Goal: Task Accomplishment & Management: Manage account settings

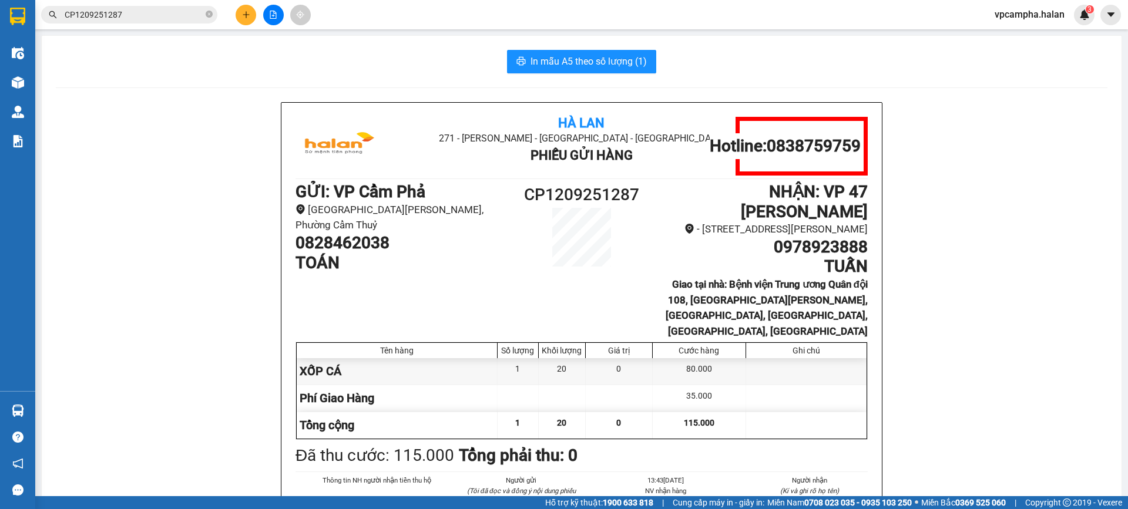
scroll to position [59, 0]
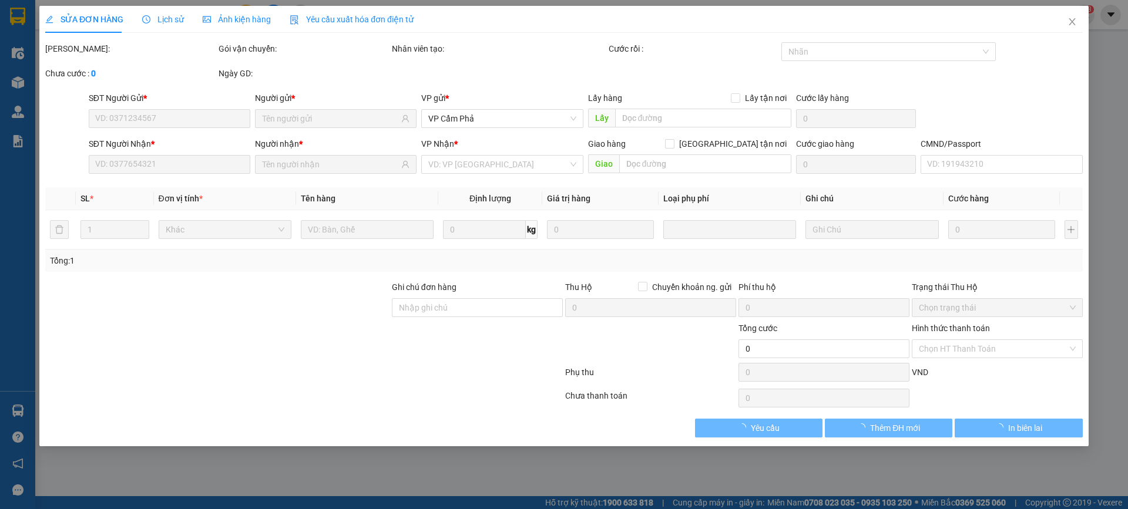
type input "0828462038"
type input "0978923888"
checkbox input "true"
type input "Bệnh viện Trung ương Quân đội 108, 1B [PERSON_NAME], [GEOGRAPHIC_DATA], [GEOGRA…"
type input "115.000"
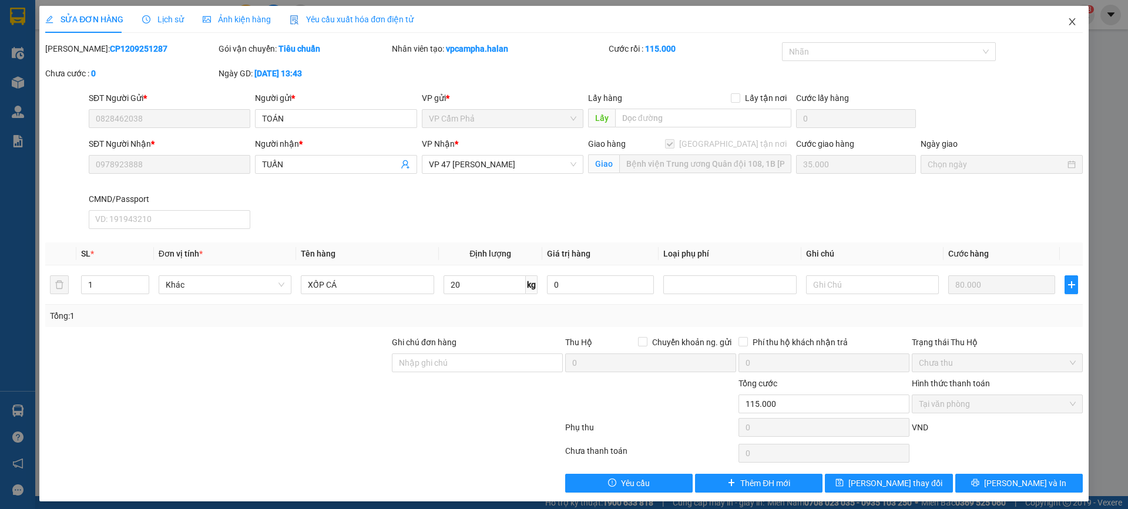
click at [1067, 23] on icon "close" at bounding box center [1071, 21] width 9 height 9
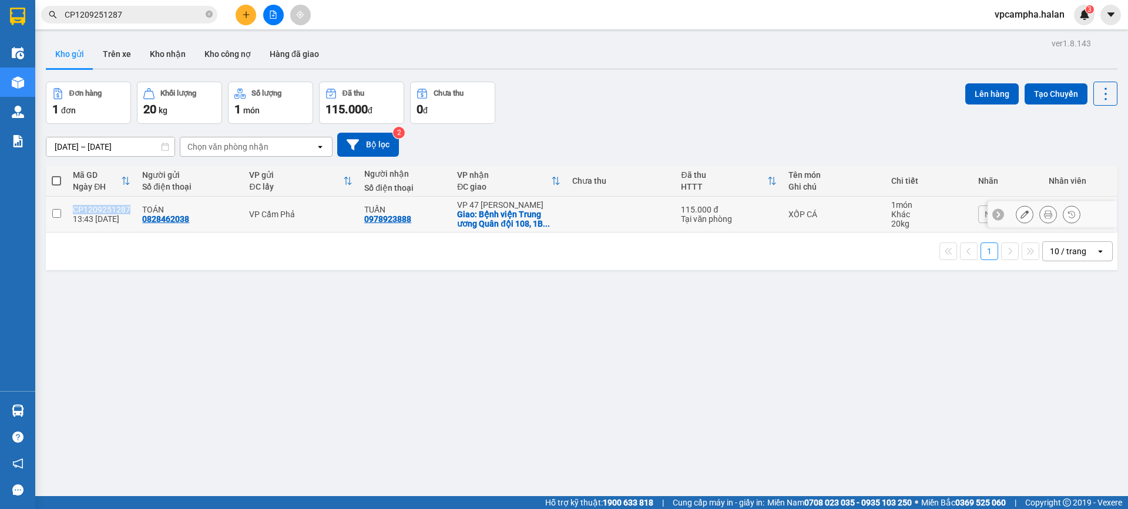
drag, startPoint x: 126, startPoint y: 209, endPoint x: 75, endPoint y: 209, distance: 51.1
click at [75, 209] on div "CP1209251287" at bounding box center [102, 209] width 58 height 9
checkbox input "true"
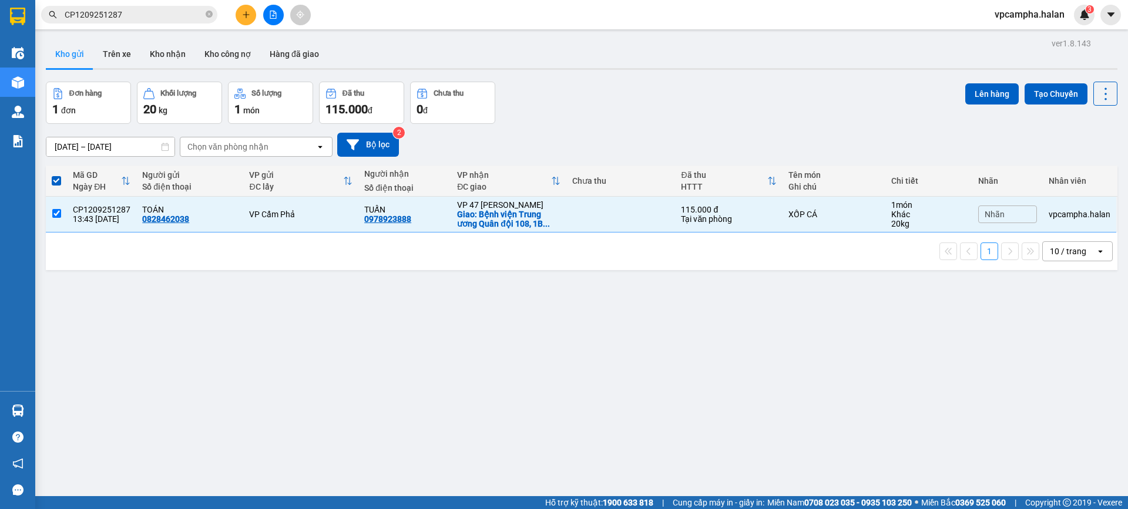
click at [505, 312] on div "ver 1.8.143 Kho gửi Trên xe Kho nhận Kho công nợ Hàng đã giao Đơn hàng 1 đơn Kh…" at bounding box center [581, 289] width 1081 height 509
click at [435, 372] on div "ver 1.8.143 Kho gửi Trên xe Kho nhận Kho công nợ Hàng đã giao Đơn hàng 1 đơn Kh…" at bounding box center [581, 289] width 1081 height 509
click at [224, 424] on div "ver 1.8.143 Kho gửi Trên xe Kho nhận Kho công nợ Hàng đã giao Đơn hàng 1 đơn Kh…" at bounding box center [581, 289] width 1081 height 509
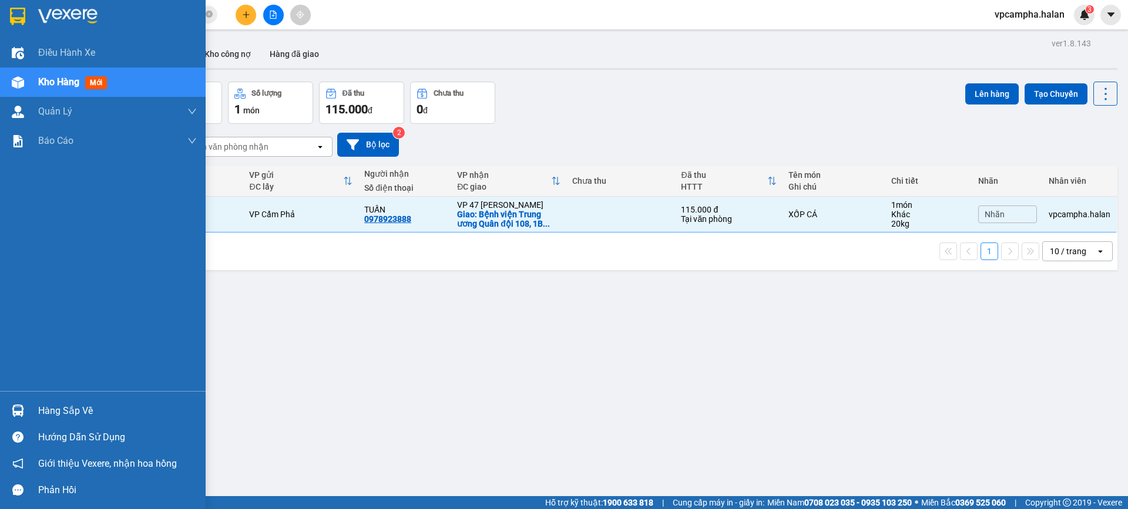
click at [1, 414] on div "Hàng sắp về" at bounding box center [103, 411] width 206 height 26
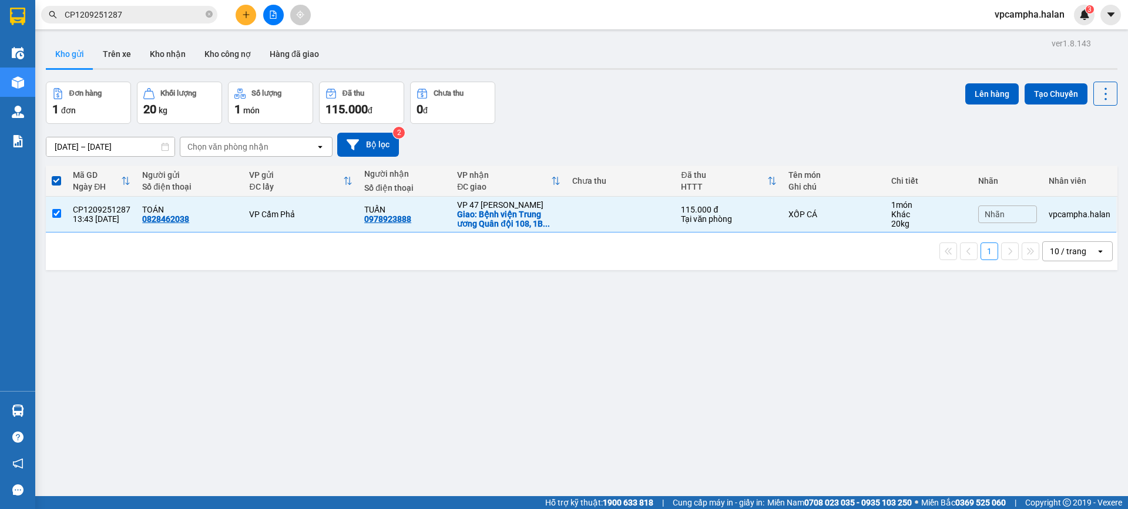
click at [661, 436] on section "Kết quả tìm kiếm ( 1 ) Bộ lọc Mã ĐH Trạng thái Món hàng Thu hộ Tổng cước Chưa c…" at bounding box center [564, 254] width 1128 height 509
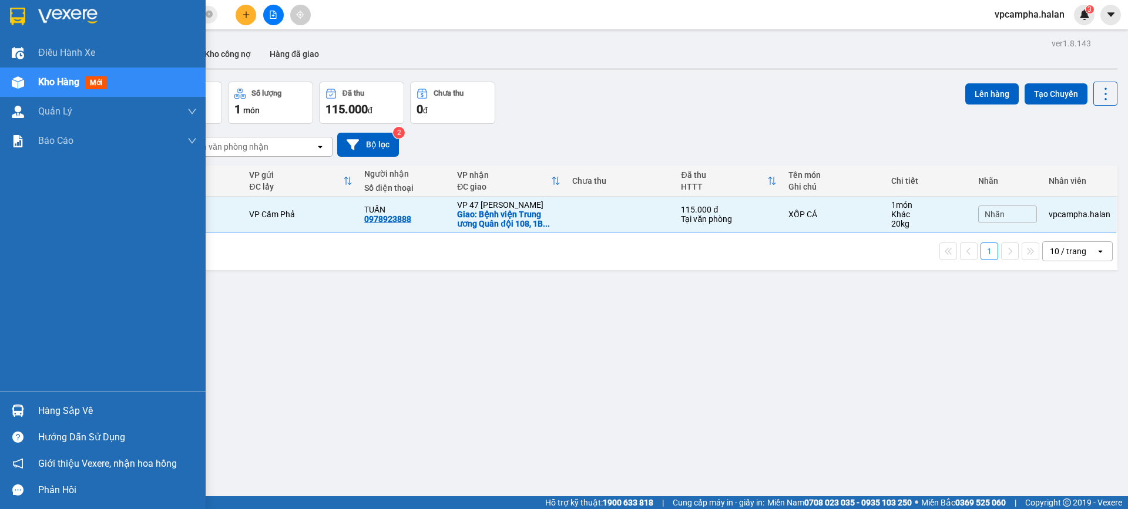
click at [60, 410] on div "Hàng sắp về" at bounding box center [117, 411] width 159 height 18
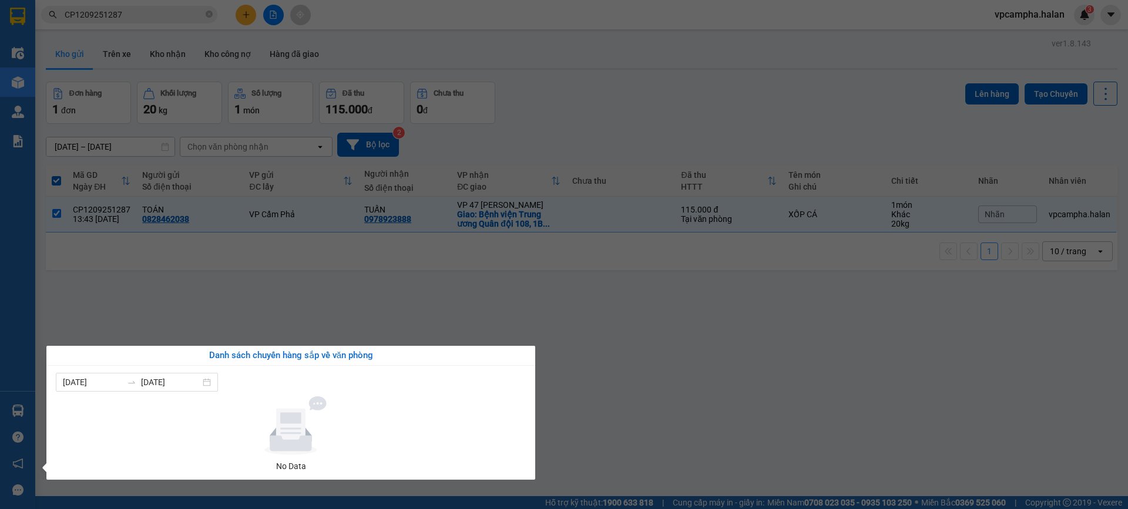
click at [682, 392] on section "Kết quả tìm kiếm ( 1 ) Bộ lọc Mã ĐH Trạng thái Món hàng Thu hộ Tổng cước Chưa c…" at bounding box center [564, 254] width 1128 height 509
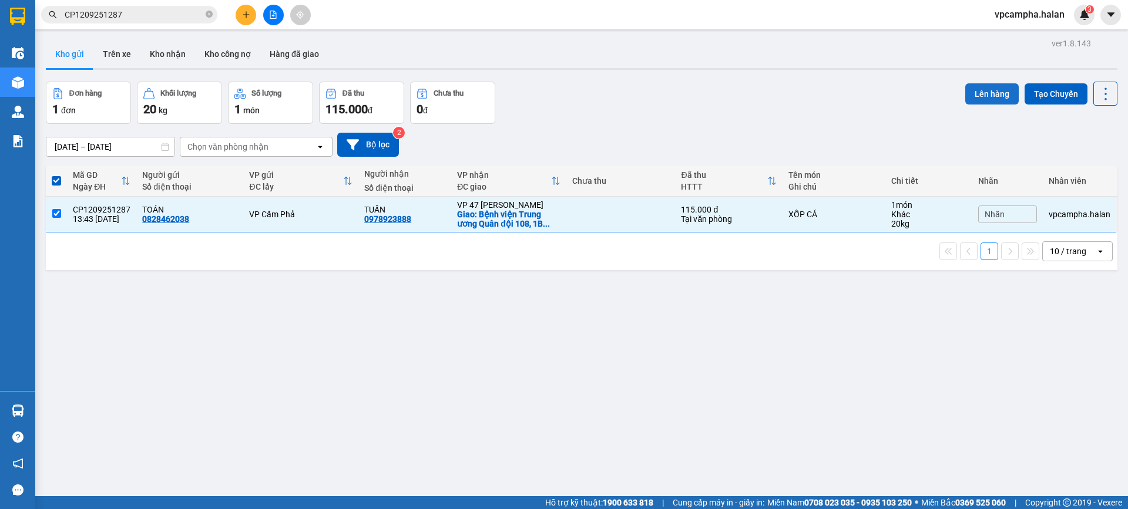
click at [986, 96] on button "Lên hàng" at bounding box center [991, 93] width 53 height 21
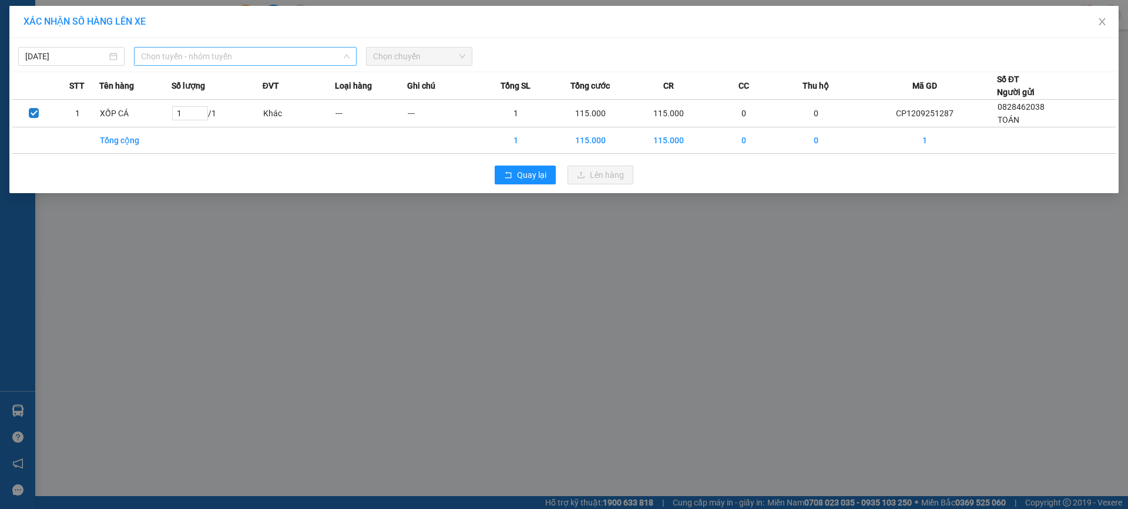
click at [267, 55] on span "Chọn tuyến - nhóm tuyến" at bounding box center [245, 57] width 209 height 18
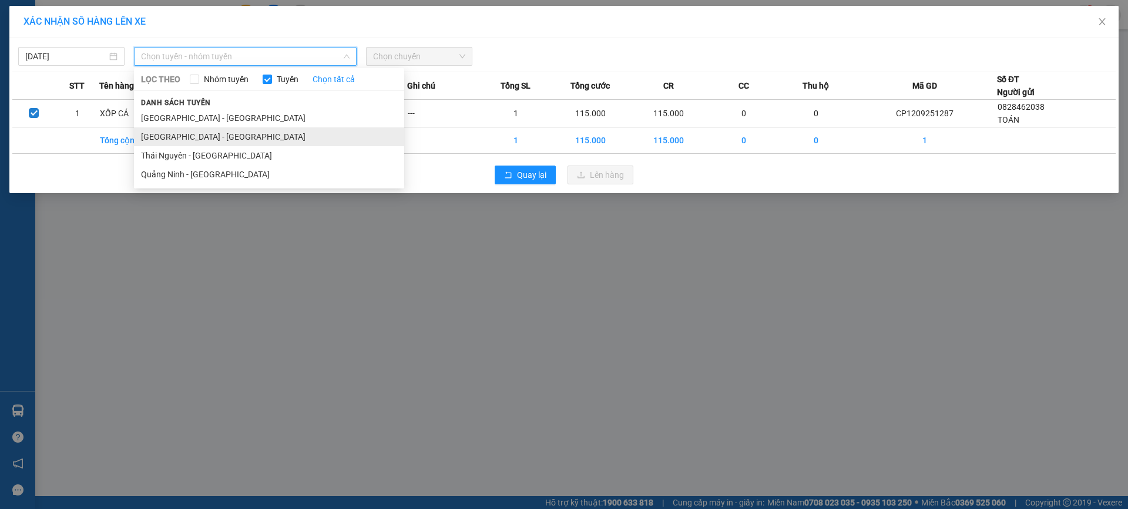
click at [219, 142] on li "[PERSON_NAME] - [GEOGRAPHIC_DATA]" at bounding box center [269, 136] width 270 height 19
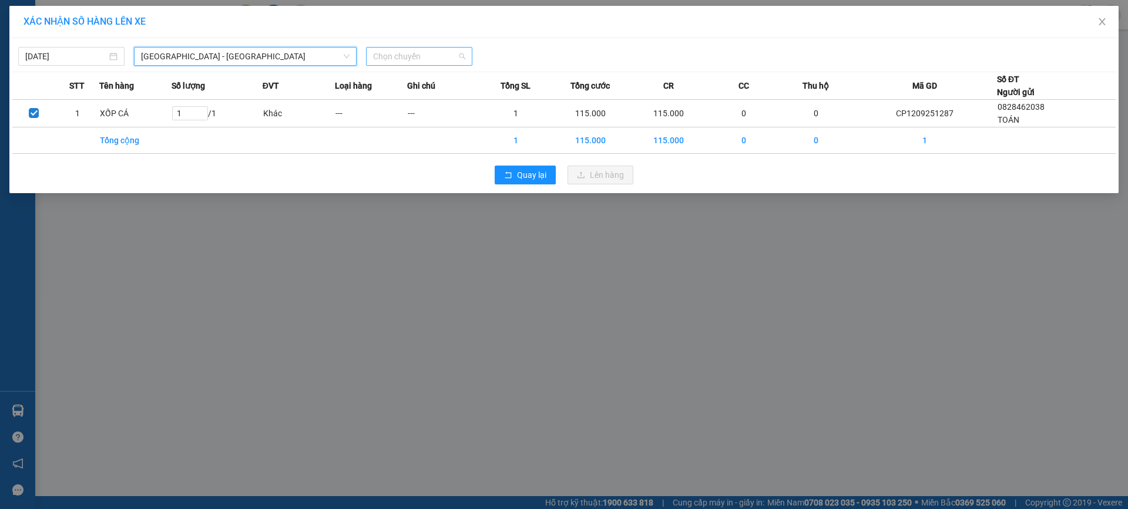
click at [431, 59] on span "Chọn chuyến" at bounding box center [419, 57] width 92 height 18
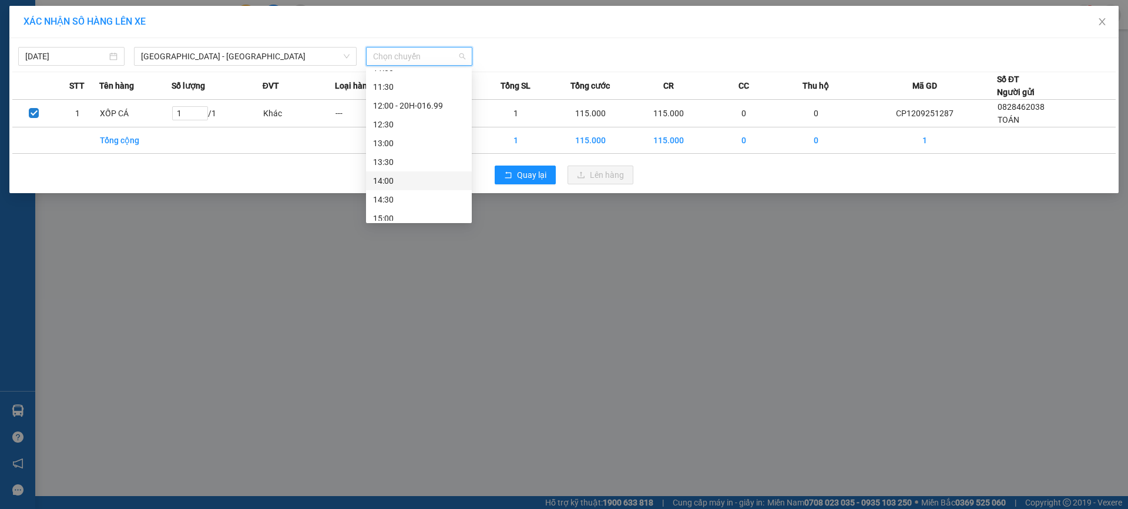
scroll to position [352, 0]
click at [406, 162] on div "15:00" at bounding box center [419, 159] width 92 height 13
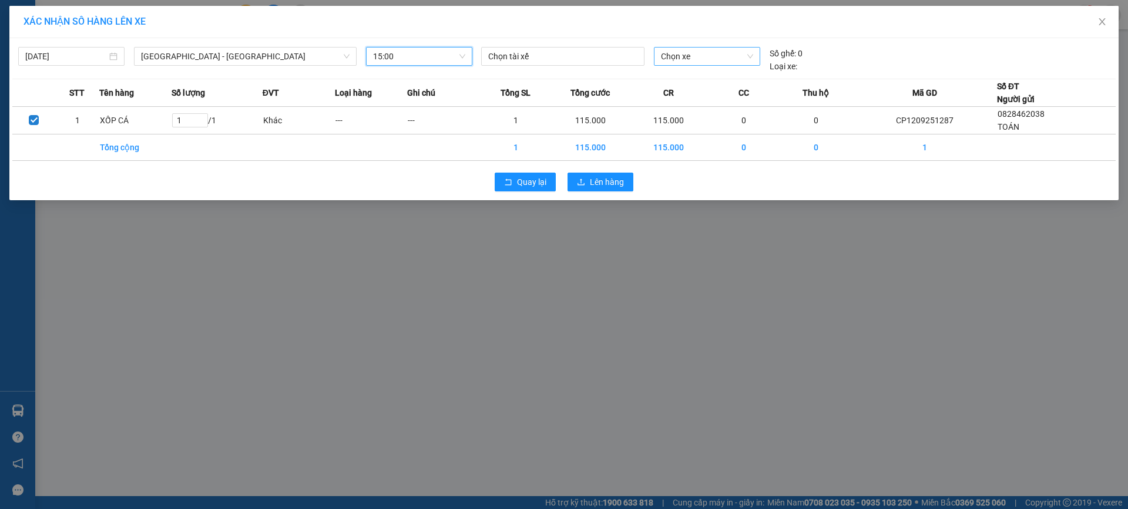
click at [716, 56] on span "Chọn xe" at bounding box center [707, 57] width 92 height 18
type input "931"
click at [710, 83] on div "20F-009.31" at bounding box center [707, 79] width 92 height 13
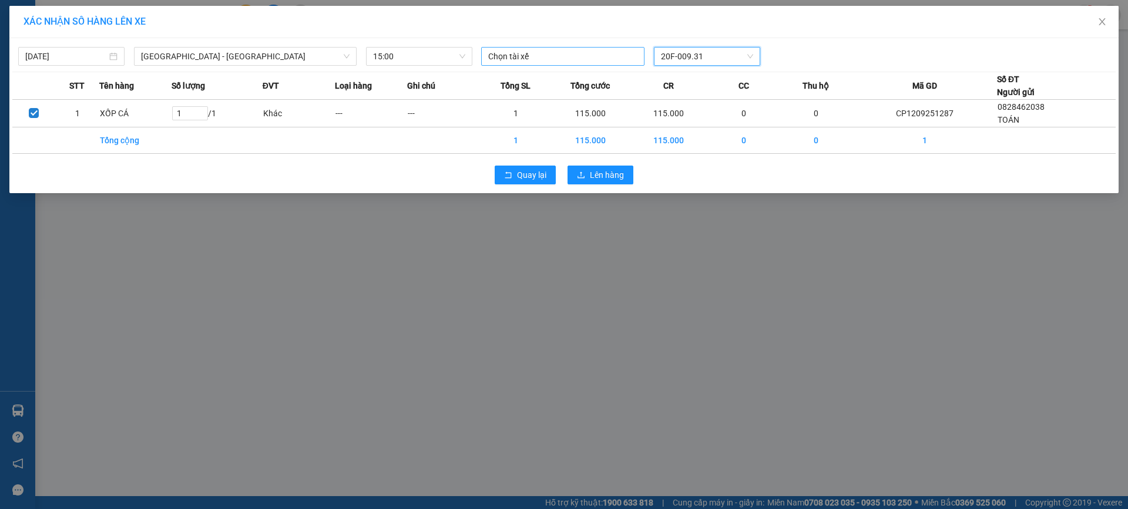
click at [573, 55] on div at bounding box center [562, 56] width 157 height 14
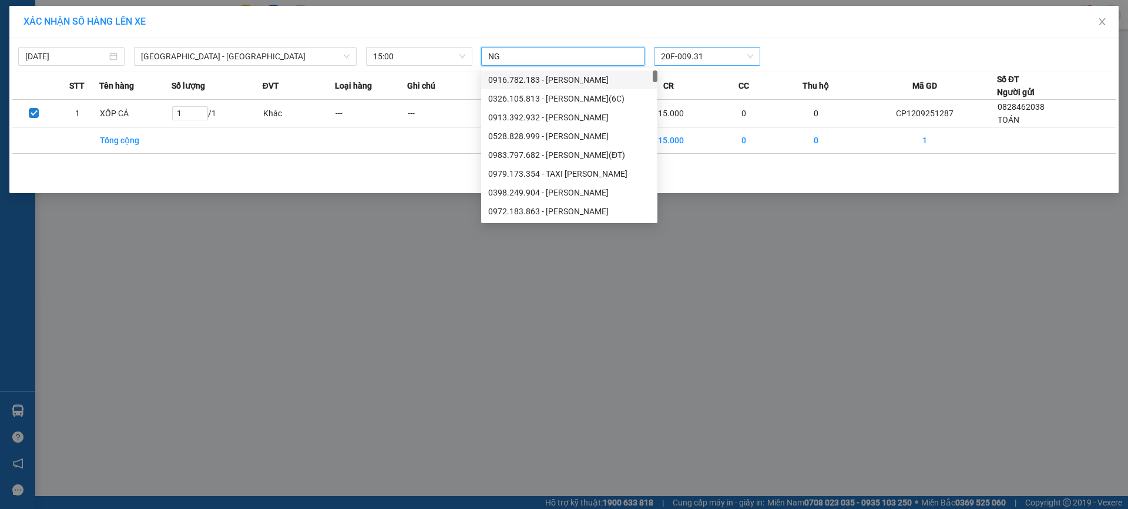
type input "N"
click at [761, 310] on div "XÁC NHẬN SỐ HÀNG LÊN XE 12/09/2025 Quảng Ninh - Hà Nội LỌC THEO Nhóm tuyến Tuyế…" at bounding box center [564, 254] width 1128 height 509
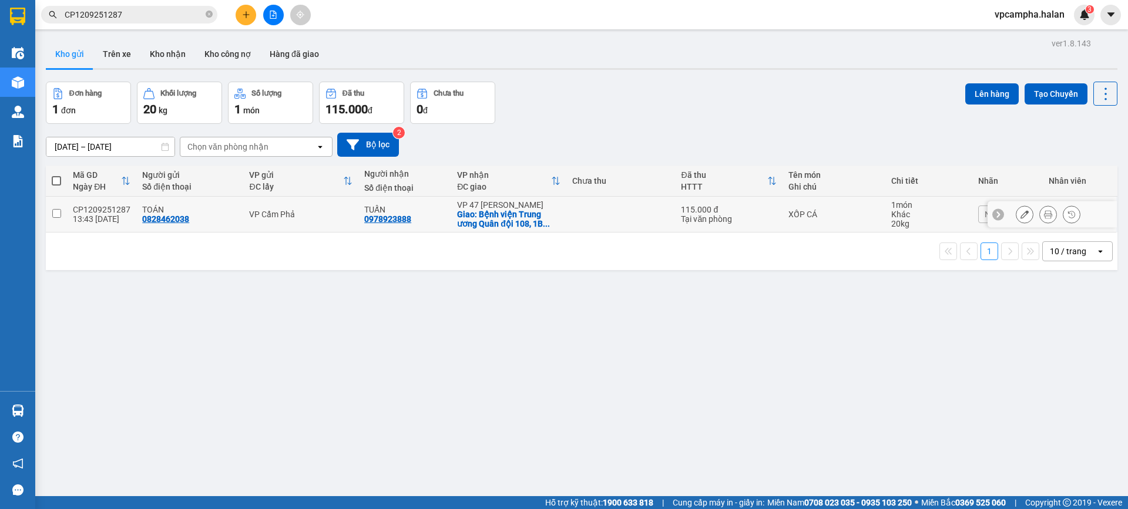
click at [58, 210] on input "checkbox" at bounding box center [56, 213] width 9 height 9
checkbox input "true"
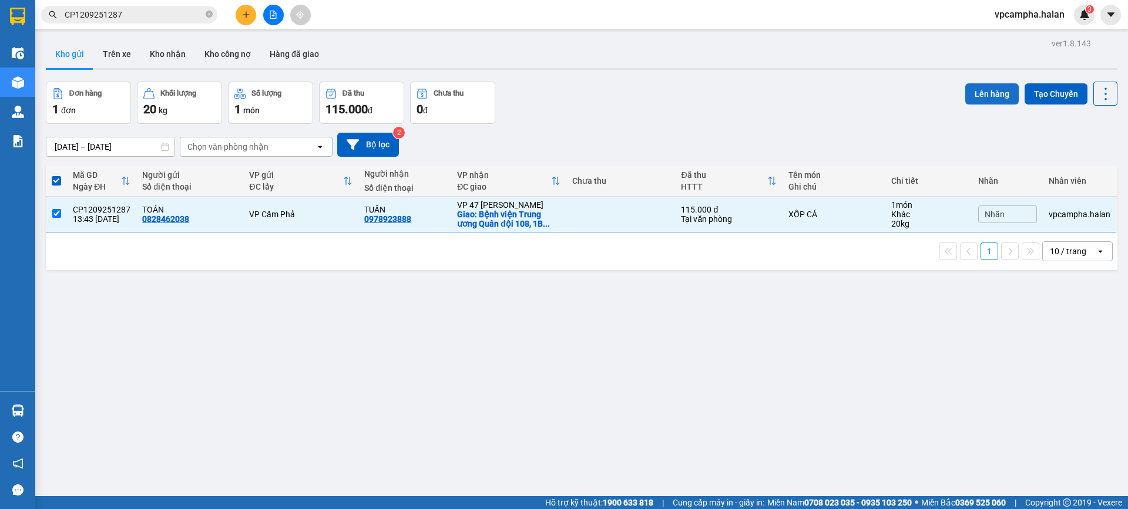
click at [989, 96] on button "Lên hàng" at bounding box center [991, 93] width 53 height 21
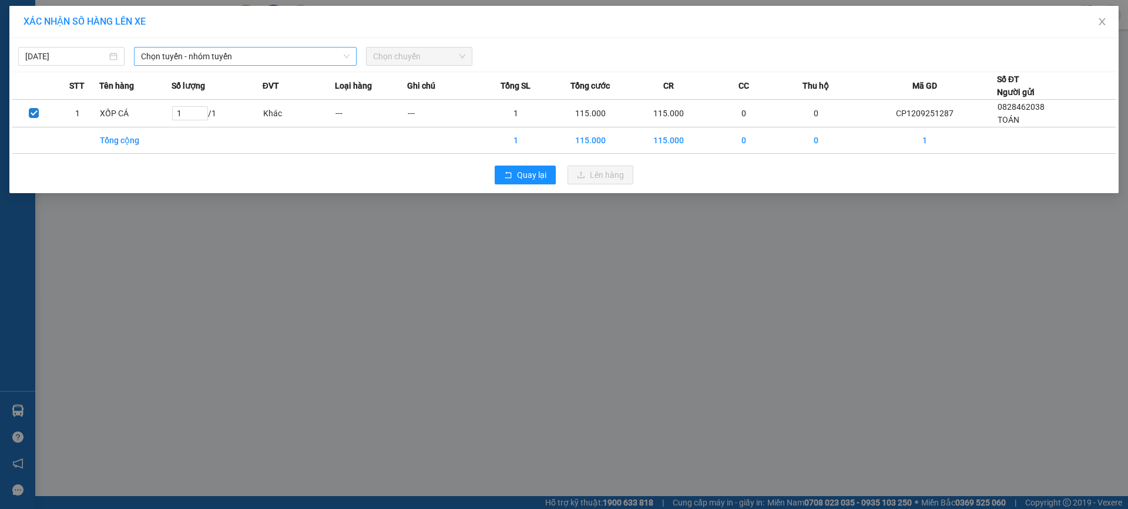
click at [261, 58] on span "Chọn tuyến - nhóm tuyến" at bounding box center [245, 57] width 209 height 18
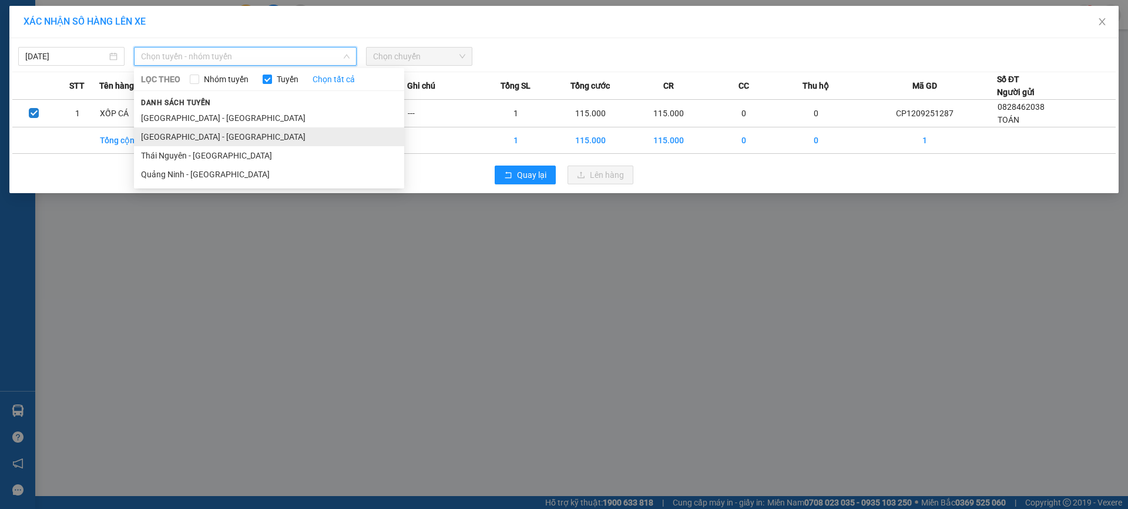
click at [231, 137] on li "[GEOGRAPHIC_DATA] - [GEOGRAPHIC_DATA]" at bounding box center [269, 136] width 270 height 19
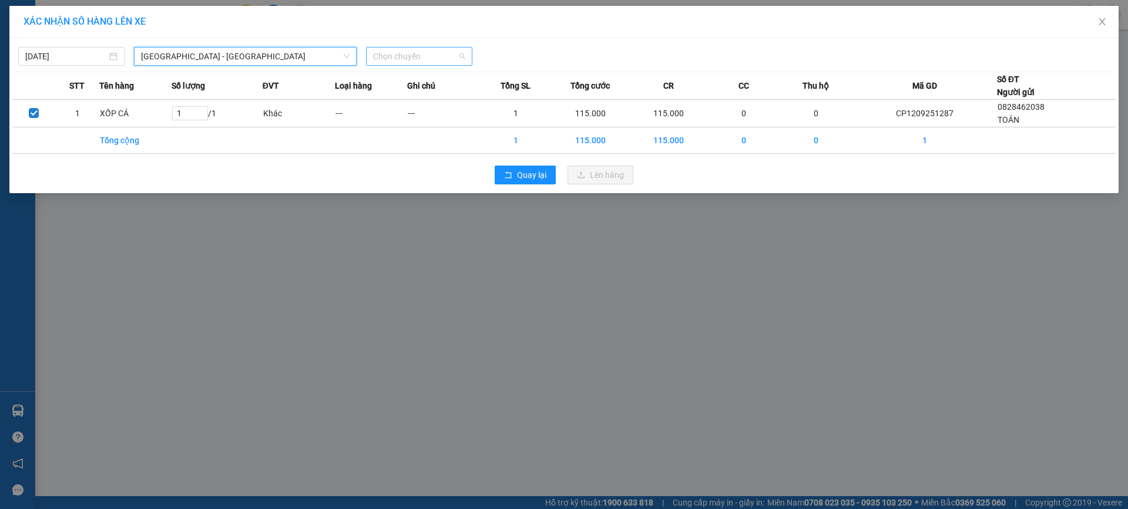
click at [443, 58] on span "Chọn chuyến" at bounding box center [419, 57] width 92 height 18
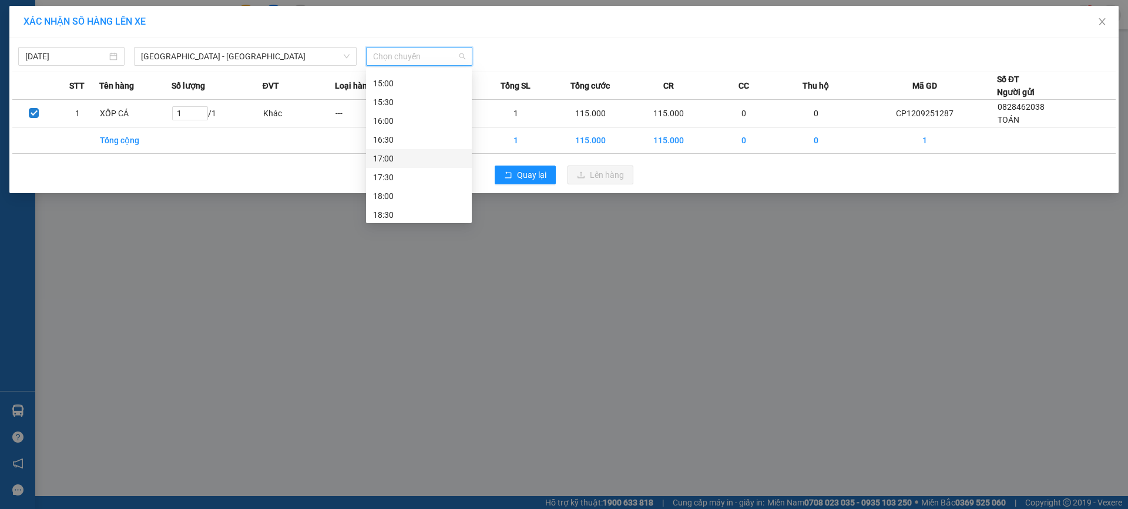
scroll to position [409, 0]
click at [411, 106] on div "15:00" at bounding box center [419, 103] width 92 height 13
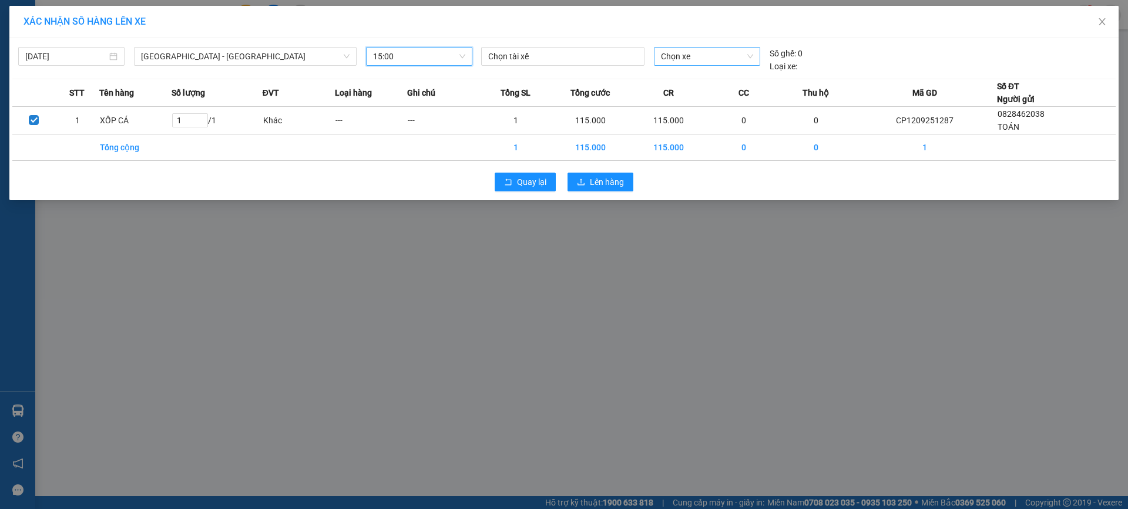
click at [697, 51] on span "Chọn xe" at bounding box center [707, 57] width 92 height 18
type input "931"
click at [691, 78] on div "20F-009.31" at bounding box center [707, 79] width 92 height 13
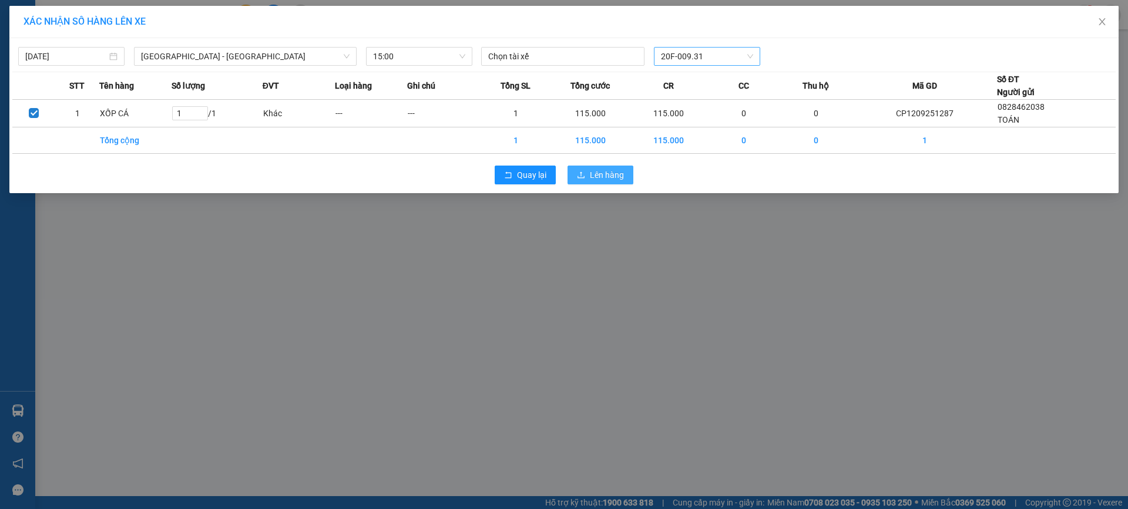
click at [610, 181] on span "Lên hàng" at bounding box center [607, 175] width 34 height 13
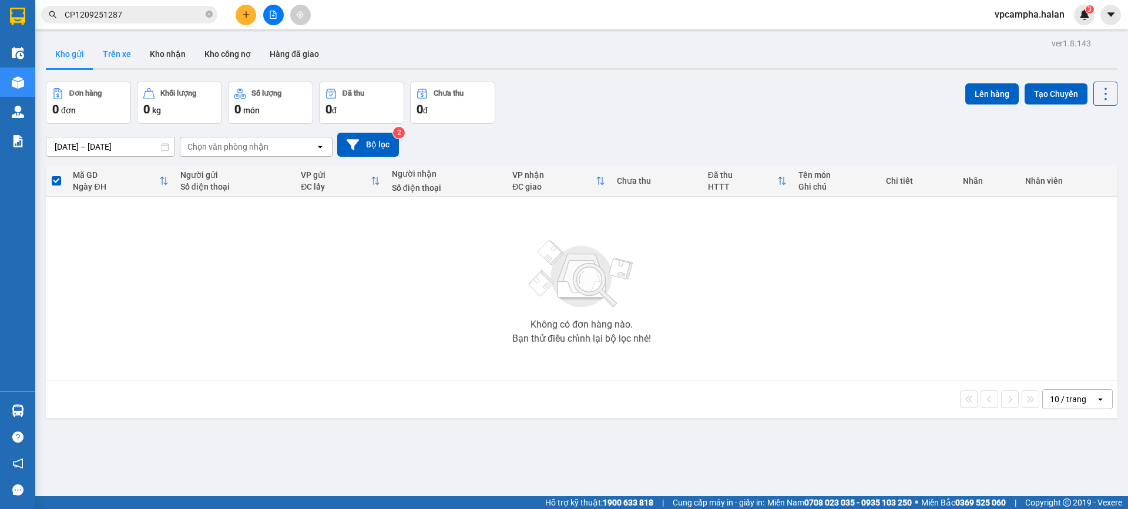
click at [110, 52] on button "Trên xe" at bounding box center [116, 54] width 47 height 28
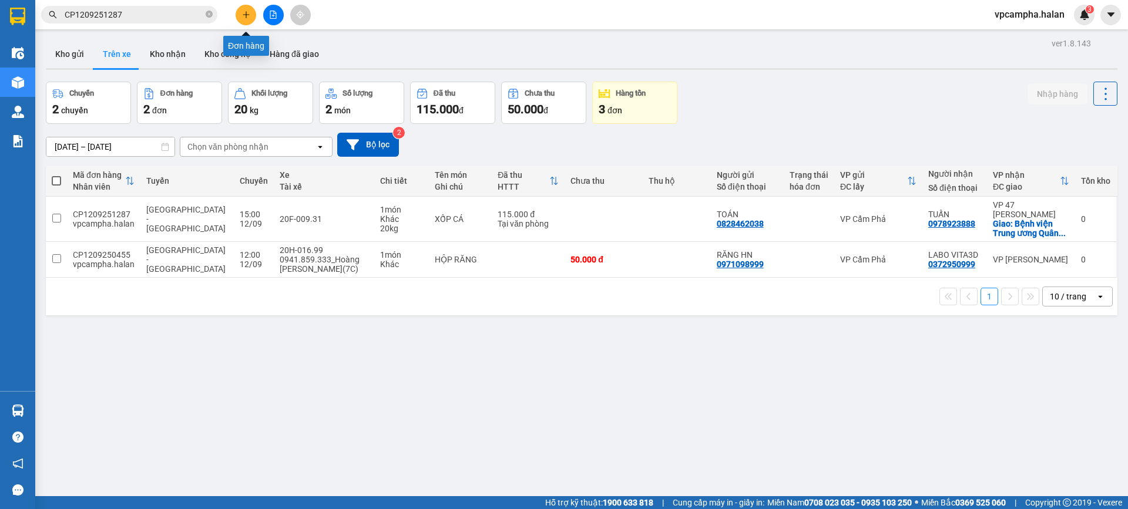
click at [245, 14] on icon "plus" at bounding box center [246, 15] width 8 height 8
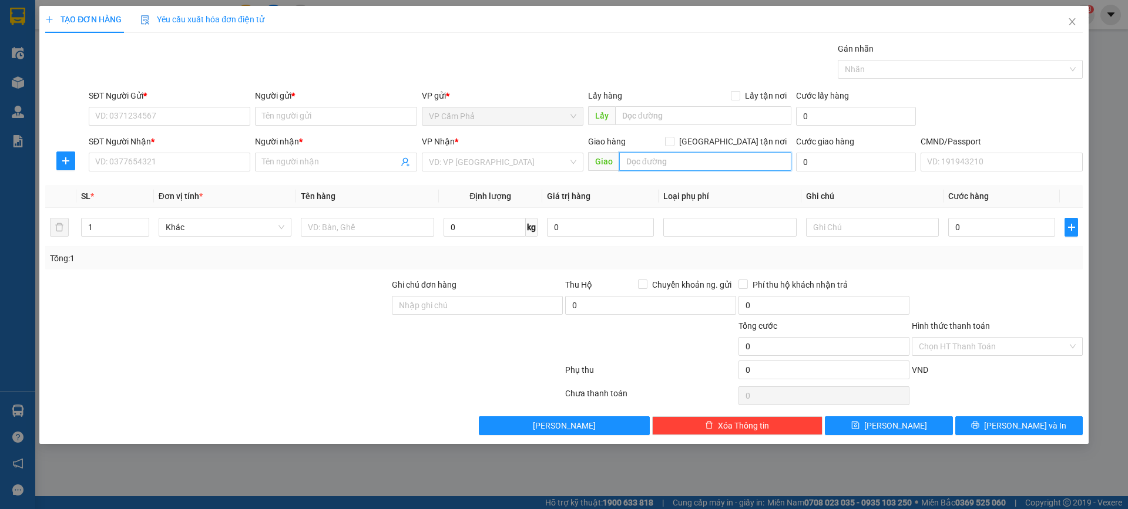
click at [769, 165] on input "text" at bounding box center [705, 161] width 172 height 19
click at [574, 168] on div "VD: VP Sài Gòn" at bounding box center [503, 162] width 162 height 19
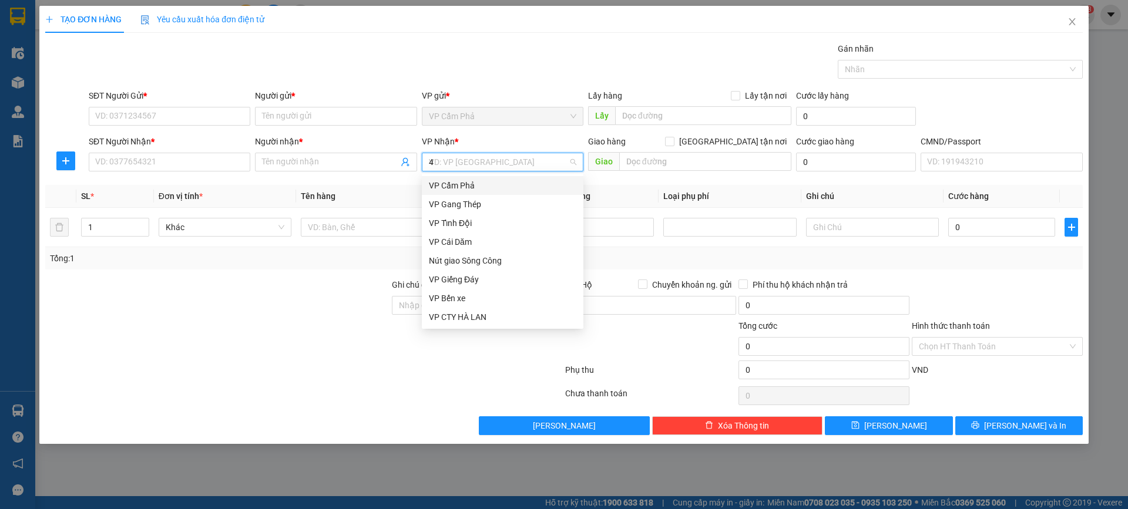
type input "47"
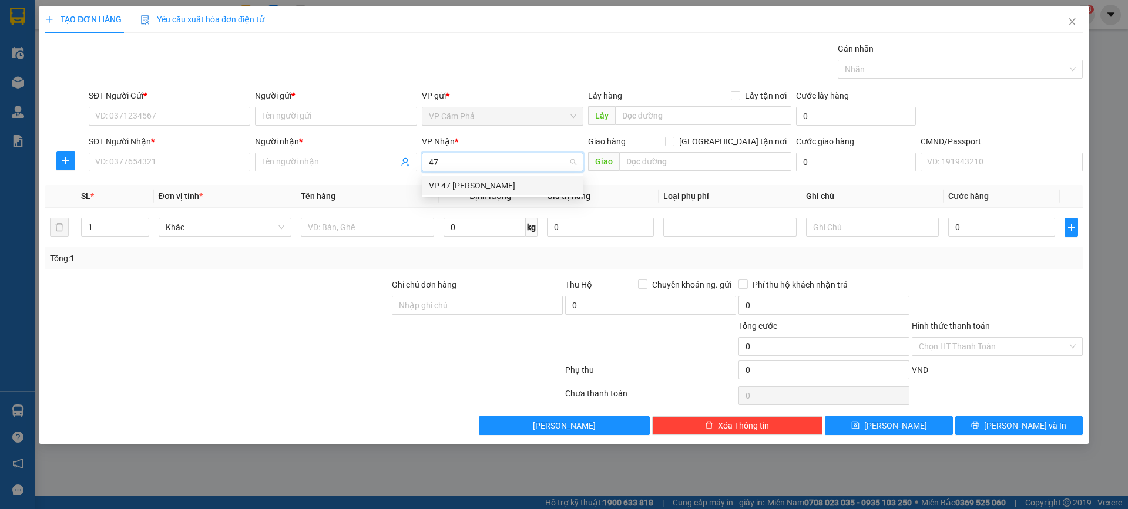
click at [486, 187] on div "VP 47 Trần Khát Chân" at bounding box center [502, 185] width 147 height 13
click at [686, 164] on input "text" at bounding box center [705, 161] width 172 height 19
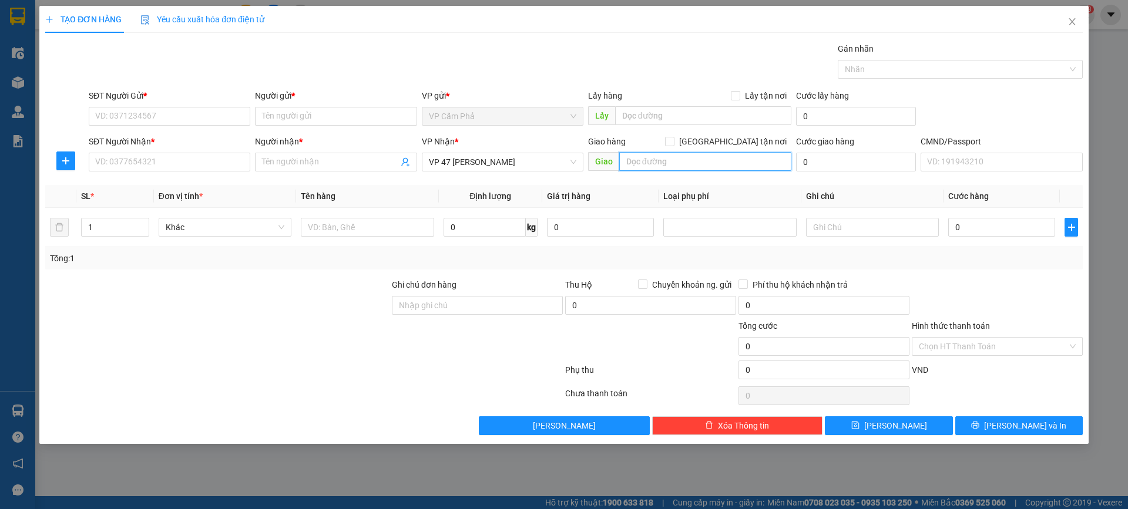
paste input "CP1209251287"
type input "CP1209251287"
drag, startPoint x: 697, startPoint y: 166, endPoint x: 606, endPoint y: 176, distance: 92.2
click at [606, 176] on div "Transit Pickup Surcharge Ids Transit Deliver Surcharge Ids Transit Deliver Surc…" at bounding box center [563, 238] width 1037 height 393
click at [738, 166] on input "text" at bounding box center [705, 161] width 172 height 19
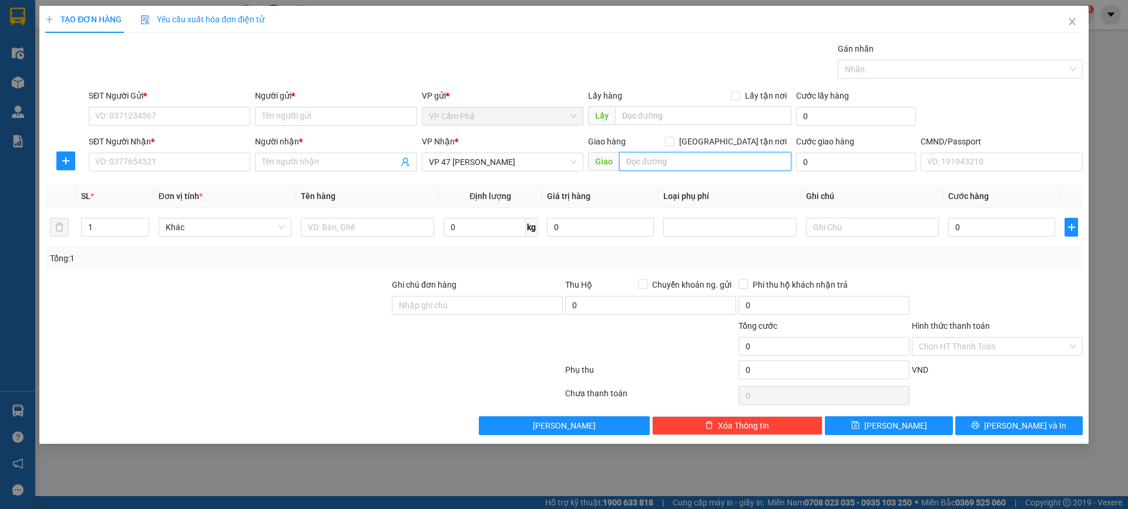
paste input "Bệnh viện Trung ương Quân đội 108, 1B Trần Hưng Đạo, Bạch Đằng, Hai Bà Trưng, H…"
type input "Bệnh viện Trung ương Quân đội 108, 1B Trần Hưng Đạo, Bạch Đằng, Hai Bà Trưng, H…"
click at [673, 142] on input "Giao tận nơi" at bounding box center [669, 141] width 8 height 8
checkbox input "true"
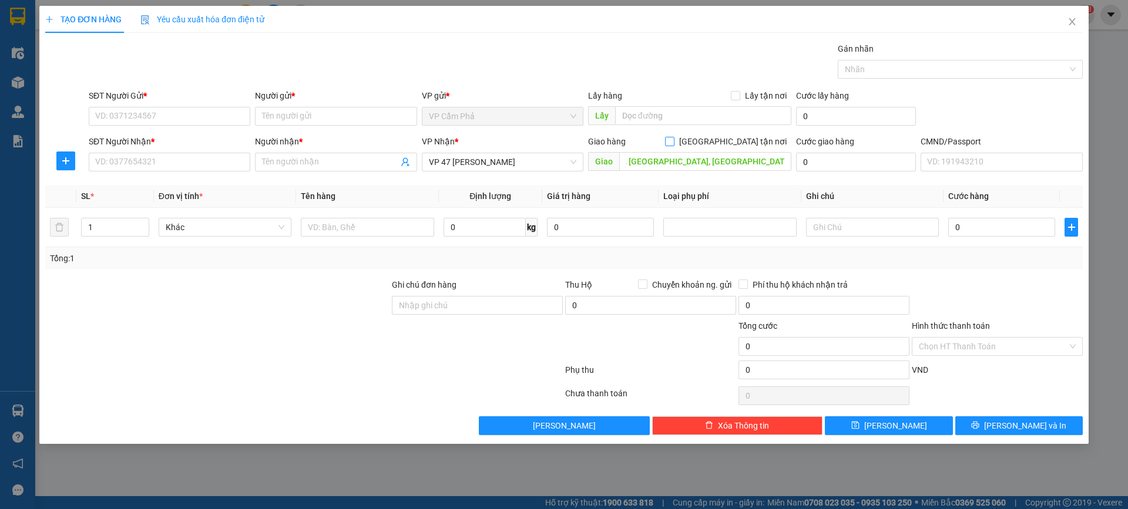
scroll to position [0, 0]
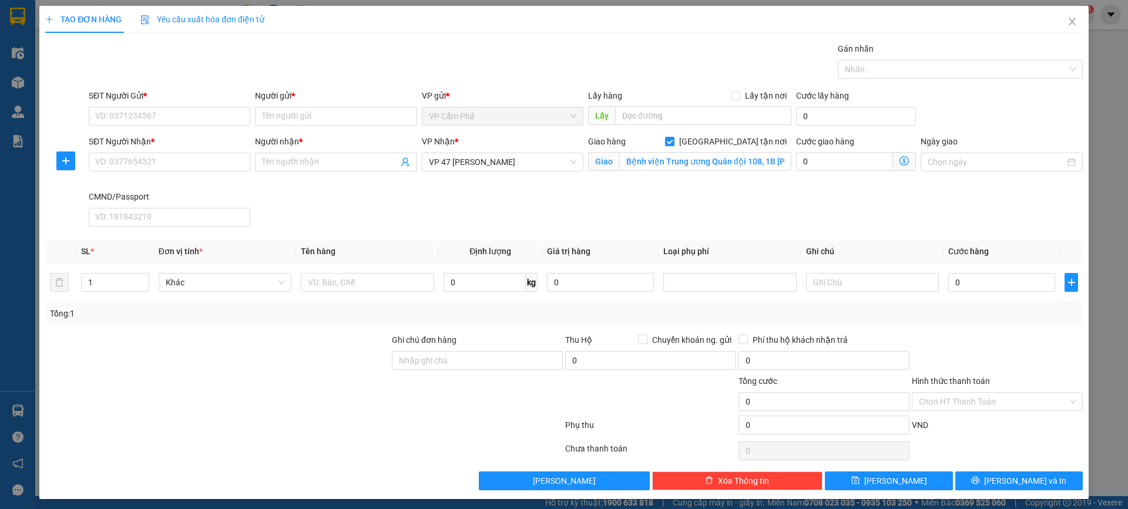
click at [899, 164] on icon "dollar-circle" at bounding box center [903, 160] width 9 height 9
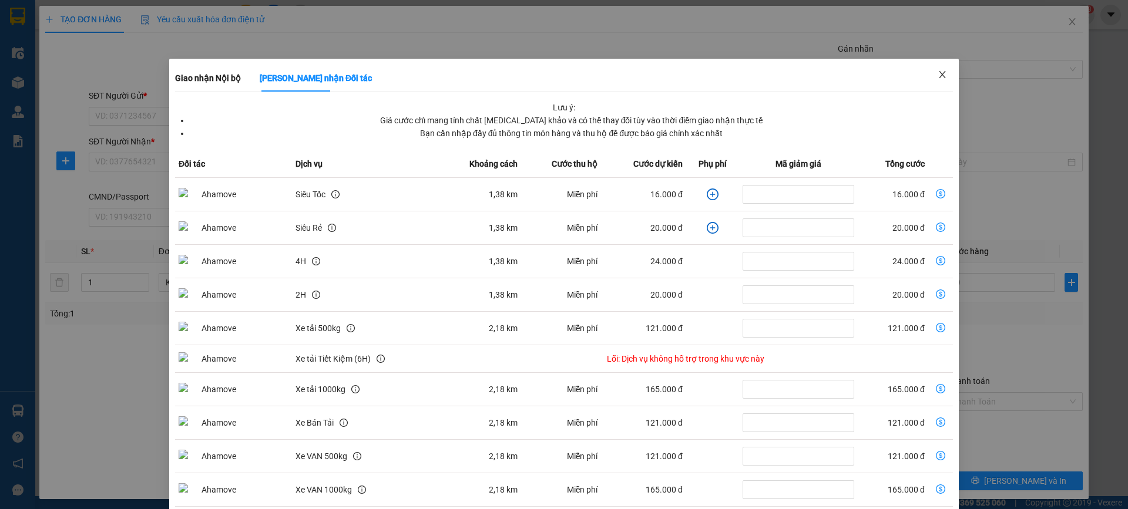
click at [940, 73] on span "Close" at bounding box center [942, 75] width 33 height 33
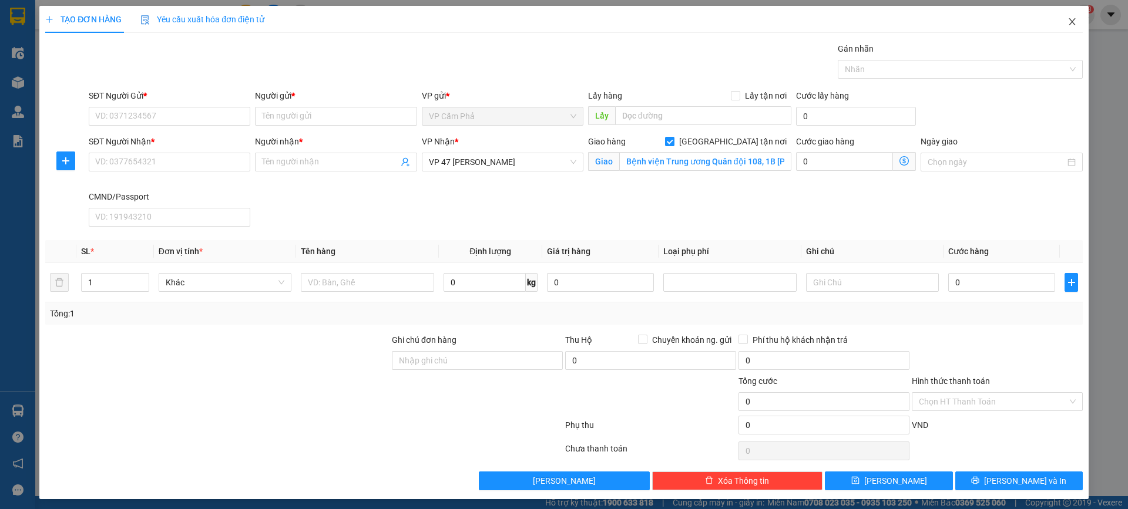
click at [1067, 22] on icon "close" at bounding box center [1071, 21] width 9 height 9
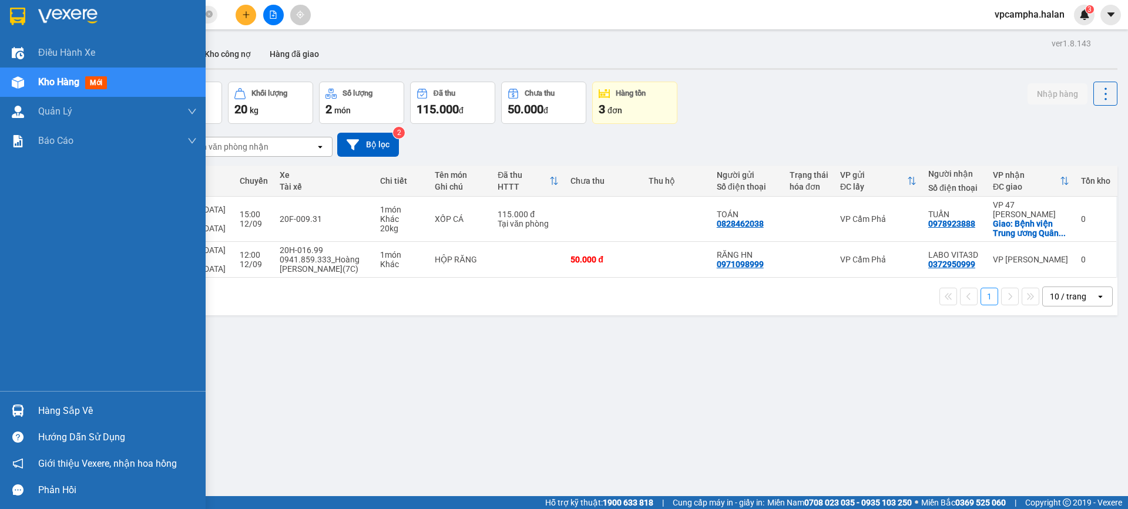
click at [57, 415] on div "Hàng sắp về" at bounding box center [117, 411] width 159 height 18
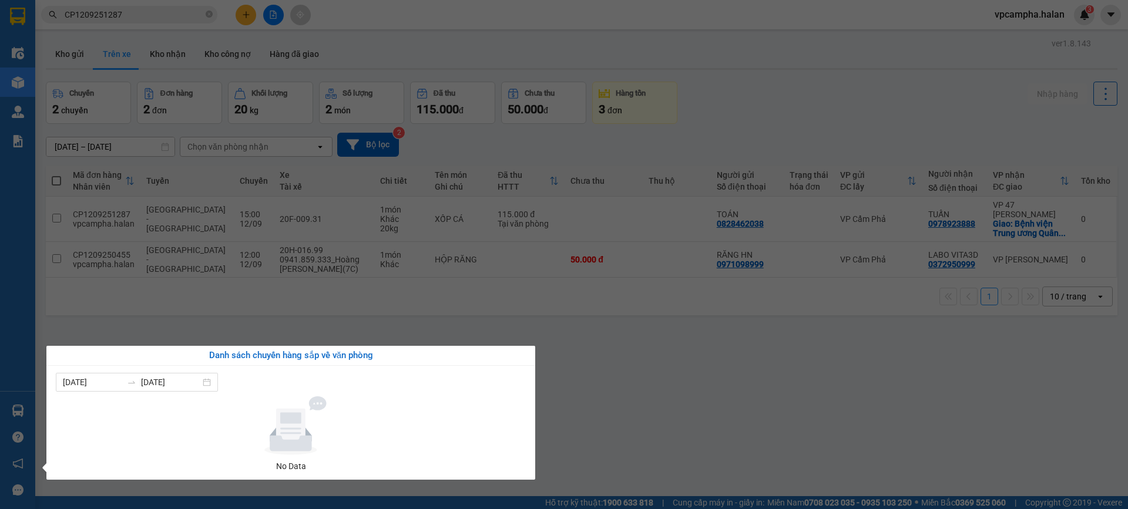
click at [624, 432] on section "Kết quả tìm kiếm ( 1 ) Bộ lọc Mã ĐH Trạng thái Món hàng Thu hộ Tổng cước Chưa c…" at bounding box center [564, 254] width 1128 height 509
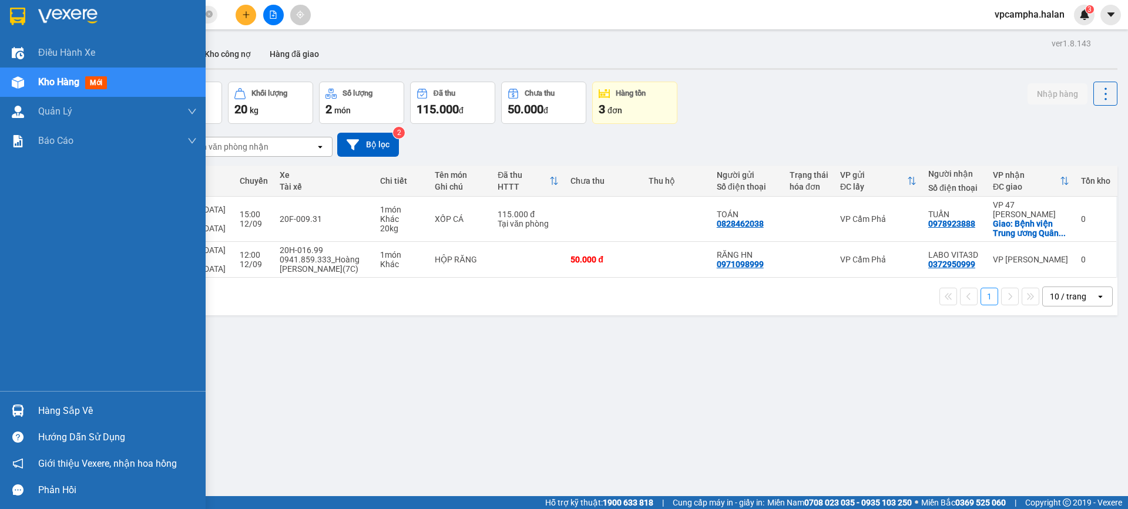
click at [44, 414] on div "Hàng sắp về" at bounding box center [117, 411] width 159 height 18
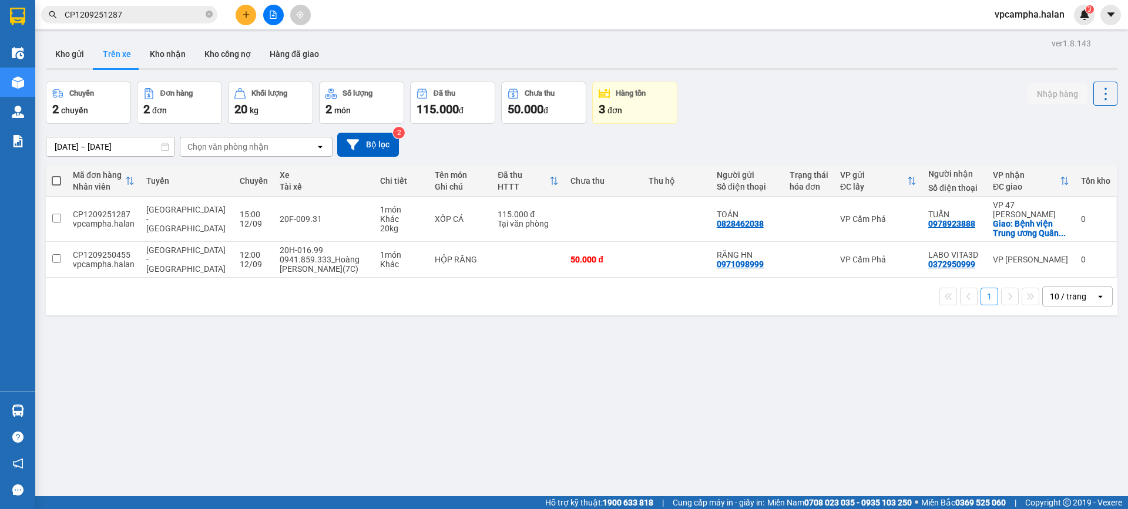
click at [935, 412] on section "Kết quả tìm kiếm ( 1 ) Bộ lọc Mã ĐH Trạng thái Món hàng Thu hộ Tổng cước Chưa c…" at bounding box center [564, 254] width 1128 height 509
click at [220, 457] on div "ver 1.8.143 Kho gửi Trên xe Kho nhận Kho công nợ Hàng đã giao Chuyến 2 chuyến Đ…" at bounding box center [581, 289] width 1081 height 509
click at [78, 52] on button "Kho gửi" at bounding box center [70, 54] width 48 height 28
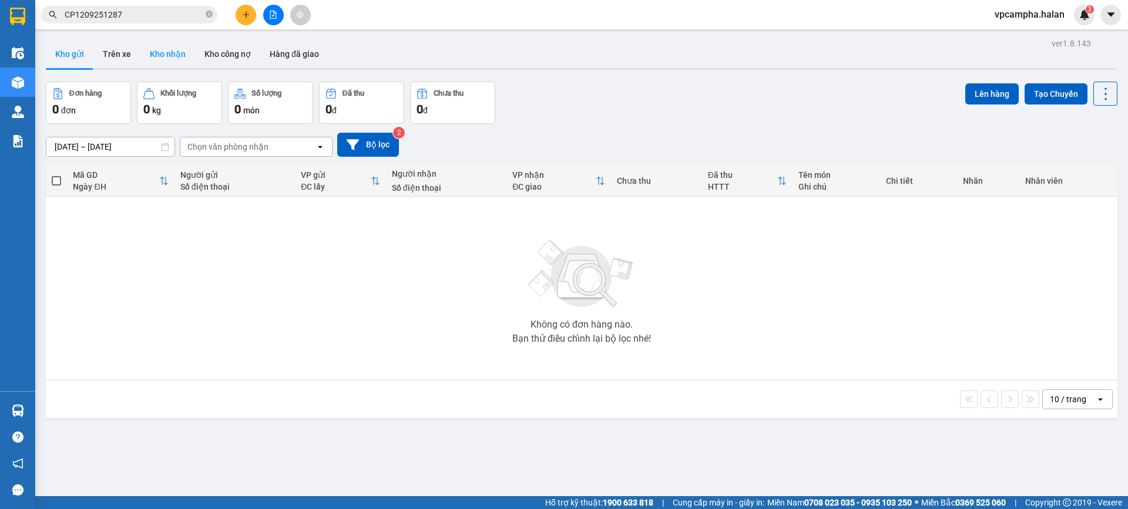
click at [166, 53] on button "Kho nhận" at bounding box center [167, 54] width 55 height 28
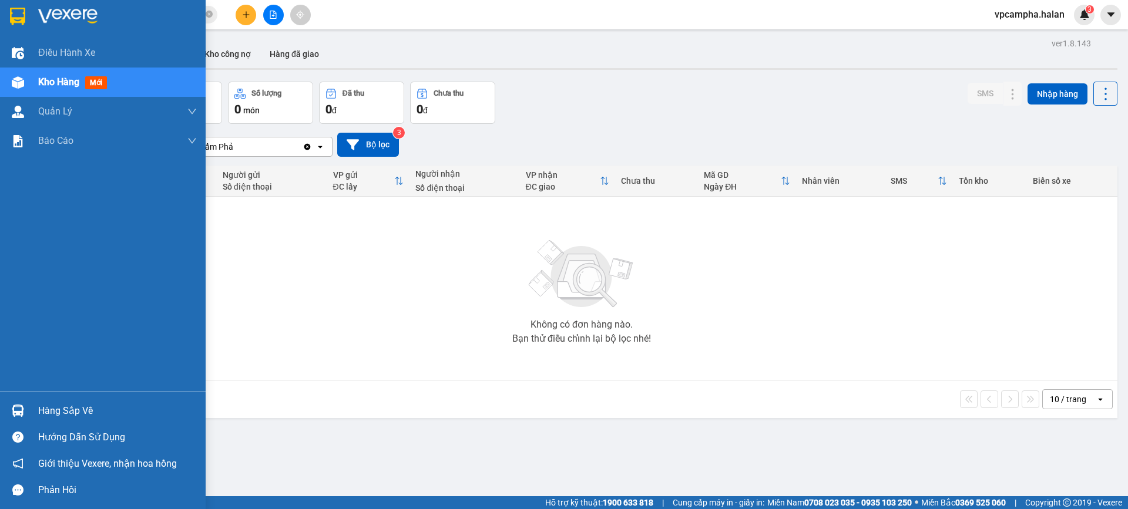
click at [76, 415] on div "Hàng sắp về" at bounding box center [117, 411] width 159 height 18
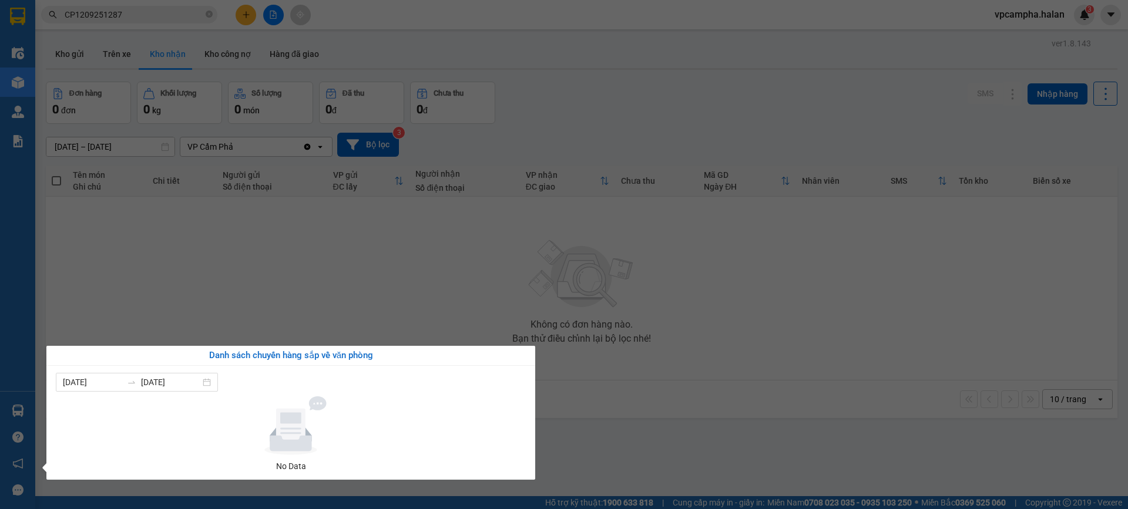
click at [589, 420] on section "Kết quả tìm kiếm ( 1 ) Bộ lọc Mã ĐH Trạng thái Món hàng Thu hộ Tổng cước Chưa c…" at bounding box center [564, 254] width 1128 height 509
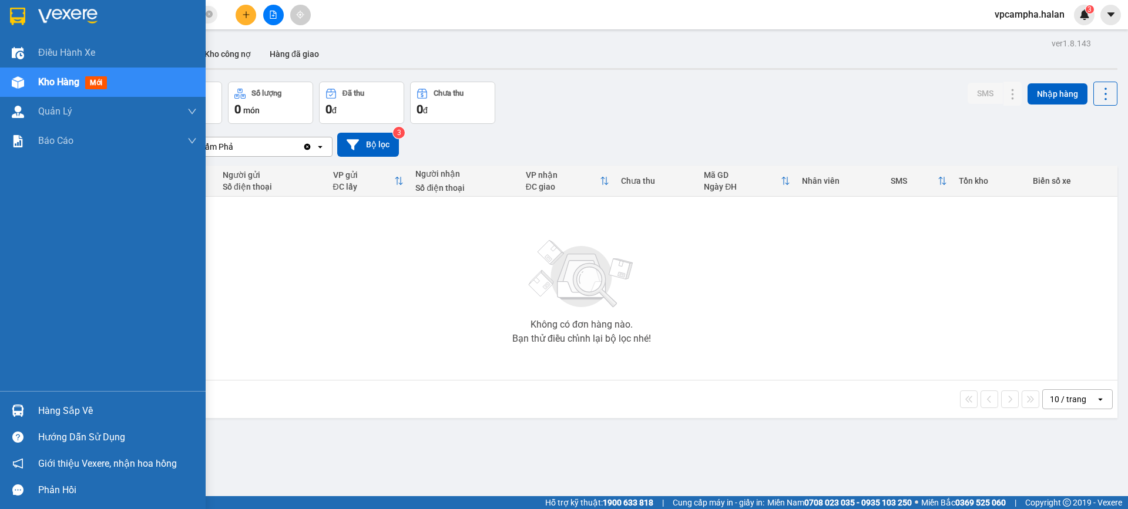
click at [75, 406] on div "Hàng sắp về" at bounding box center [117, 411] width 159 height 18
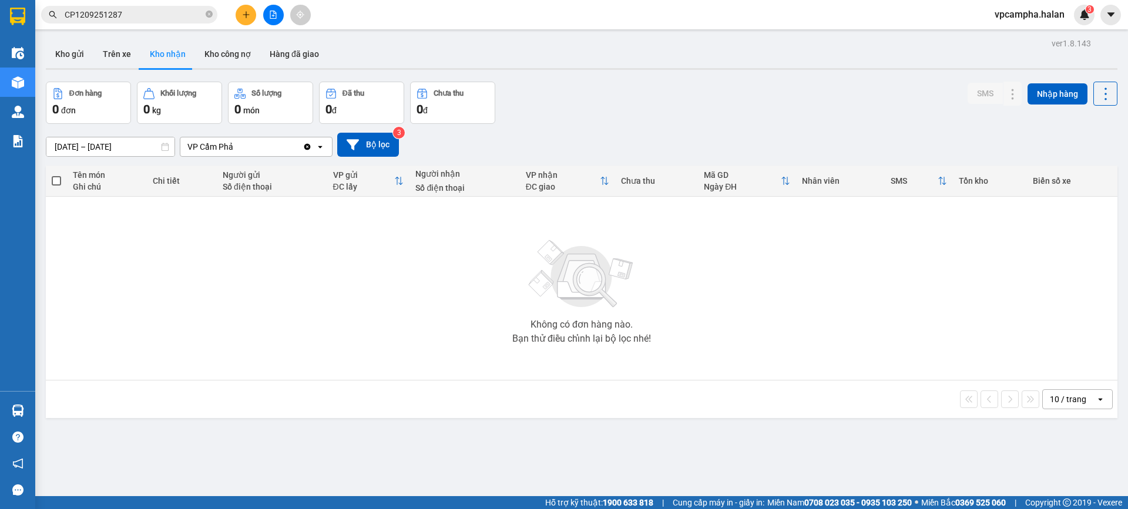
click at [806, 350] on section "Kết quả tìm kiếm ( 1 ) Bộ lọc Mã ĐH Trạng thái Món hàng Thu hộ Tổng cước Chưa c…" at bounding box center [564, 254] width 1128 height 509
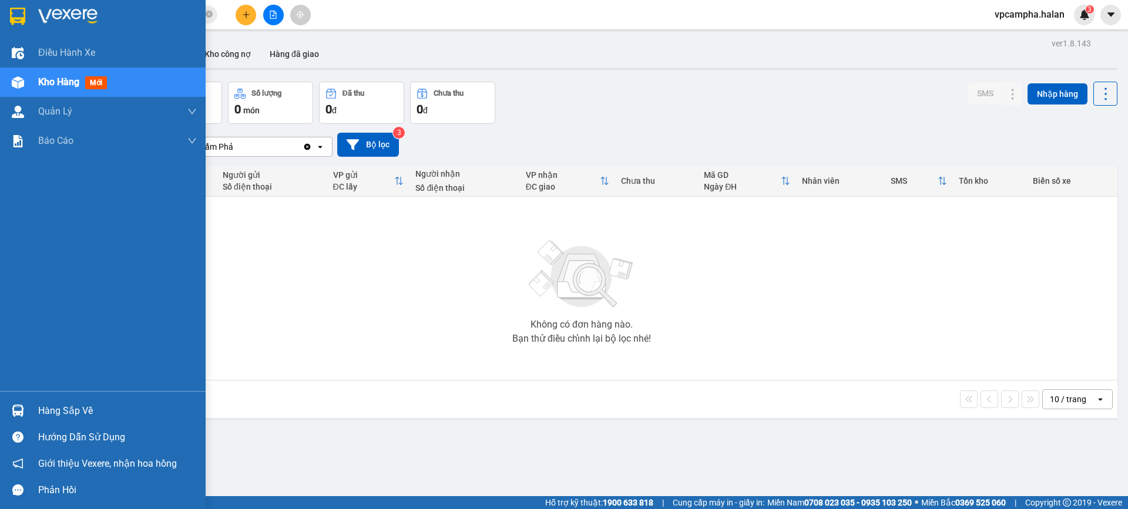
click at [54, 422] on div "Hàng sắp về" at bounding box center [103, 411] width 206 height 26
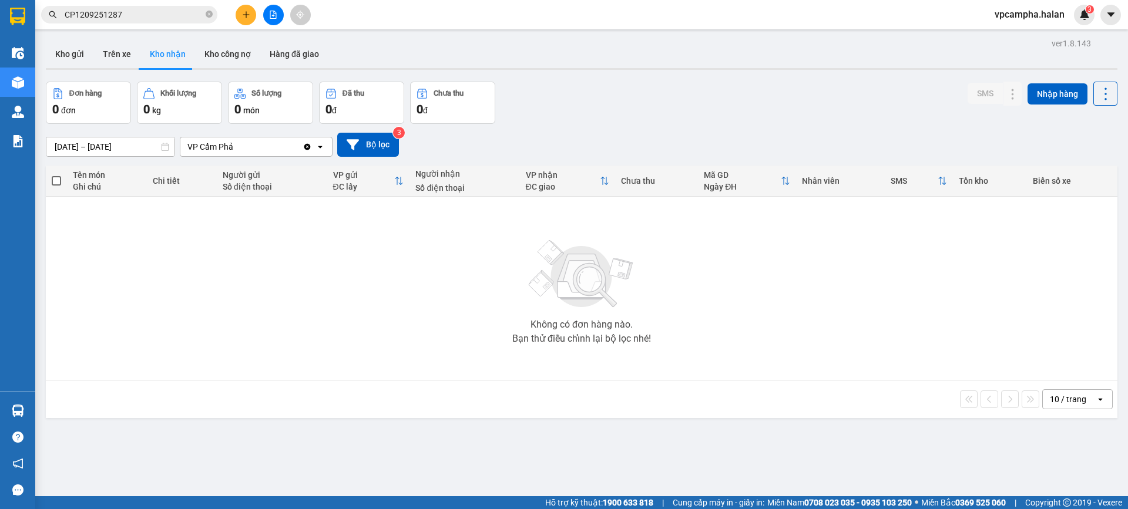
click at [669, 435] on section "Kết quả tìm kiếm ( 1 ) Bộ lọc Mã ĐH Trạng thái Món hàng Thu hộ Tổng cước Chưa c…" at bounding box center [564, 254] width 1128 height 509
click at [122, 56] on button "Trên xe" at bounding box center [116, 54] width 47 height 28
type input "[DATE] – [DATE]"
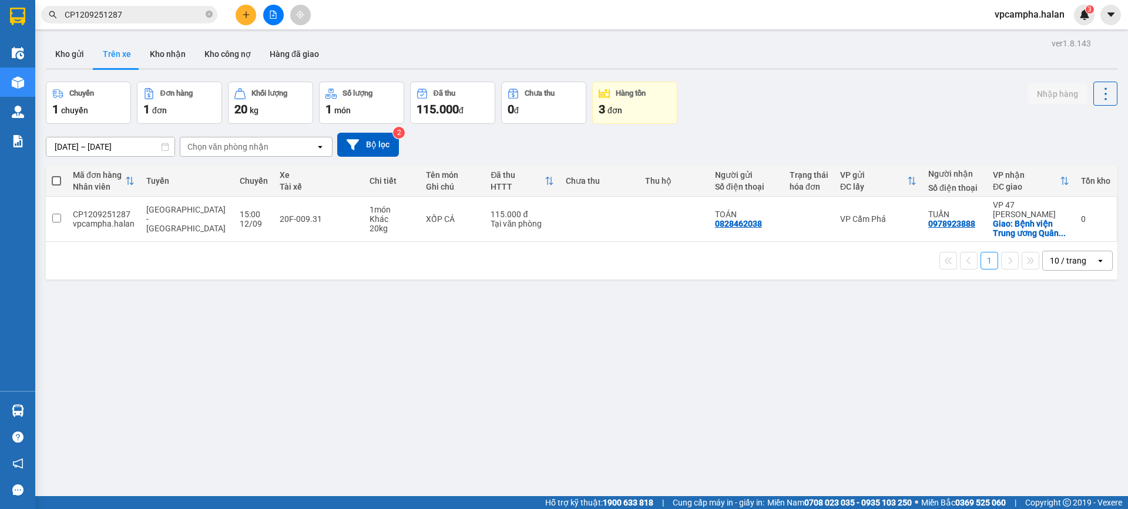
click at [245, 12] on icon "plus" at bounding box center [246, 15] width 8 height 8
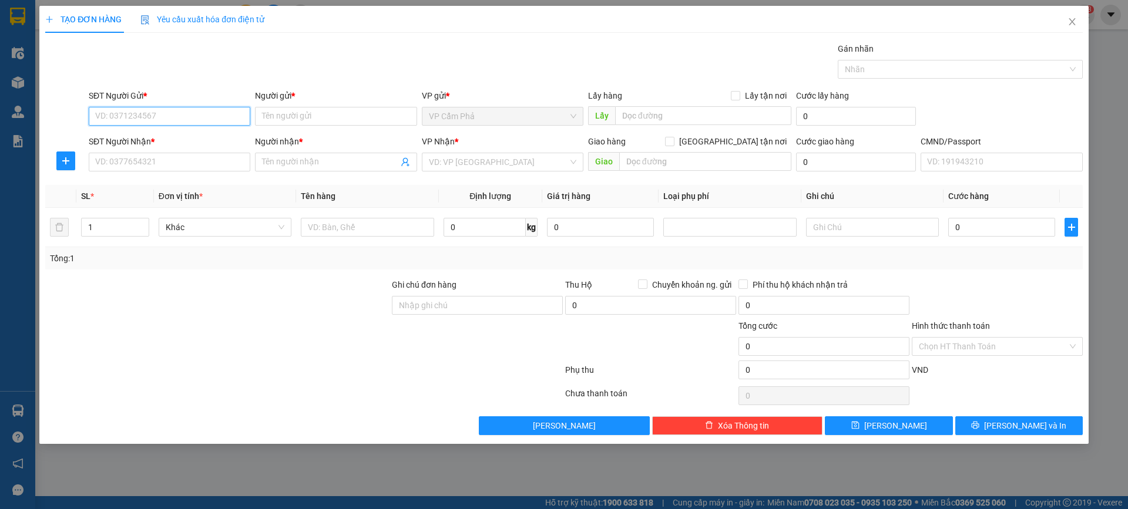
click at [195, 118] on input "SĐT Người Gửi *" at bounding box center [170, 116] width 162 height 19
click at [574, 163] on div "VD: VP Sài Gòn" at bounding box center [503, 162] width 162 height 19
type input "0394"
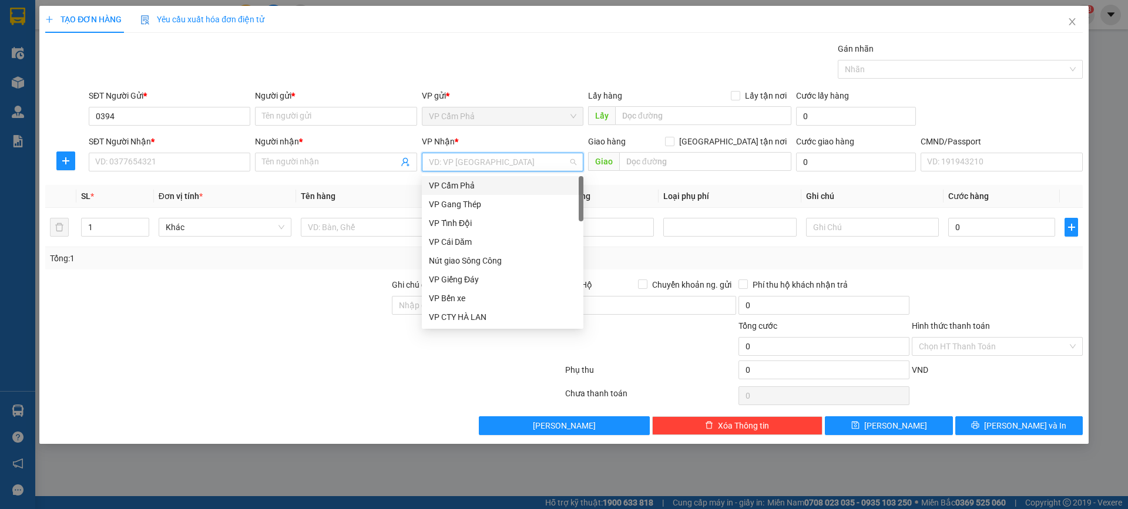
click at [510, 184] on div "VP Cẩm Phả" at bounding box center [502, 185] width 147 height 13
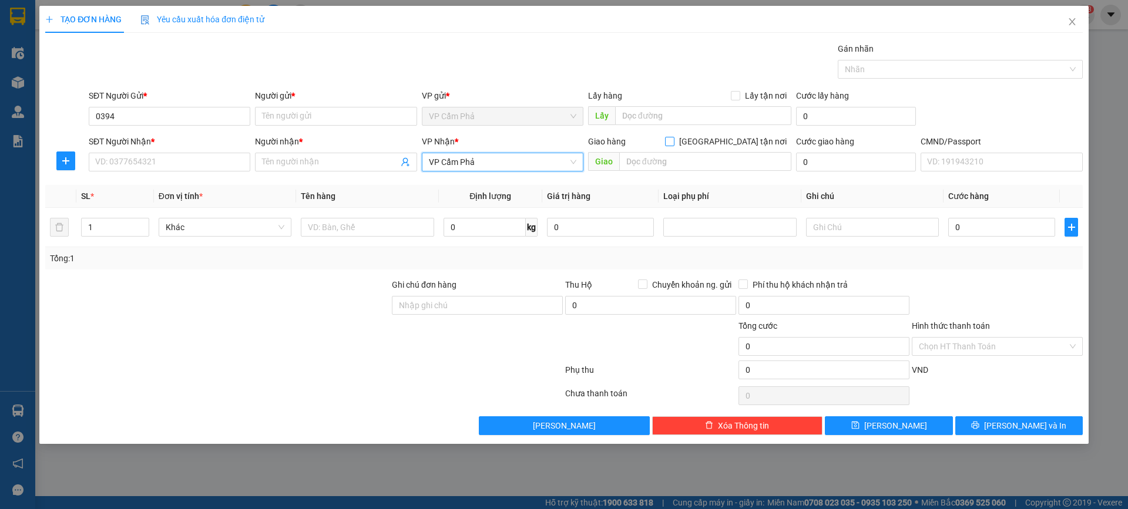
click at [673, 141] on input "Giao tận nơi" at bounding box center [669, 141] width 8 height 8
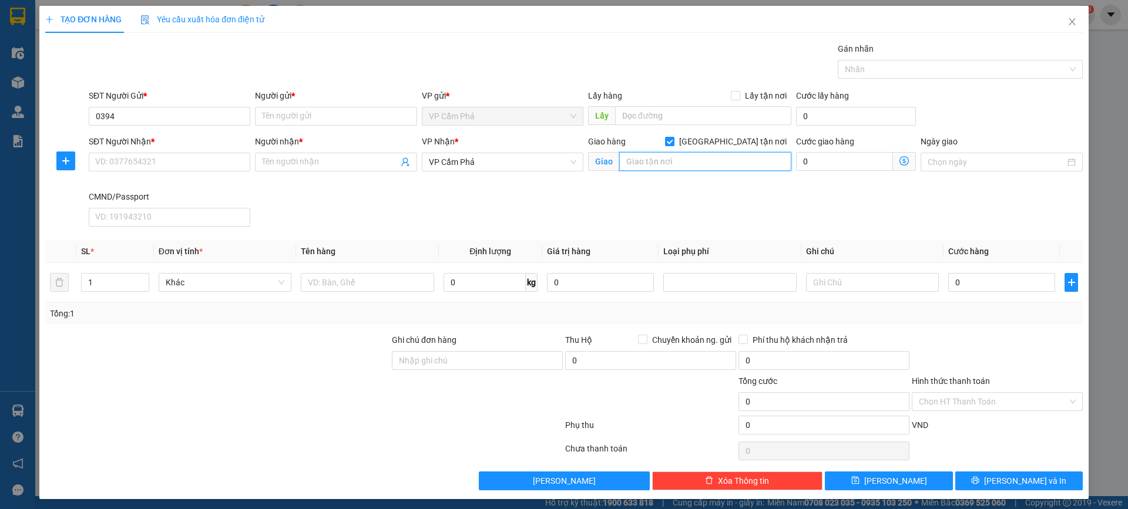
click at [688, 163] on input "text" at bounding box center [705, 161] width 172 height 19
click at [673, 141] on input "Giao tận nơi" at bounding box center [669, 141] width 8 height 8
checkbox input "false"
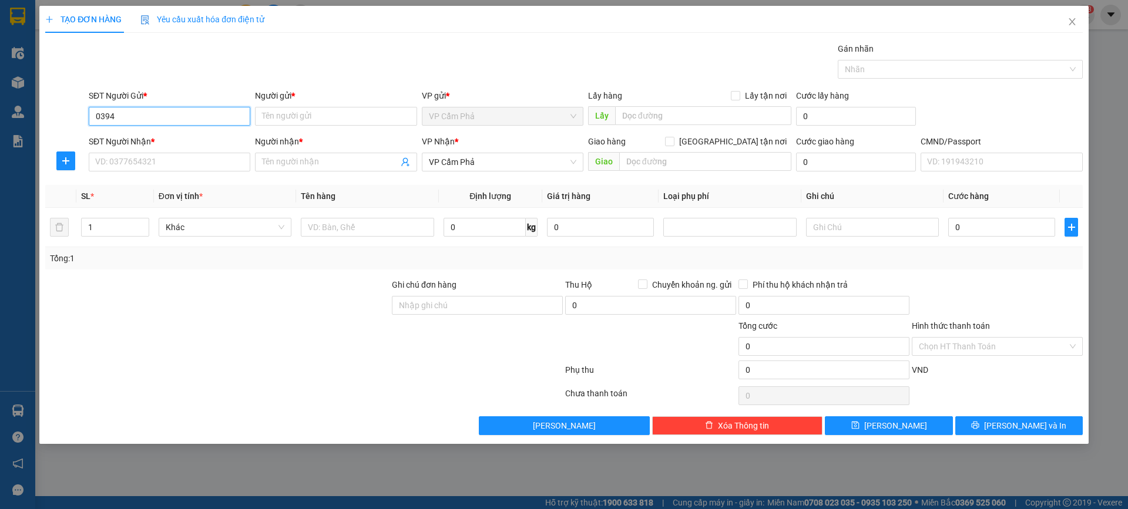
click at [178, 120] on input "0394" at bounding box center [170, 116] width 162 height 19
type input "0394909888"
click at [297, 119] on input "Người gửi *" at bounding box center [336, 116] width 162 height 19
click at [207, 167] on input "SĐT Người Nhận *" at bounding box center [170, 162] width 162 height 19
drag, startPoint x: 169, startPoint y: 115, endPoint x: 75, endPoint y: 113, distance: 93.4
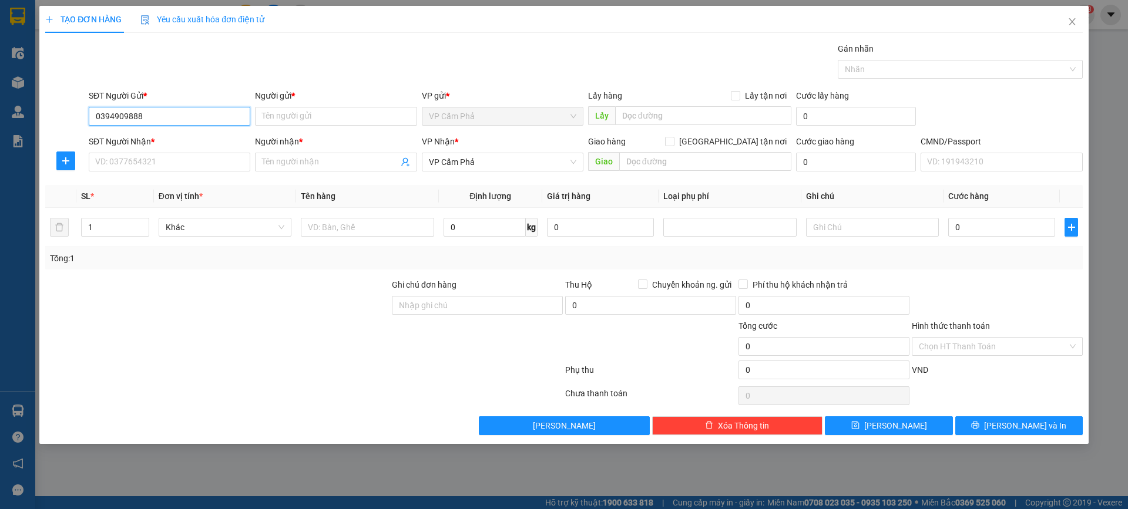
click at [75, 113] on div "SĐT Người Gửi * 0394909888 0394909888 Người gửi * Tên người gửi VP gửi * VP Cẩm…" at bounding box center [564, 109] width 1040 height 41
click at [167, 156] on input "SĐT Người Nhận *" at bounding box center [170, 162] width 162 height 19
paste input "0394909888"
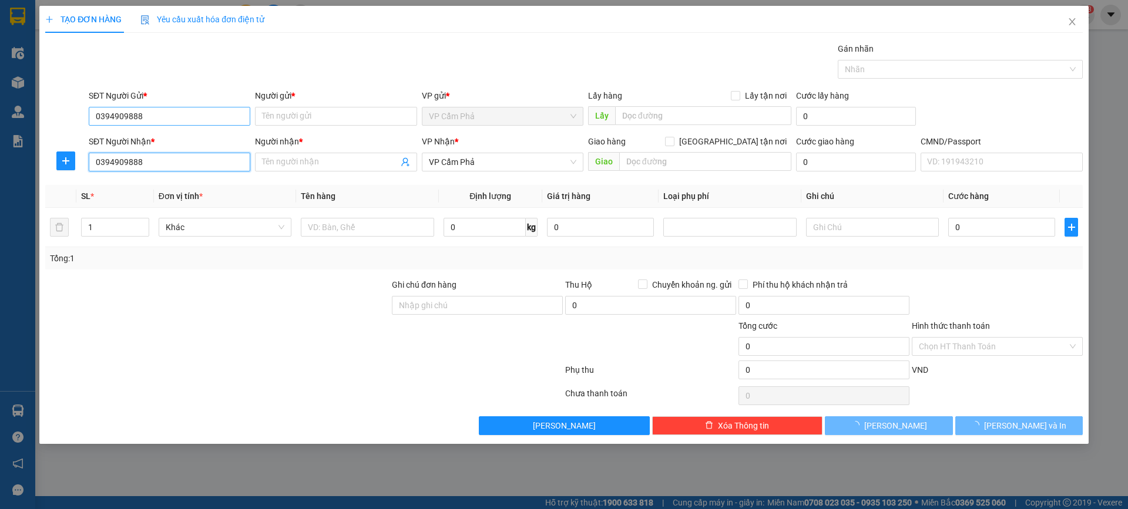
type input "0394909888"
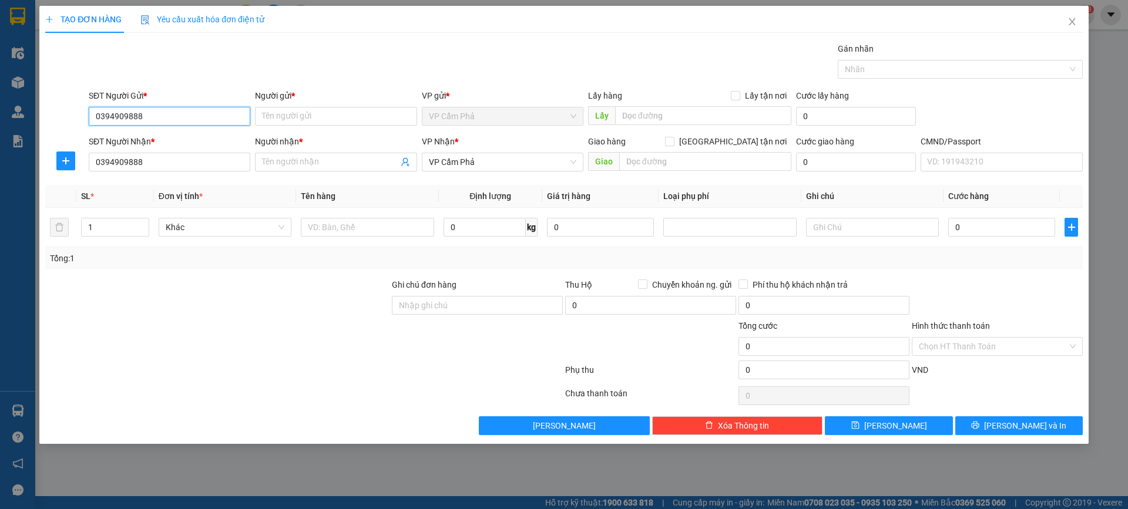
click at [176, 113] on input "0394909888" at bounding box center [170, 116] width 162 height 19
type input "0"
type input "0392836666"
click at [211, 320] on div at bounding box center [217, 340] width 347 height 41
click at [297, 118] on input "Người gửi *" at bounding box center [336, 116] width 162 height 19
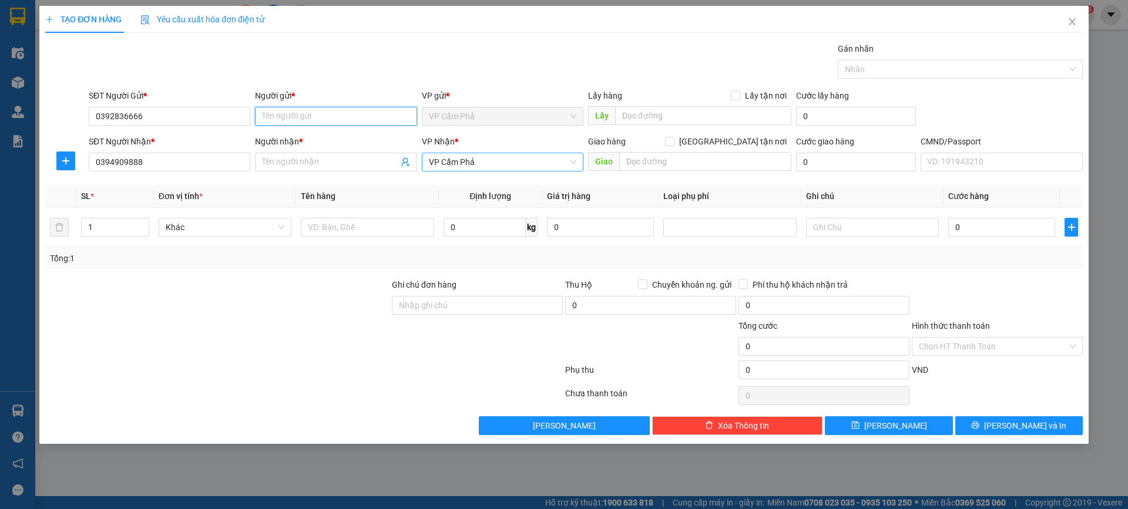
click at [570, 164] on span "VP Cẩm Phả" at bounding box center [502, 162] width 147 height 18
type input "TRUNG"
click at [473, 189] on div "VP Trung Kính" at bounding box center [502, 185] width 147 height 13
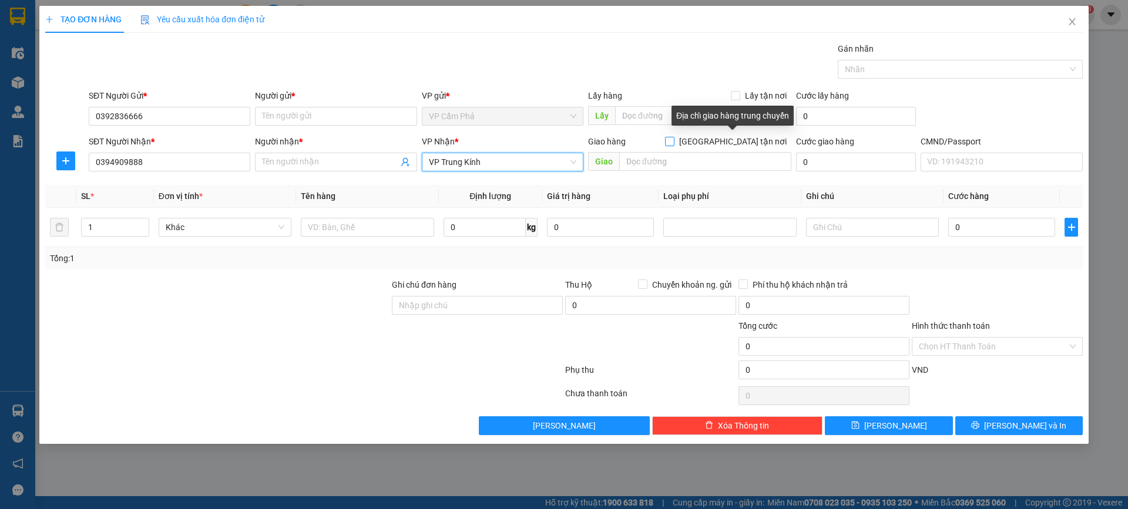
click at [673, 140] on input "Giao tận nơi" at bounding box center [669, 141] width 8 height 8
checkbox input "true"
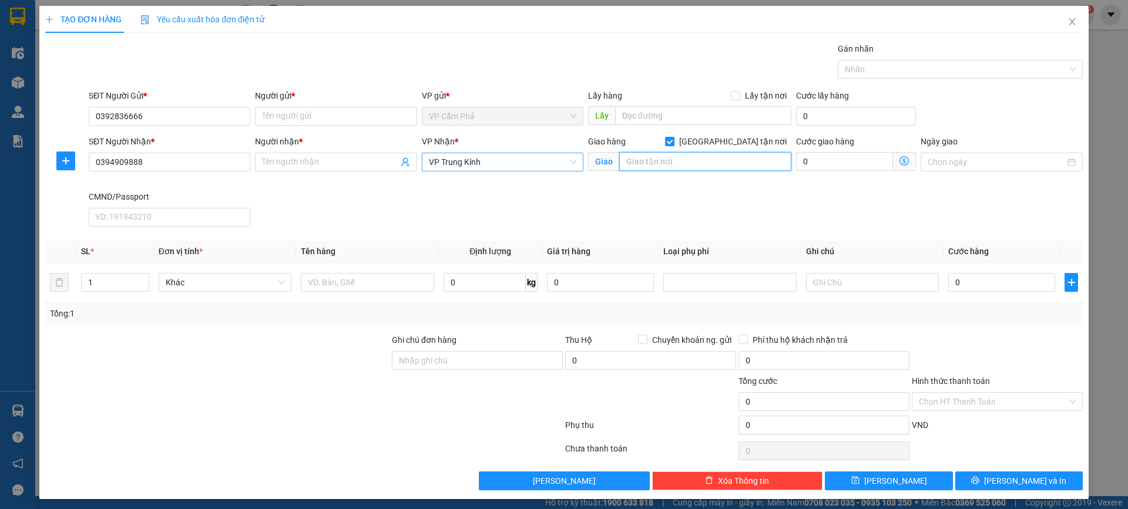
click at [735, 157] on input "text" at bounding box center [705, 161] width 172 height 19
paste input "0394909888"
type input "0"
click at [711, 159] on input "text" at bounding box center [705, 161] width 172 height 19
paste input "Cổng gồm làng Phú Mỹ, Đ. Lê Đức Thọ, Tdp Số 5, Nam Từ Liêm, Hà Nội, Việt Nam"
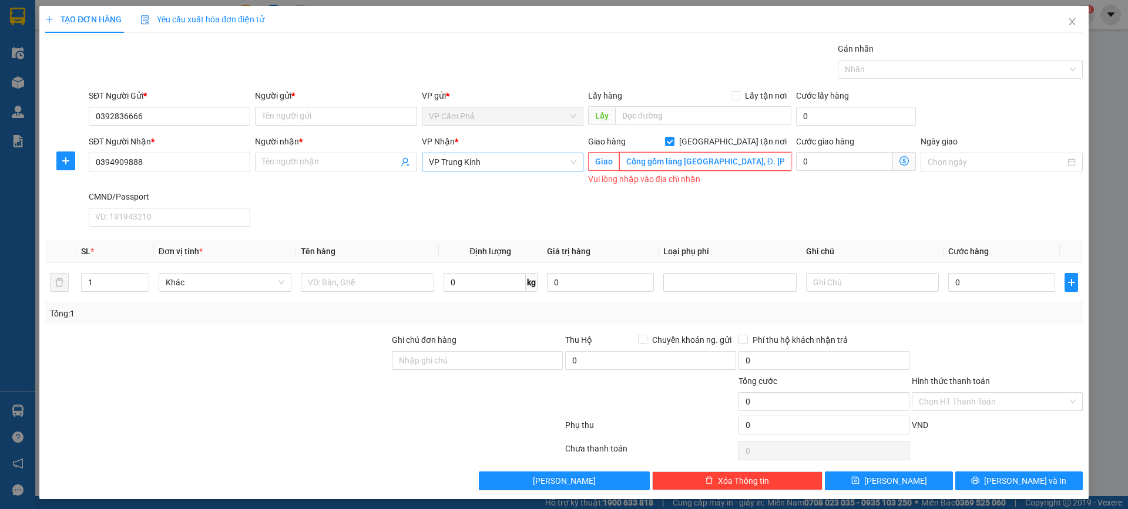
scroll to position [0, 148]
type input "Cổng gồm làng Phú Mỹ, Đ. Lê Đức Thọ, Tdp Số 5, Nam Từ Liêm, Hà Nội, Việt Nam"
click at [899, 159] on icon "dollar-circle" at bounding box center [903, 160] width 9 height 9
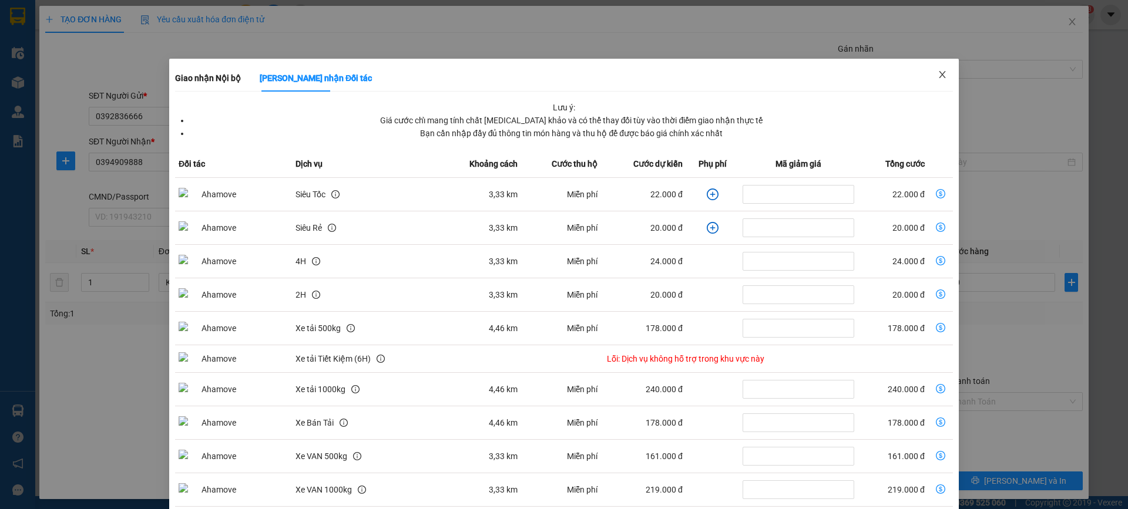
click at [937, 73] on icon "close" at bounding box center [941, 74] width 9 height 9
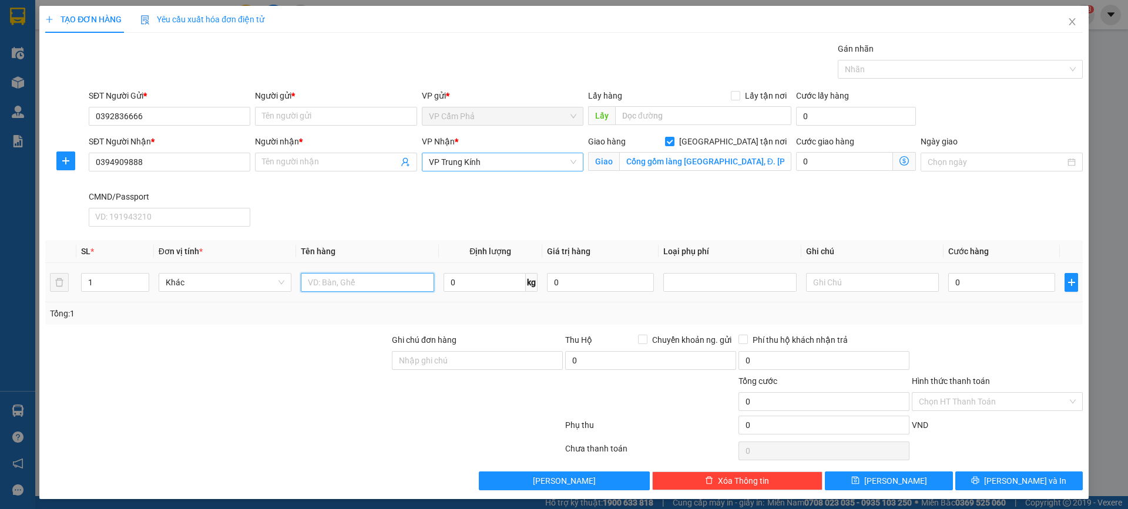
click at [352, 284] on input "text" at bounding box center [367, 282] width 133 height 19
type input "TÚI ĐỒ"
click at [473, 288] on input "0" at bounding box center [484, 282] width 82 height 19
type input "1"
click at [509, 324] on div "Tổng: 1" at bounding box center [563, 314] width 1037 height 22
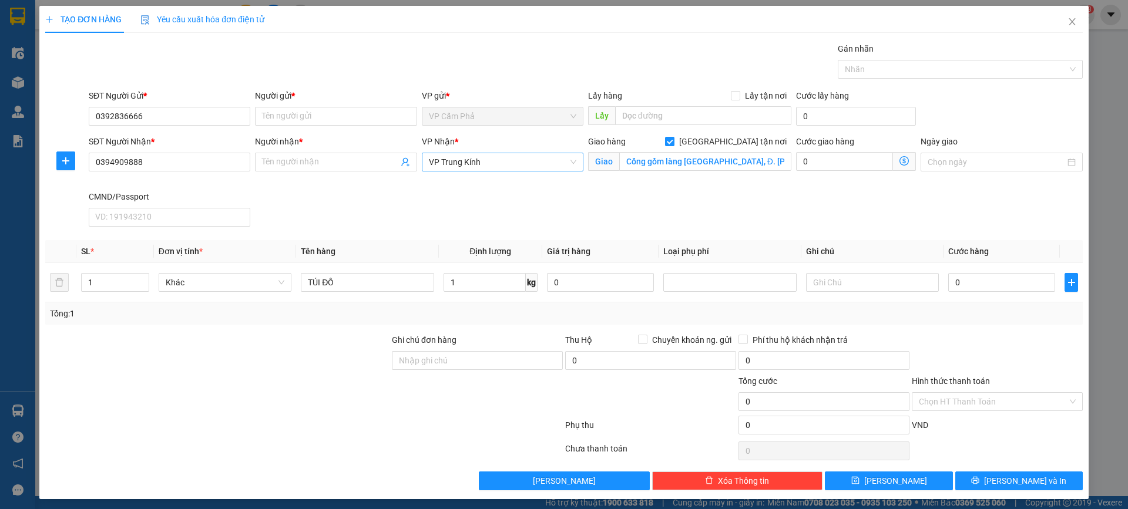
click at [899, 160] on icon "dollar-circle" at bounding box center [903, 160] width 9 height 9
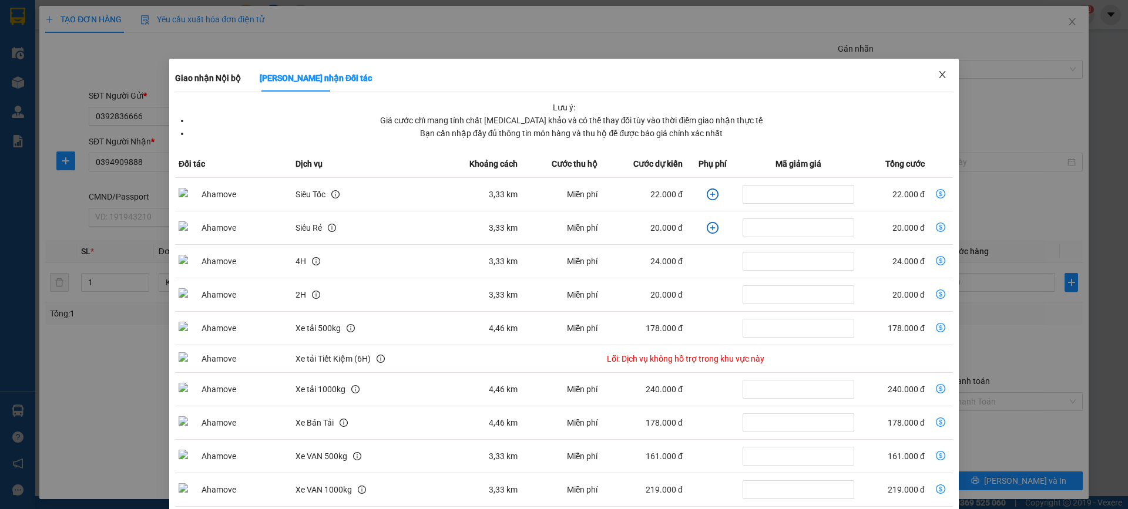
click at [939, 75] on icon "close" at bounding box center [942, 74] width 6 height 7
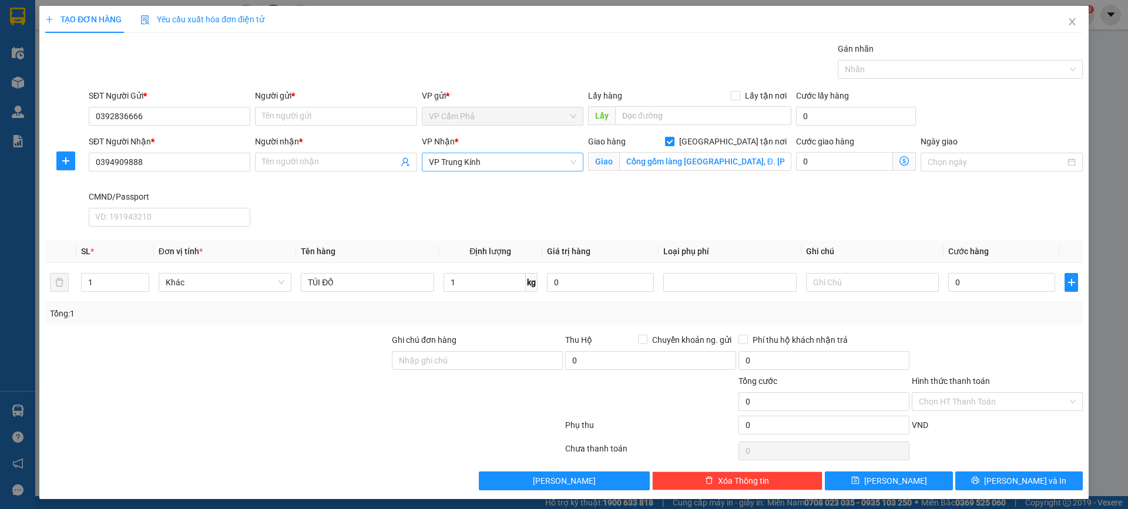
click at [899, 163] on icon "dollar-circle" at bounding box center [903, 160] width 9 height 9
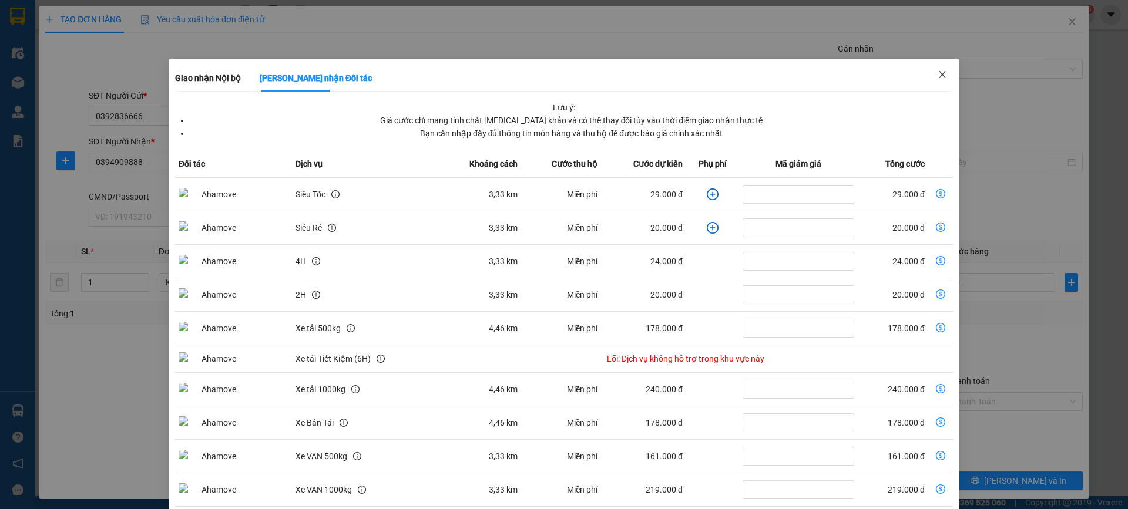
click at [939, 77] on icon "close" at bounding box center [942, 74] width 6 height 7
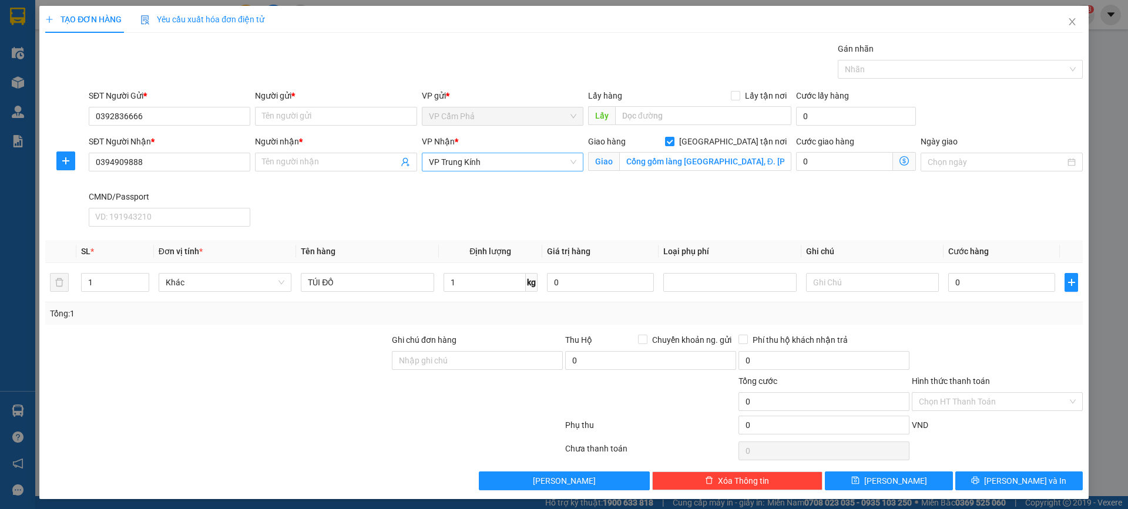
click at [899, 157] on icon "dollar-circle" at bounding box center [903, 160] width 9 height 9
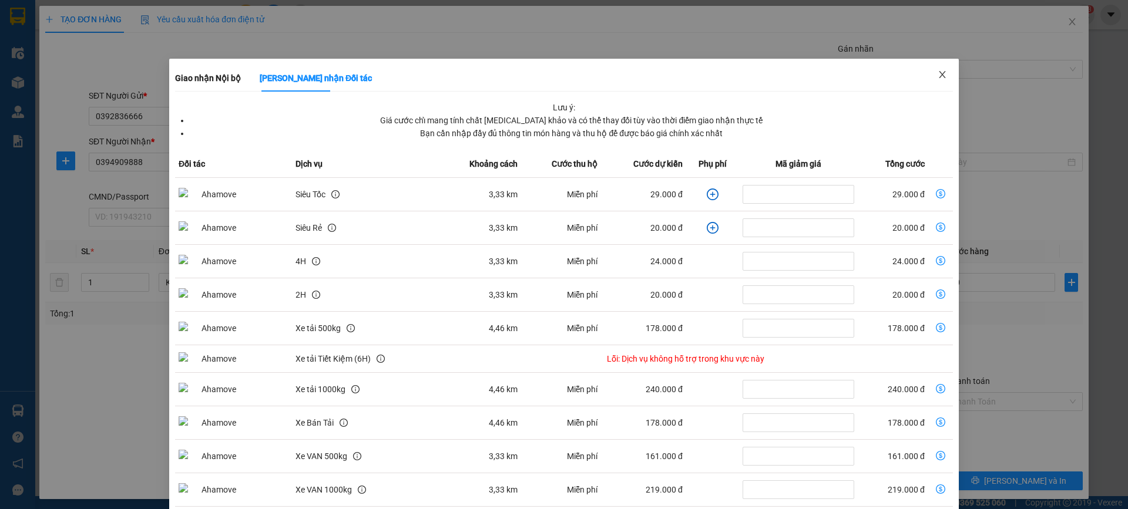
click at [929, 79] on span "Close" at bounding box center [942, 75] width 33 height 33
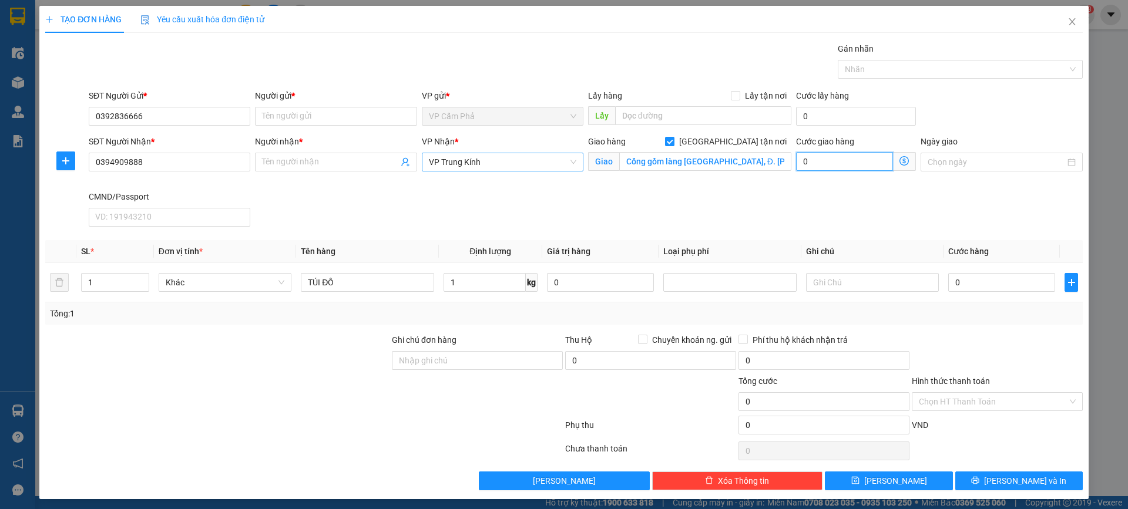
click at [839, 163] on input "0" at bounding box center [844, 161] width 97 height 19
type input "4"
type input "45"
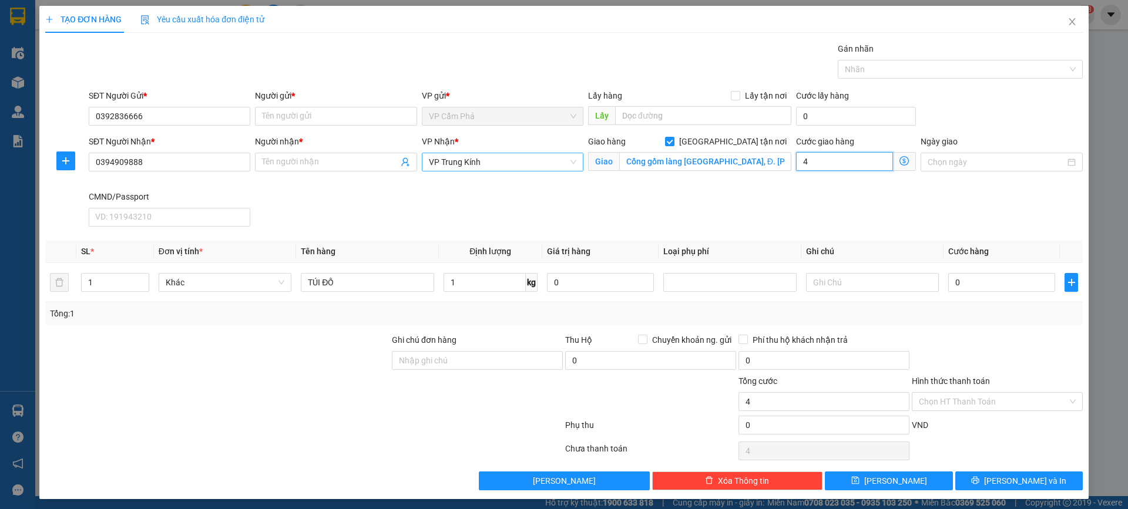
type input "45"
type input "450"
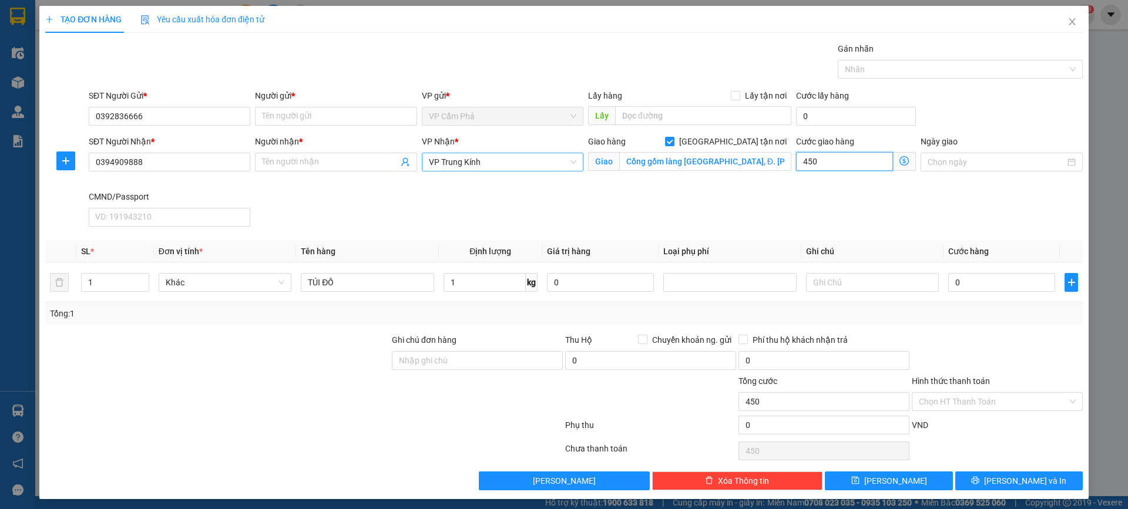
type input "4.500"
type input "45.000"
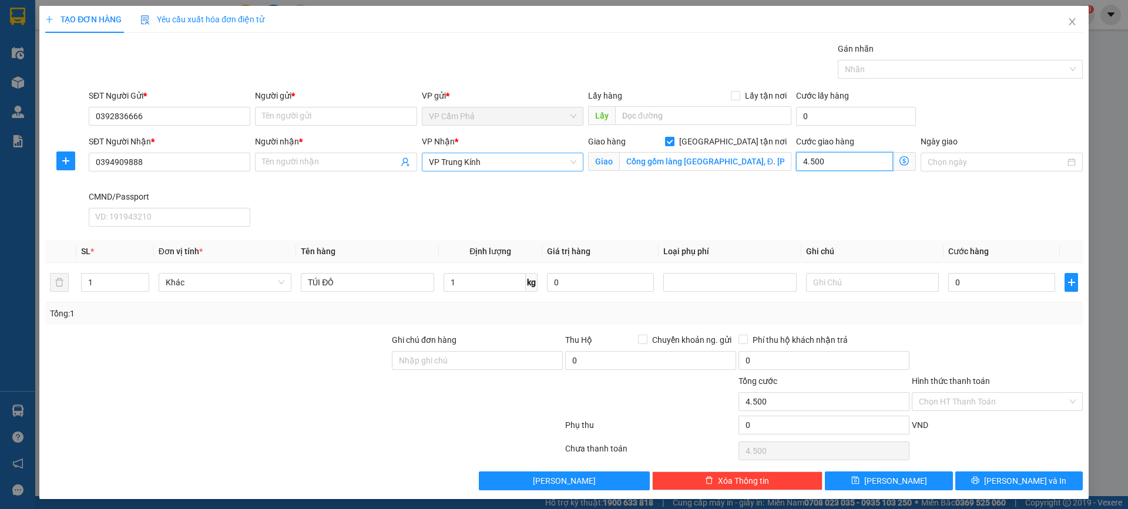
type input "45.000"
type input "450.000"
click at [835, 209] on div "SĐT Người Nhận * 0394909888 Người nhận * Tên người nhận VP Nhận * VP Trung Kính…" at bounding box center [585, 183] width 999 height 96
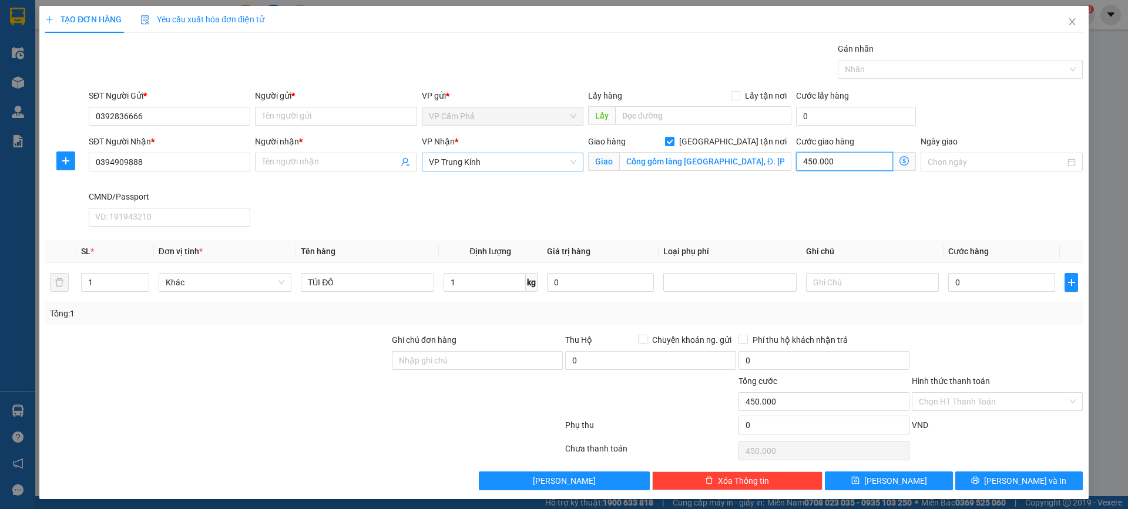
click at [832, 160] on input "450.000" at bounding box center [844, 161] width 97 height 19
type input "4"
type input "45"
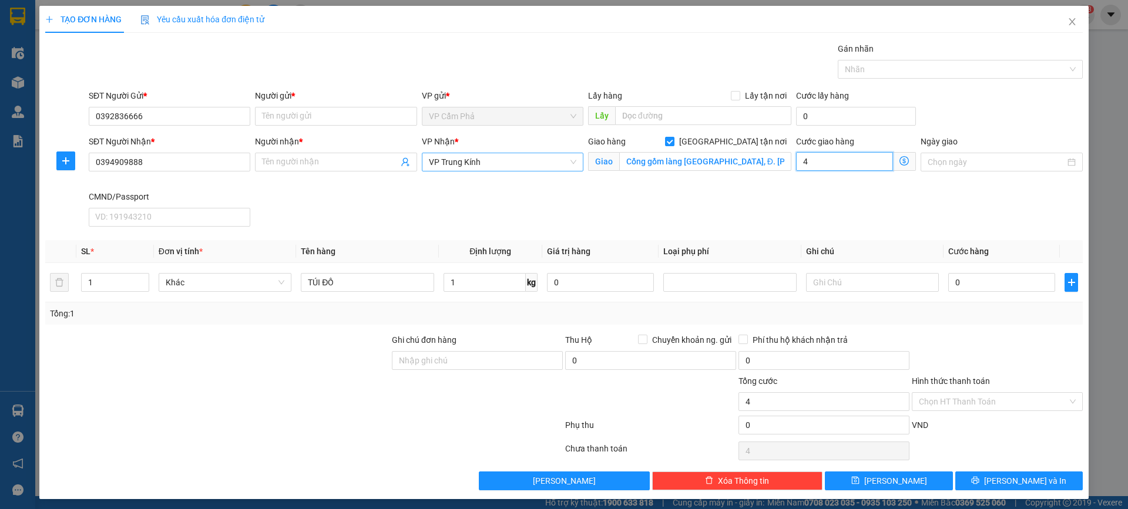
type input "45"
type input "450"
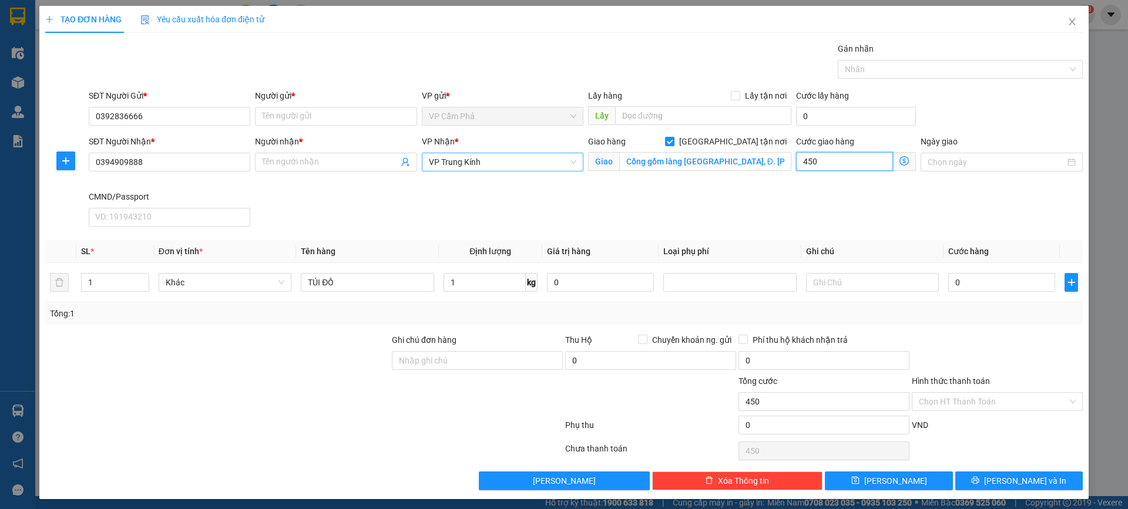
type input "4.500"
type input "45.000"
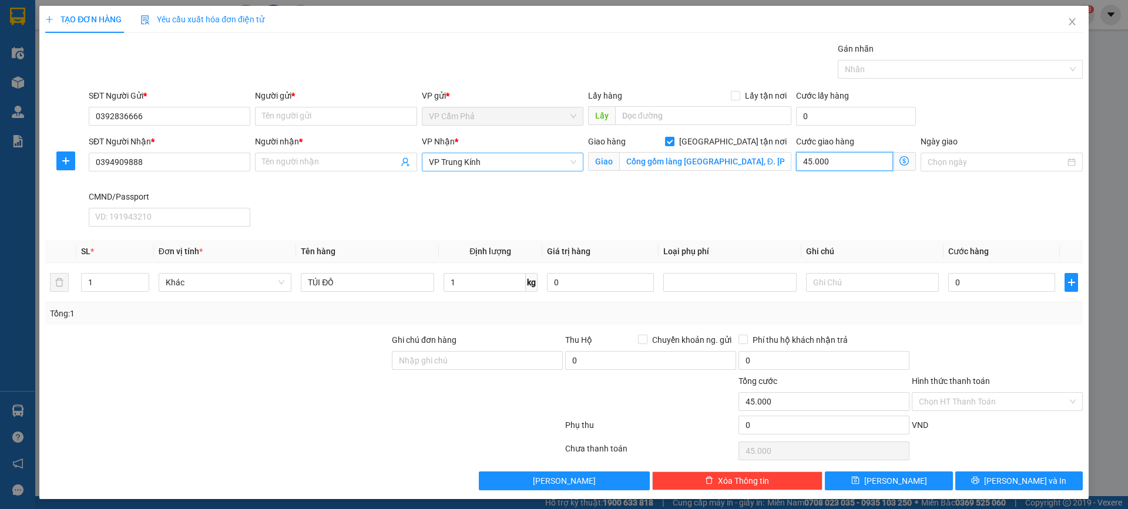
type input "45.000"
click at [834, 222] on div "SĐT Người Nhận * 0394909888 Người nhận * Tên người nhận VP Nhận * VP Trung Kính…" at bounding box center [585, 183] width 999 height 96
click at [983, 280] on input "0" at bounding box center [1001, 282] width 107 height 19
type input "5"
type input "45.005"
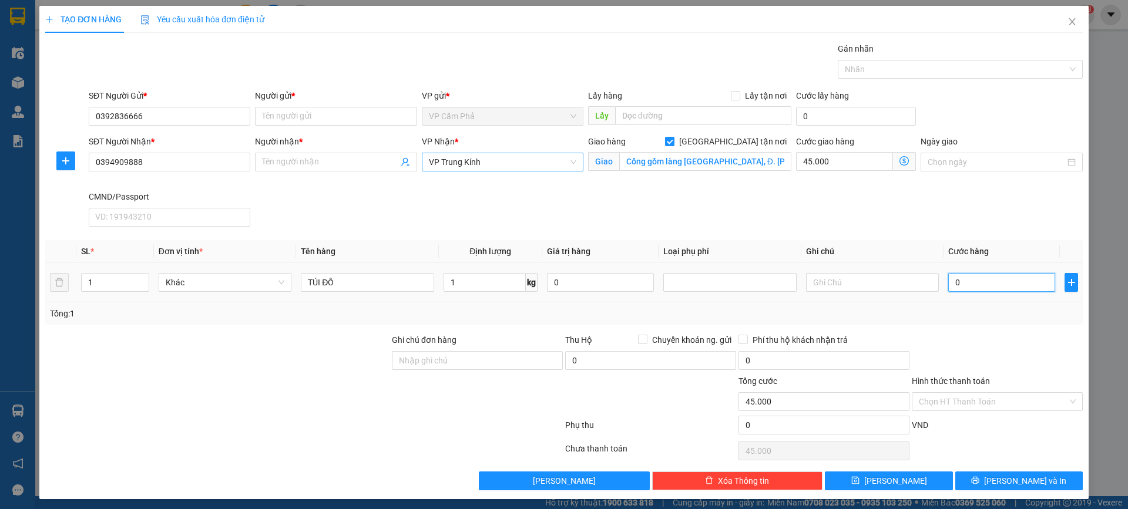
type input "45.005"
type input "50"
type input "45.050"
type input "500"
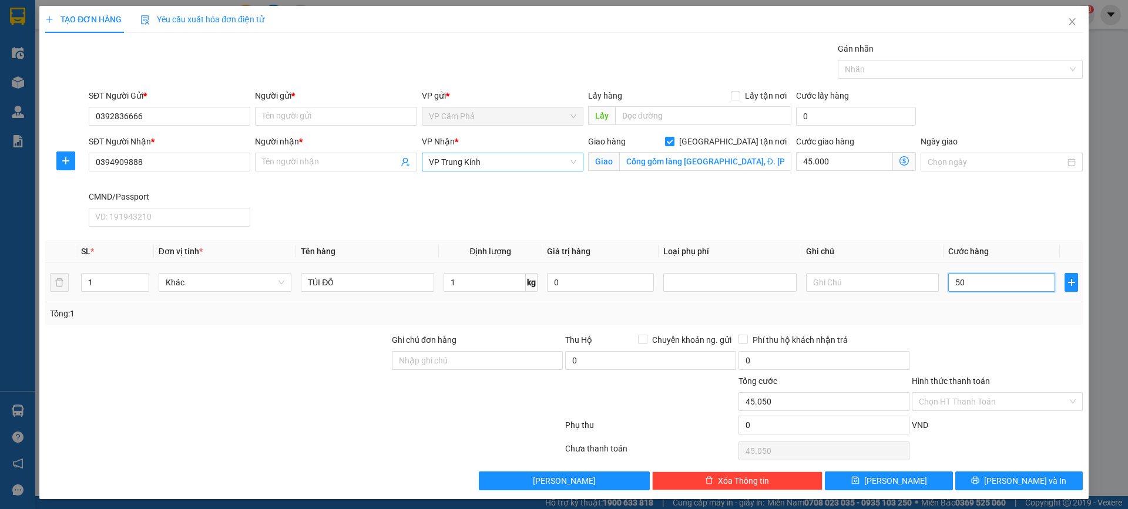
type input "45.500"
type input "5.000"
type input "50.000"
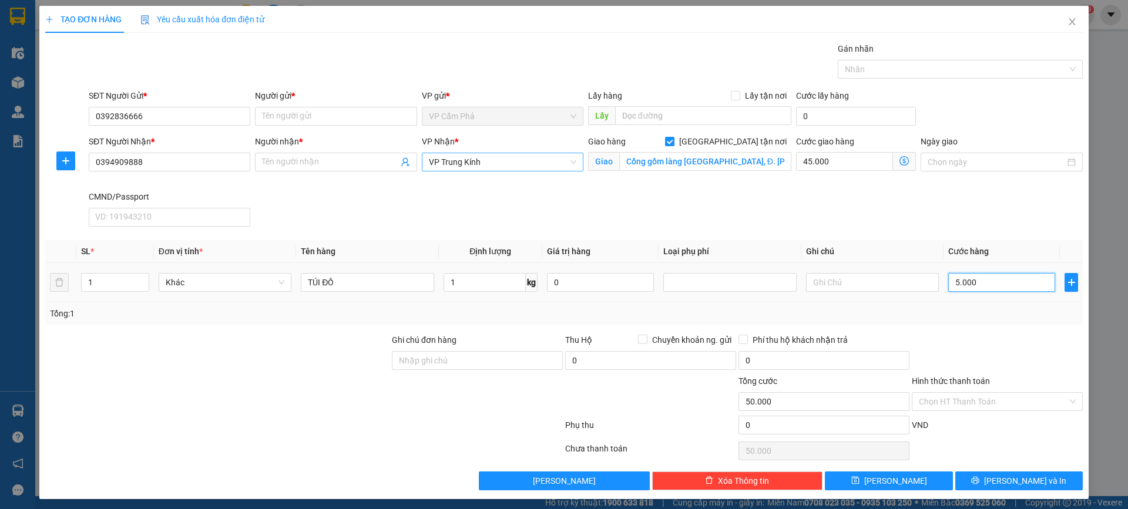
type input "50.000"
type input "95.000"
type input "50.000"
click at [953, 201] on div "SĐT Người Nhận * 0394909888 Người nhận * Tên người nhận VP Nhận * VP Trung Kính…" at bounding box center [585, 183] width 999 height 96
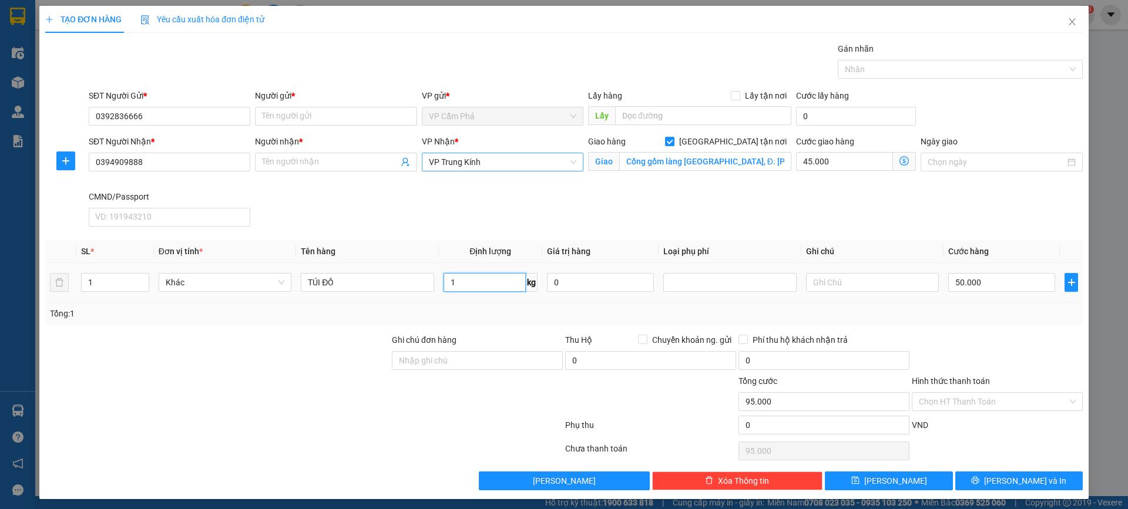
click at [462, 285] on input "1" at bounding box center [484, 282] width 82 height 19
type input "0.5"
click at [727, 204] on div "SĐT Người Nhận * 0394909888 Người nhận * Tên người nhận VP Nhận * VP Trung Kính…" at bounding box center [585, 183] width 999 height 96
click at [323, 126] on div "Người gửi * Tên người gửi" at bounding box center [336, 109] width 162 height 41
click at [323, 120] on input "Người gửi *" at bounding box center [336, 116] width 162 height 19
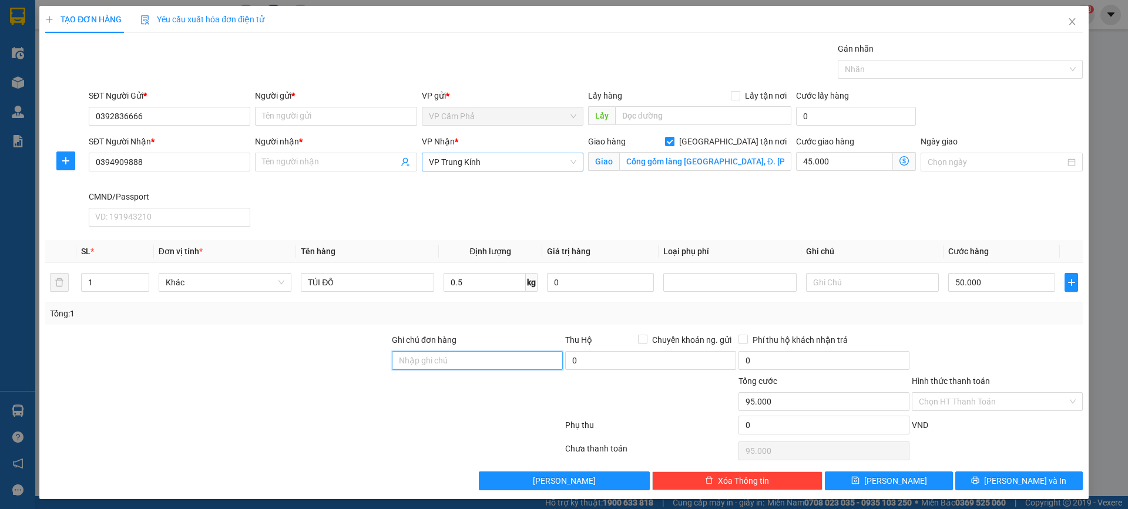
click at [499, 365] on input "Ghi chú đơn hàng" at bounding box center [477, 360] width 171 height 19
type input "KHÁCH CAANF LẤY NGAY"
click at [335, 118] on input "Người gửi *" at bounding box center [336, 116] width 162 height 19
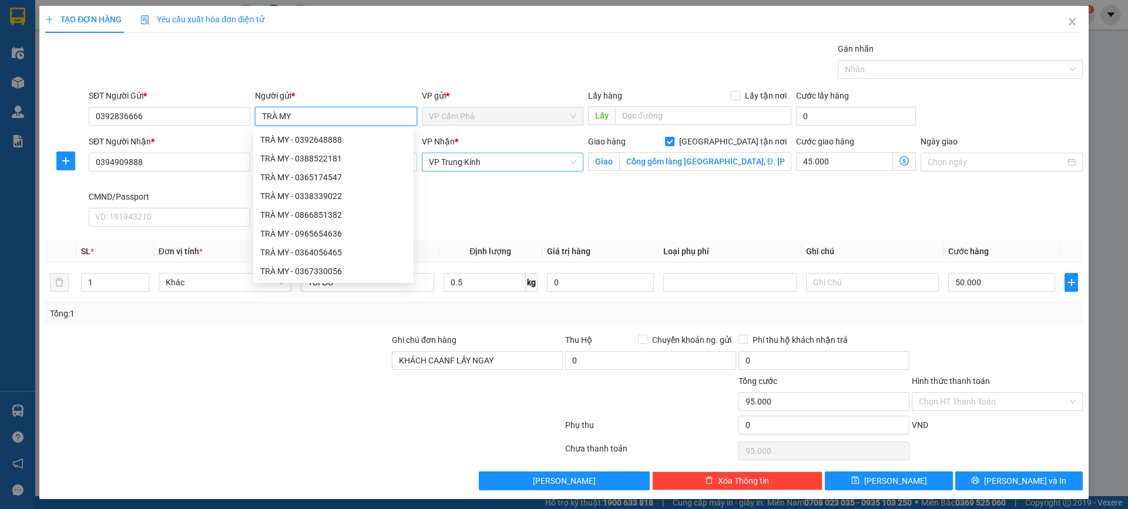
type input "TRÀ MY"
click at [434, 67] on div "Gói vận chuyển * Tiêu chuẩn Gán nhãn Nhãn" at bounding box center [585, 62] width 999 height 41
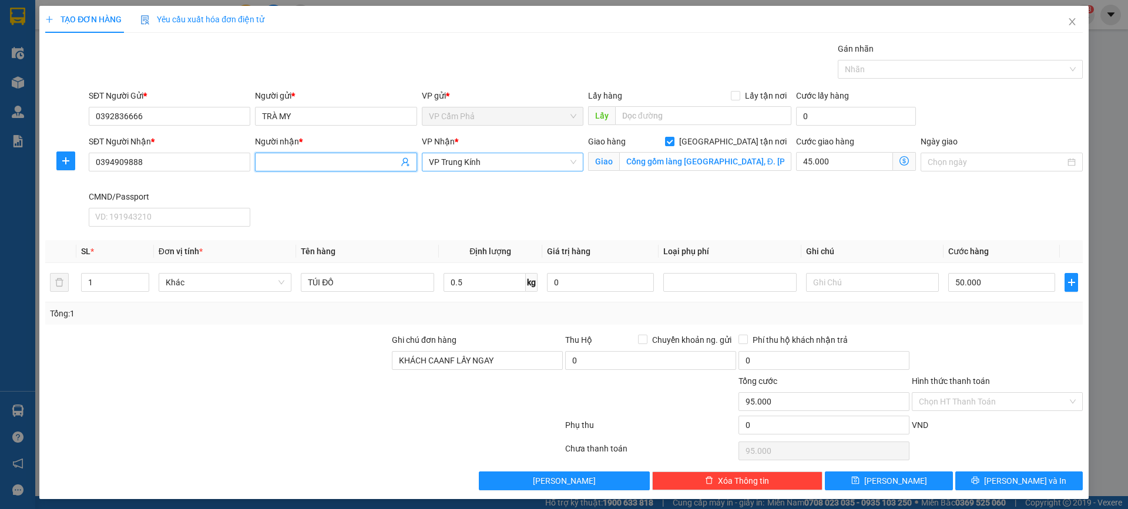
click at [336, 162] on input "Người nhận *" at bounding box center [330, 162] width 136 height 13
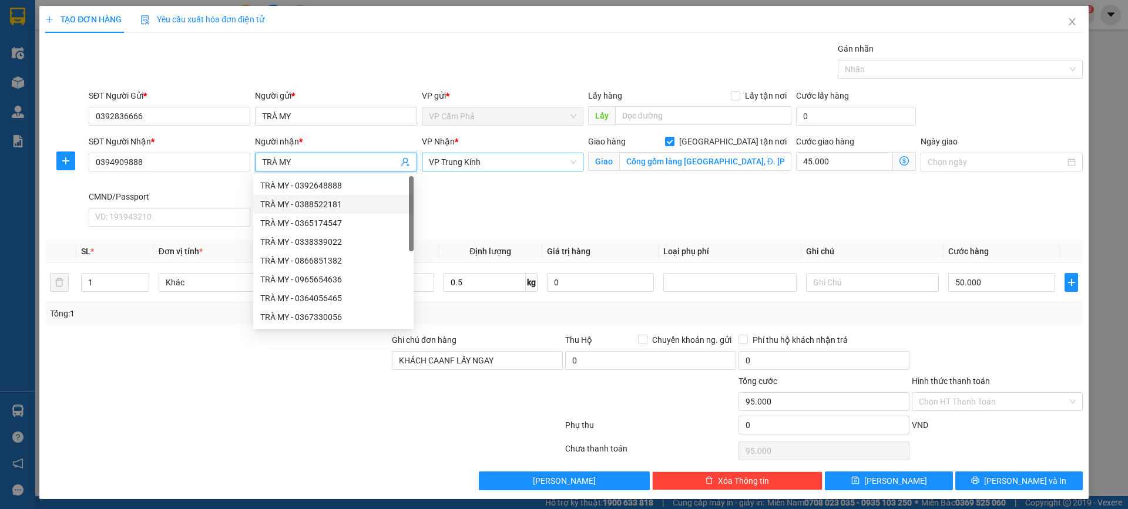
type input "TRÀ MY"
click at [516, 219] on div "SĐT Người Nhận * 0394909888 Người nhận * TRÀ MY VP Nhận * VP Trung Kính Giao hà…" at bounding box center [585, 183] width 999 height 96
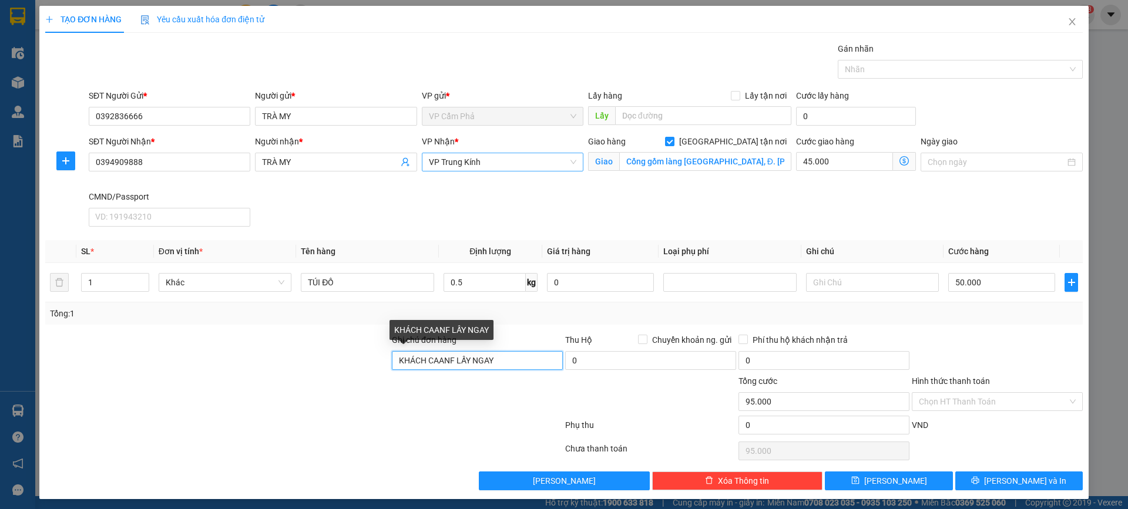
click at [497, 364] on input "KHÁCH CAANF LẤY NGAY" at bounding box center [477, 360] width 171 height 19
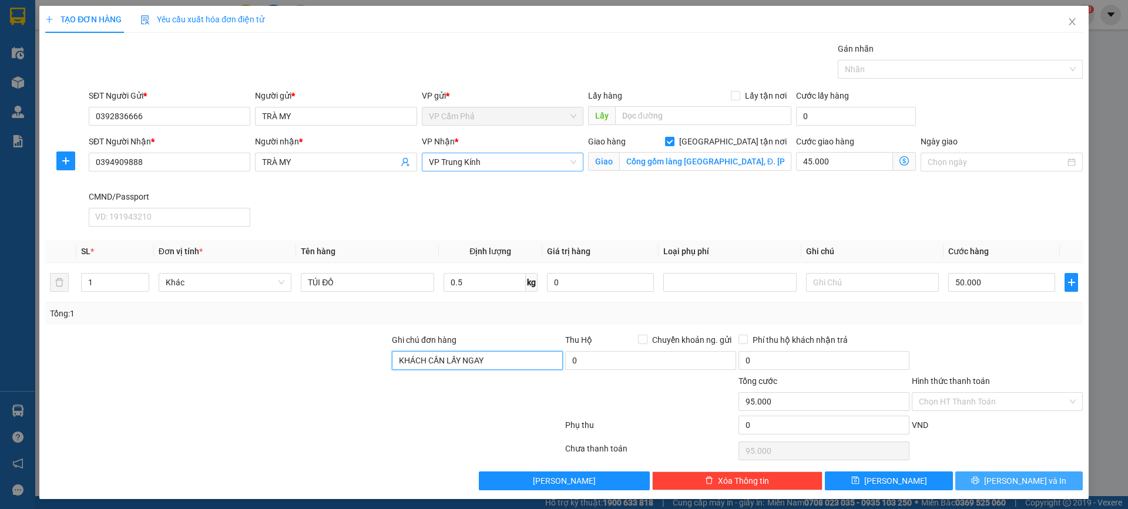
type input "KHÁCH CẦN LẤY NGAY"
click at [1008, 482] on span "Lưu và In" at bounding box center [1025, 481] width 82 height 13
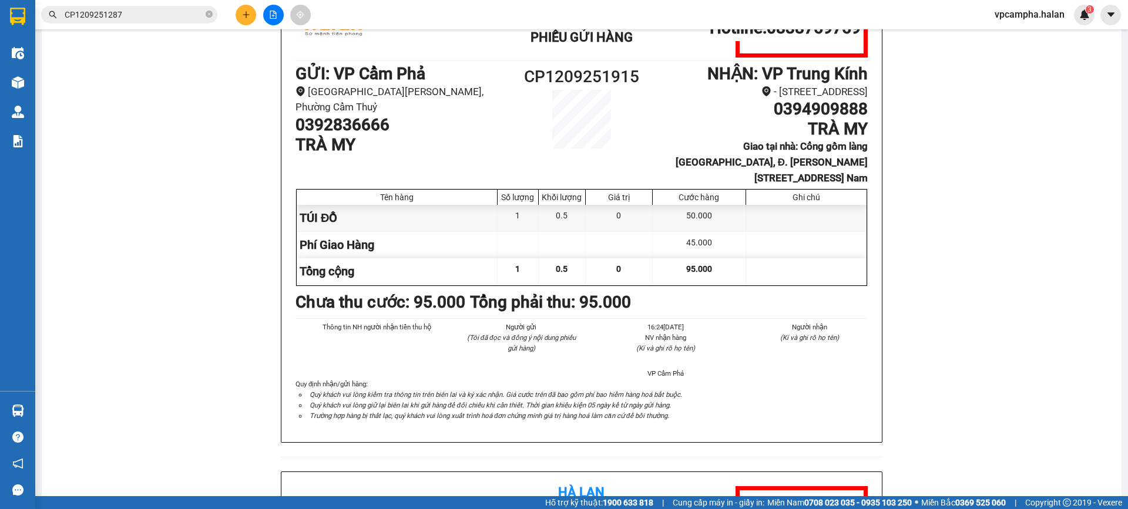
scroll to position [117, 0]
drag, startPoint x: 632, startPoint y: 75, endPoint x: 542, endPoint y: 75, distance: 90.5
click at [542, 75] on h1 "CP1209251915" at bounding box center [581, 78] width 143 height 26
copy h1 "1209251915"
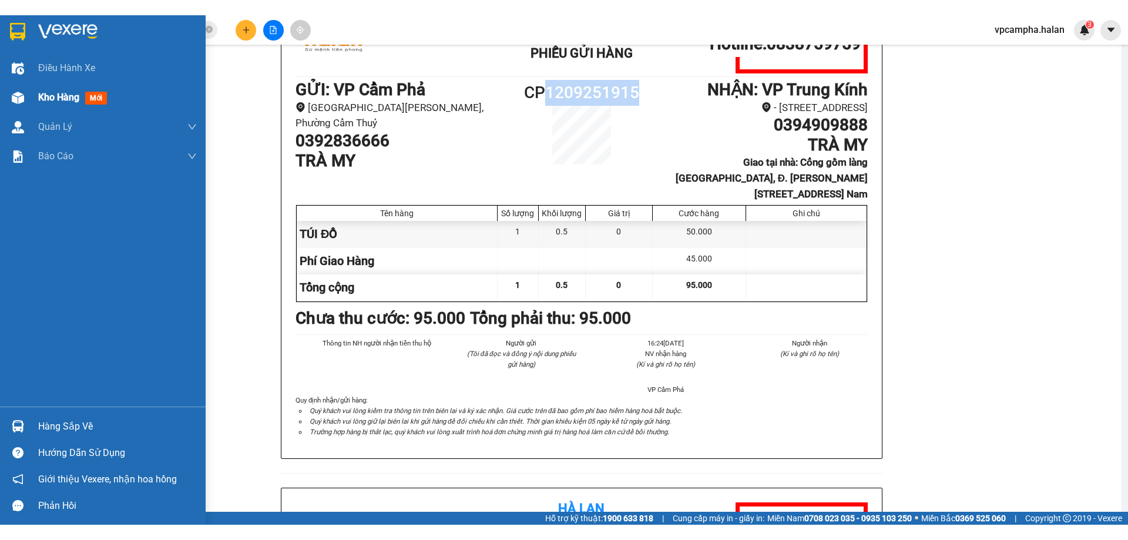
scroll to position [0, 0]
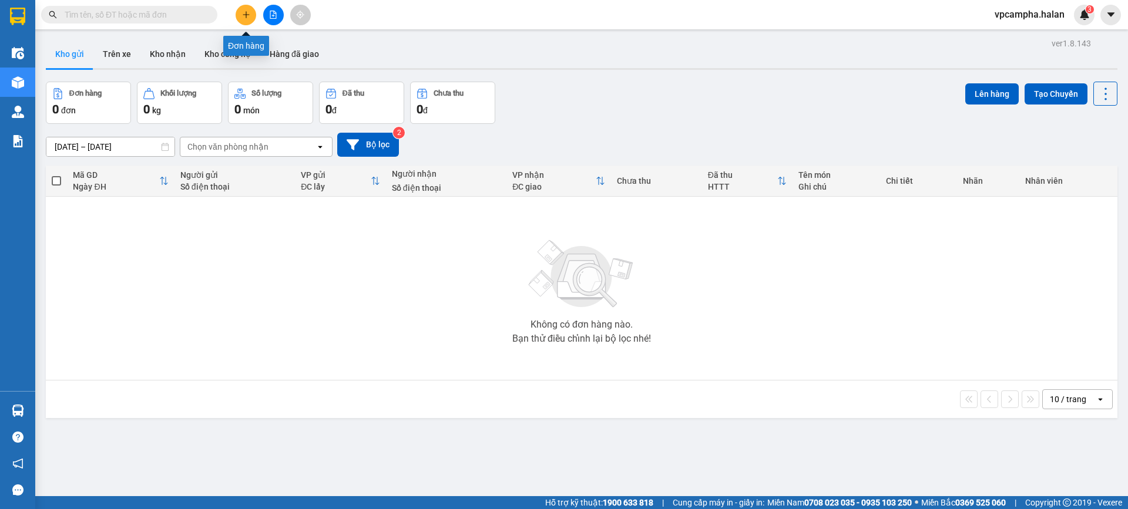
click at [251, 13] on button at bounding box center [246, 15] width 21 height 21
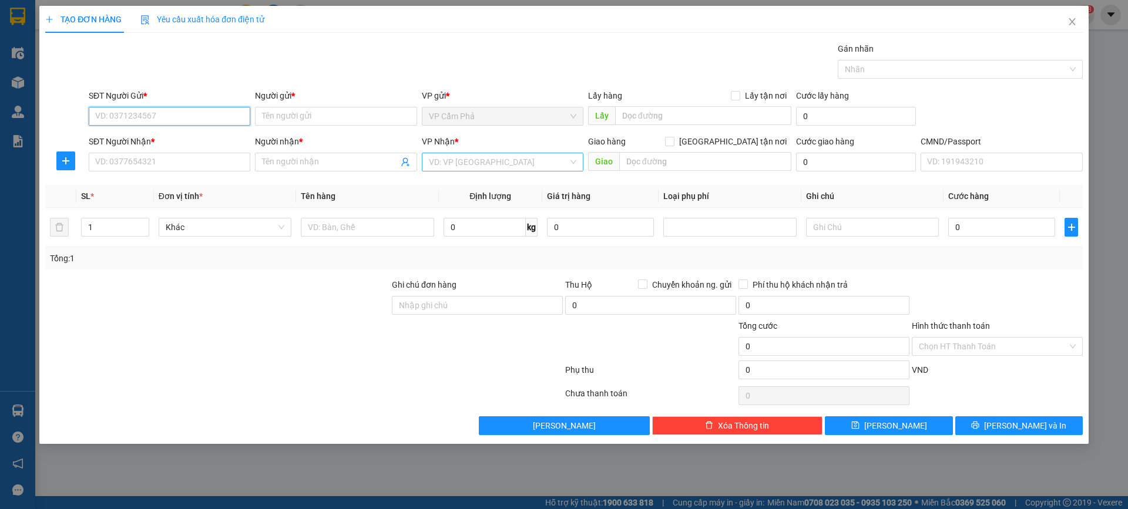
click at [571, 163] on div "VD: VP [GEOGRAPHIC_DATA]" at bounding box center [503, 162] width 162 height 19
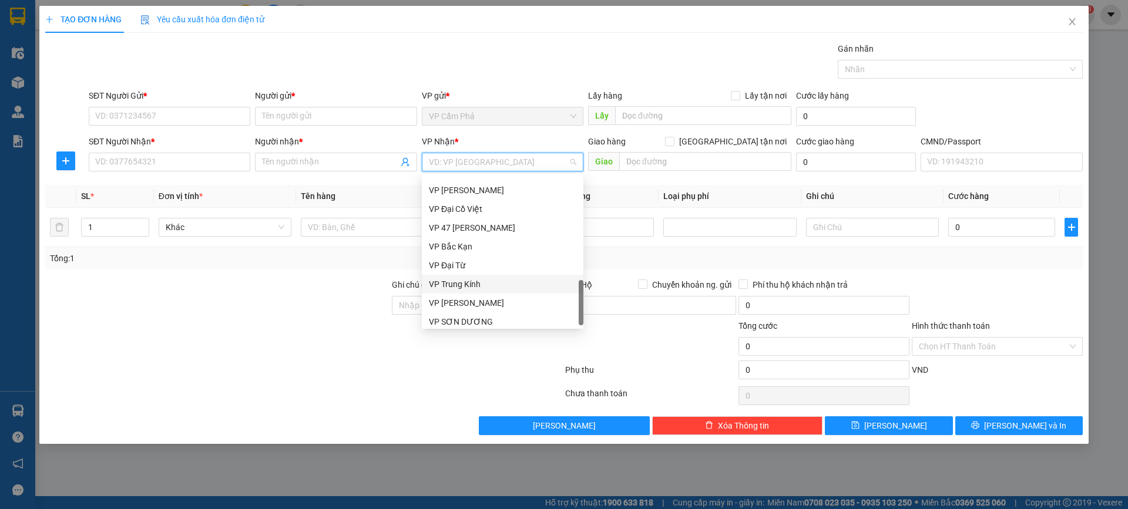
scroll to position [470, 0]
click at [473, 164] on input "search" at bounding box center [498, 162] width 139 height 18
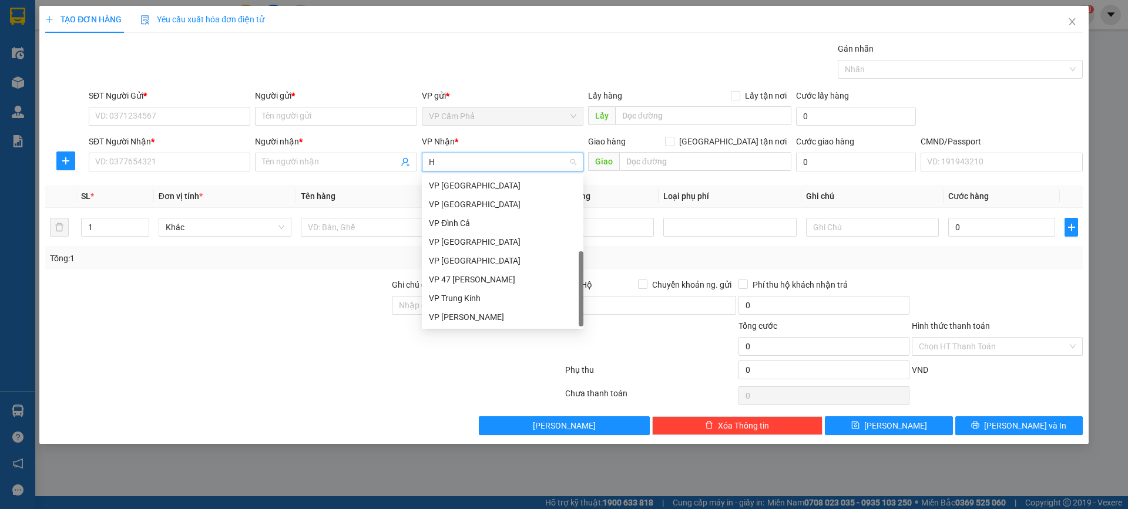
type input "HA"
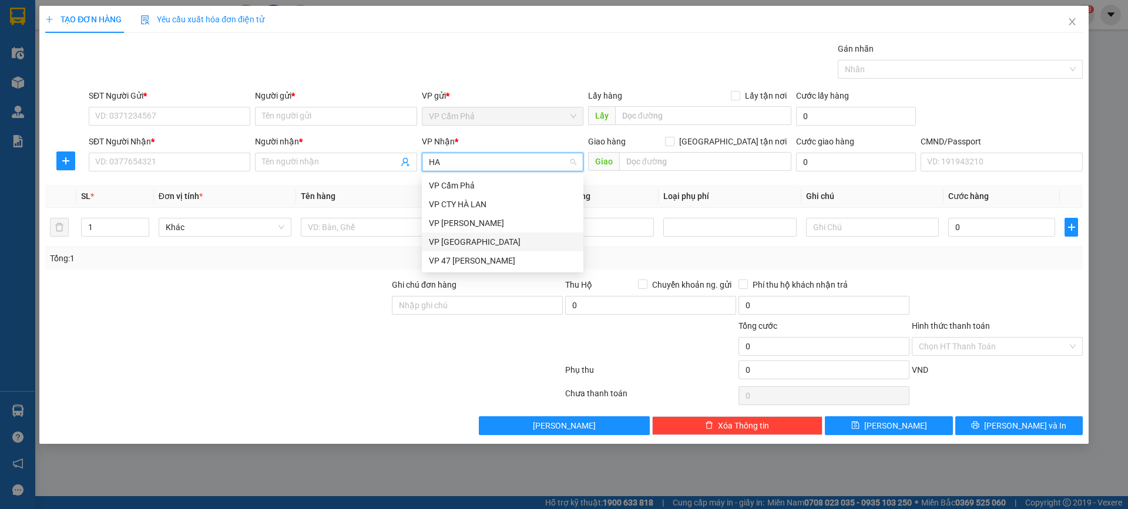
click at [466, 246] on div "VP Hà Đông" at bounding box center [502, 242] width 147 height 13
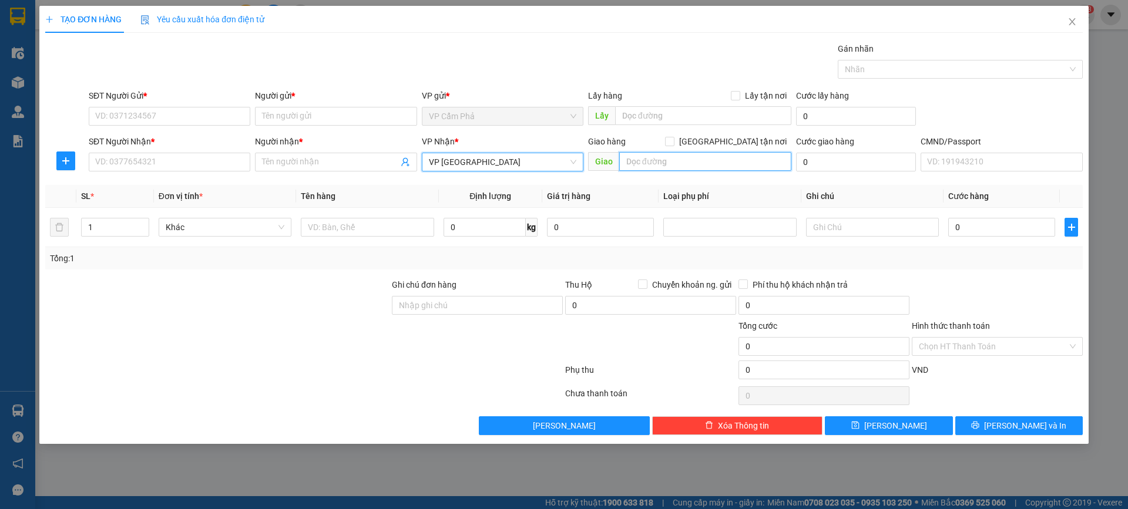
click at [731, 163] on input "text" at bounding box center [705, 161] width 172 height 19
click at [658, 154] on input "text" at bounding box center [705, 161] width 172 height 19
click at [673, 141] on input "Giao tận nơi" at bounding box center [669, 141] width 8 height 8
checkbox input "true"
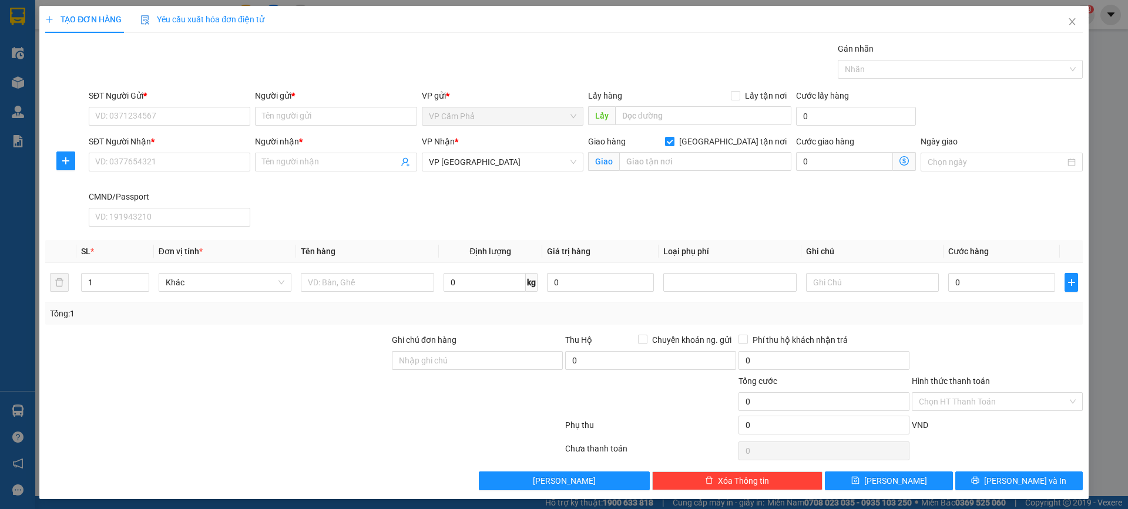
click at [690, 171] on div "Giao" at bounding box center [689, 162] width 203 height 19
click at [687, 162] on input "text" at bounding box center [705, 161] width 172 height 19
paste input "Him Lam Vạn Phúc, 34 P. Tố Hữu, Nhân Chính, Thanh Xuân, Hà Nội 100000, Việt Nam"
type input "Him Lam Vạn Phúc, 34 P. Tố Hữu, Nhân Chính, Thanh Xuân, Hà Nội 100000, Việt Nam"
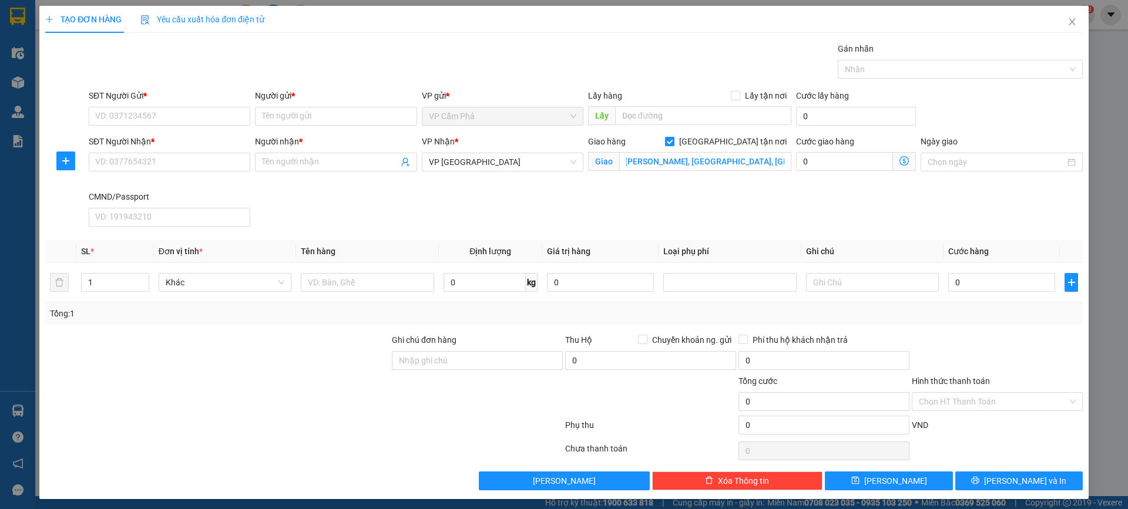
click at [899, 160] on icon "dollar-circle" at bounding box center [903, 160] width 9 height 9
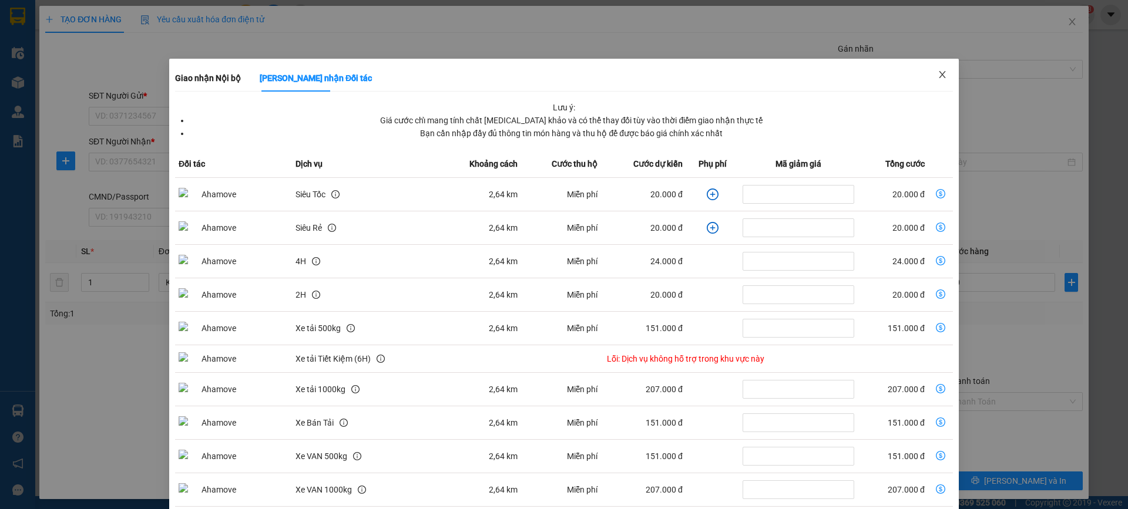
click at [937, 72] on icon "close" at bounding box center [941, 74] width 9 height 9
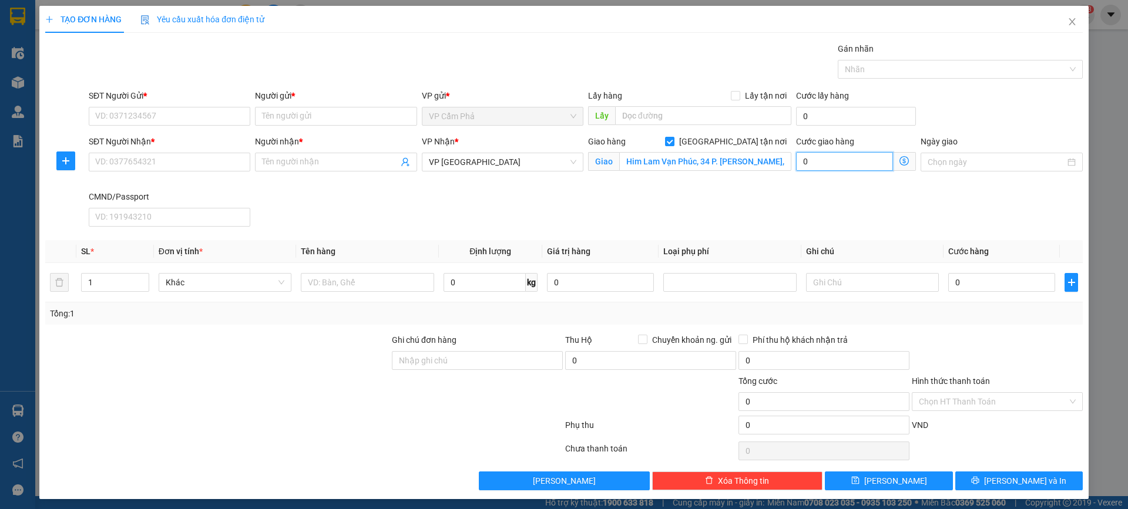
click at [831, 160] on input "0" at bounding box center [844, 161] width 97 height 19
type input "3"
type input "35"
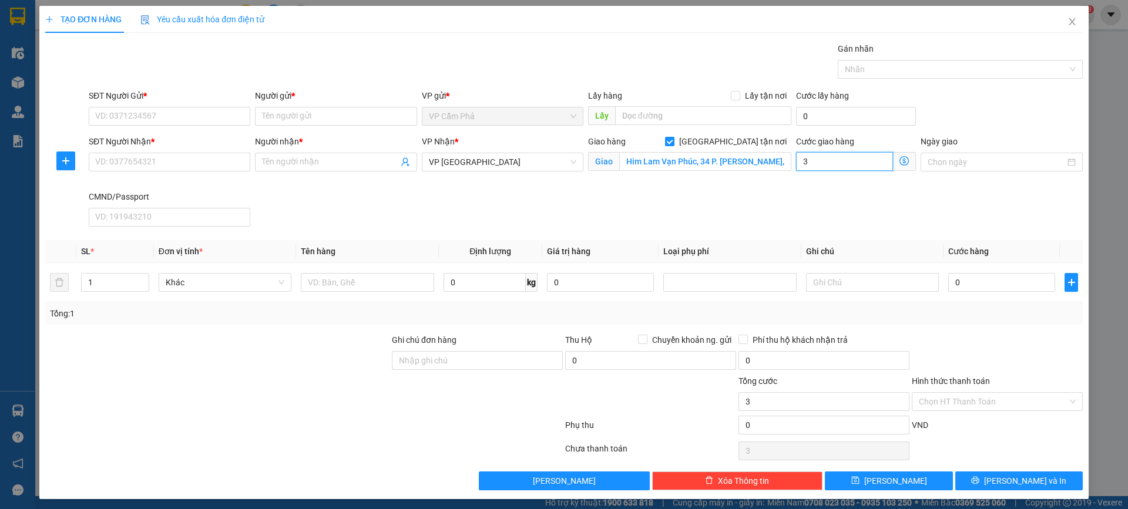
type input "35"
type input "350"
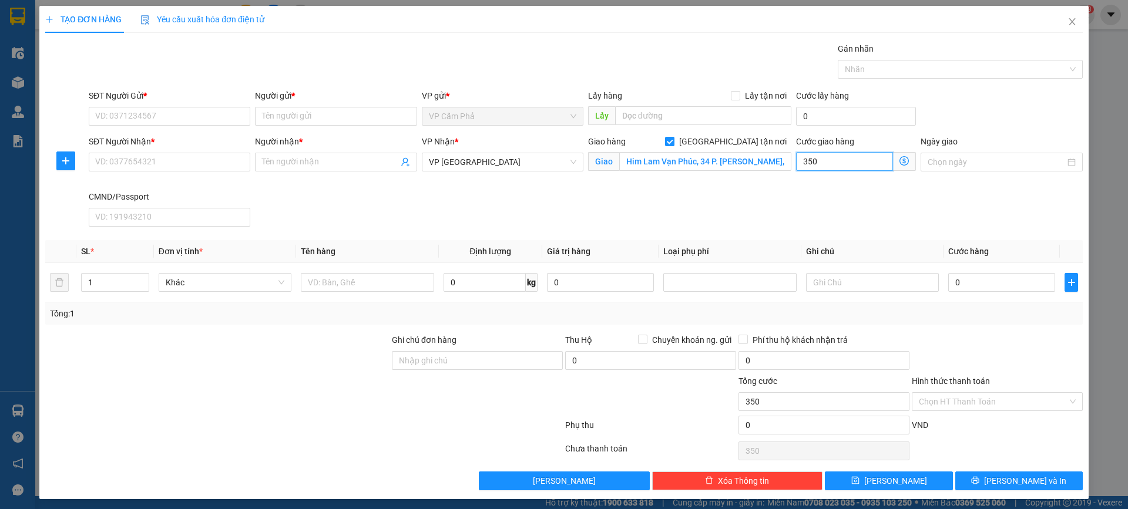
type input "3.500"
type input "35.000"
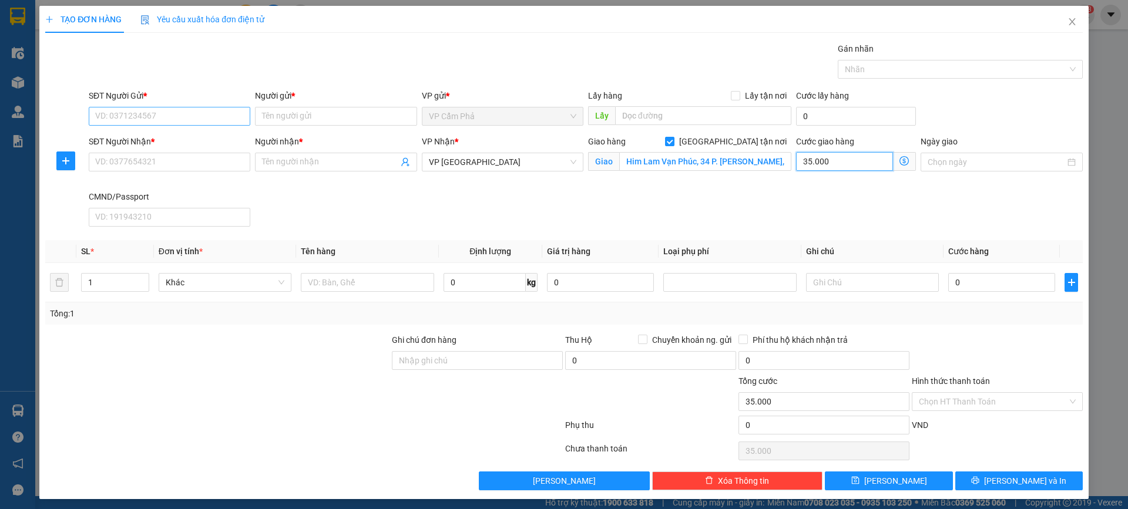
type input "35.000"
click at [183, 116] on input "SĐT Người Gửi *" at bounding box center [170, 116] width 162 height 19
click at [169, 145] on div "0971098999 - RĂNG HN" at bounding box center [168, 139] width 146 height 13
type input "0971098999"
type input "RĂNG HN"
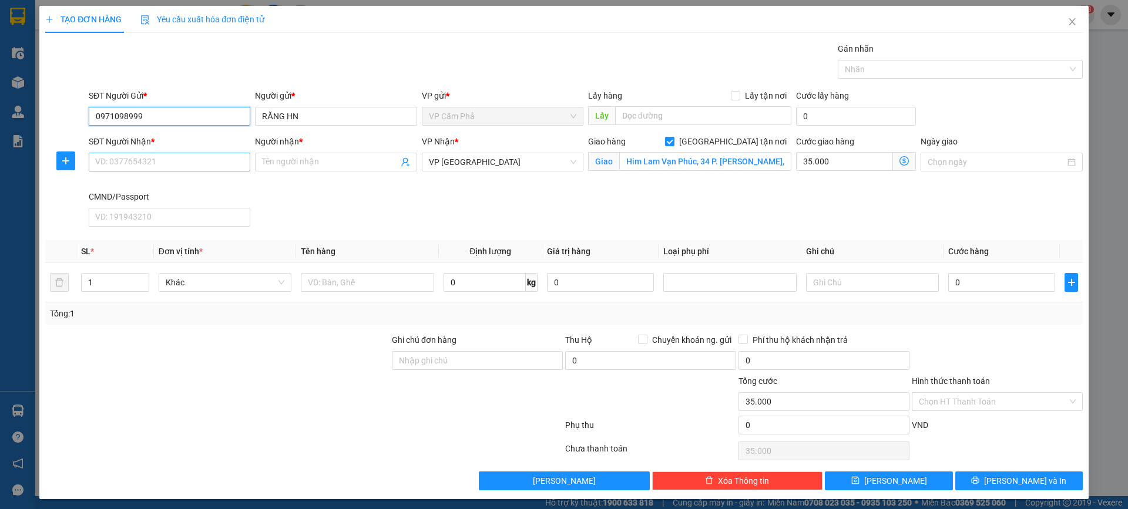
type input "0971098999"
click at [173, 166] on input "SĐT Người Nhận *" at bounding box center [170, 162] width 162 height 19
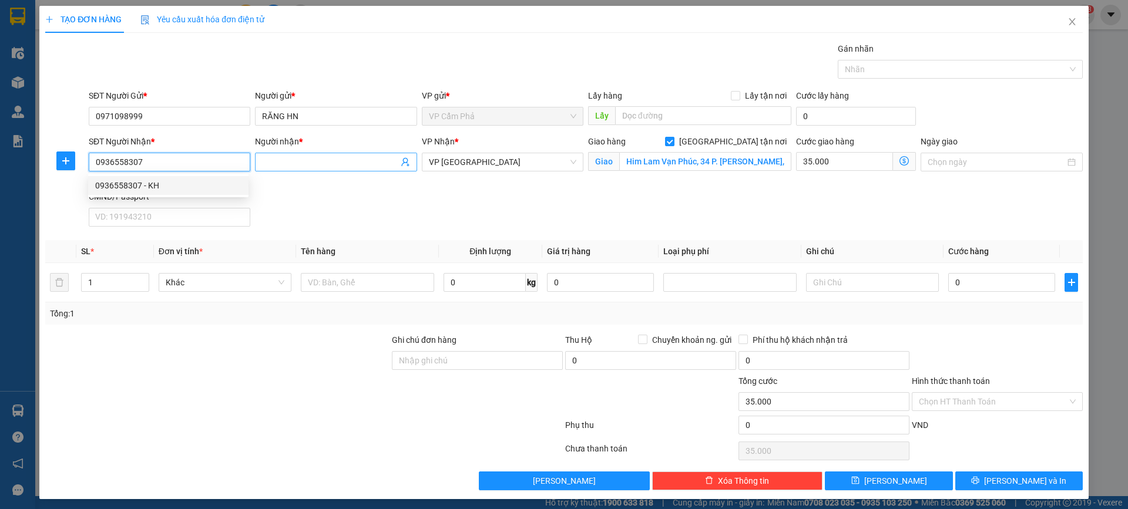
type input "0936558307"
click at [300, 157] on input "Người nhận *" at bounding box center [330, 162] width 136 height 13
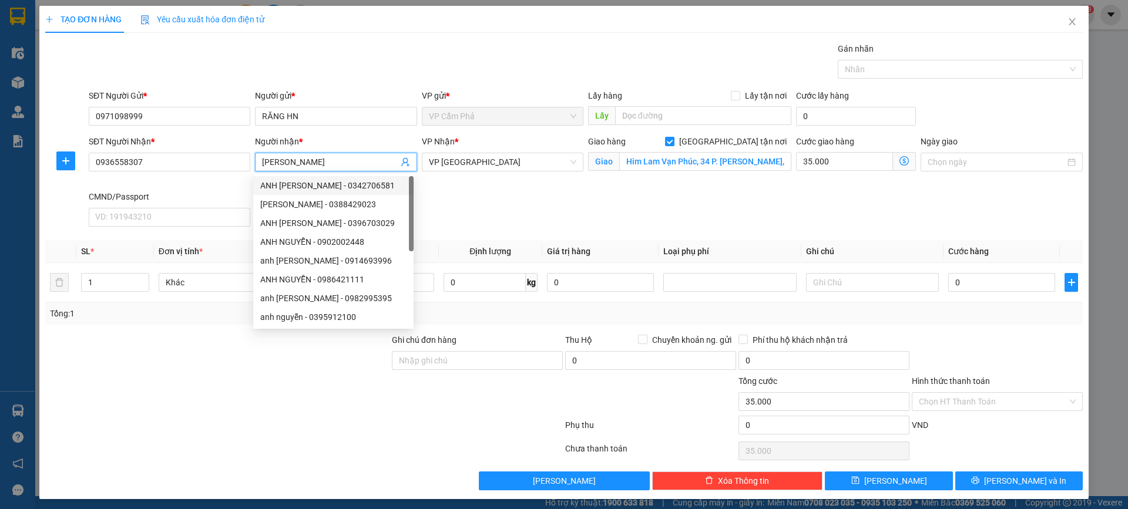
type input "[PERSON_NAME]"
click at [461, 213] on div "SĐT Người Nhận * 0936558307 Người nhận * ANH NGUYỄN VP Nhận * VP Hà Đông Giao h…" at bounding box center [585, 183] width 999 height 96
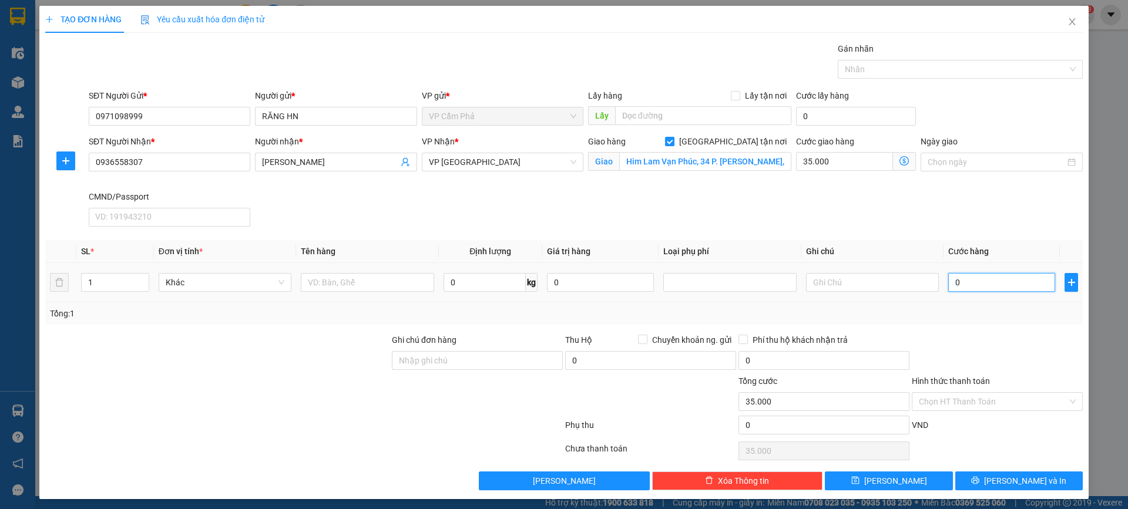
click at [956, 287] on input "0" at bounding box center [1001, 282] width 107 height 19
type input "5"
type input "35.005"
type input "50"
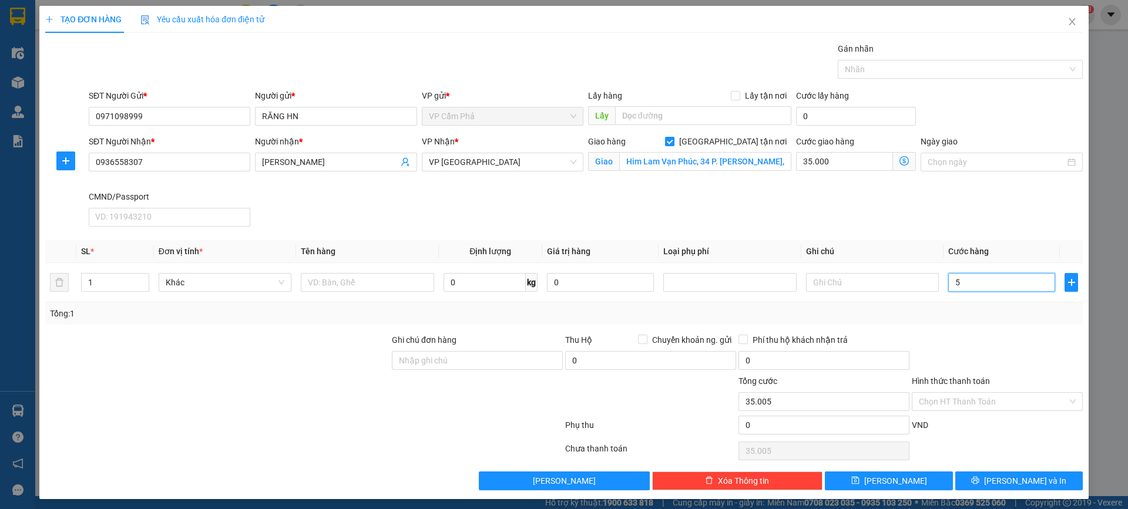
type input "35.050"
type input "500"
type input "35.500"
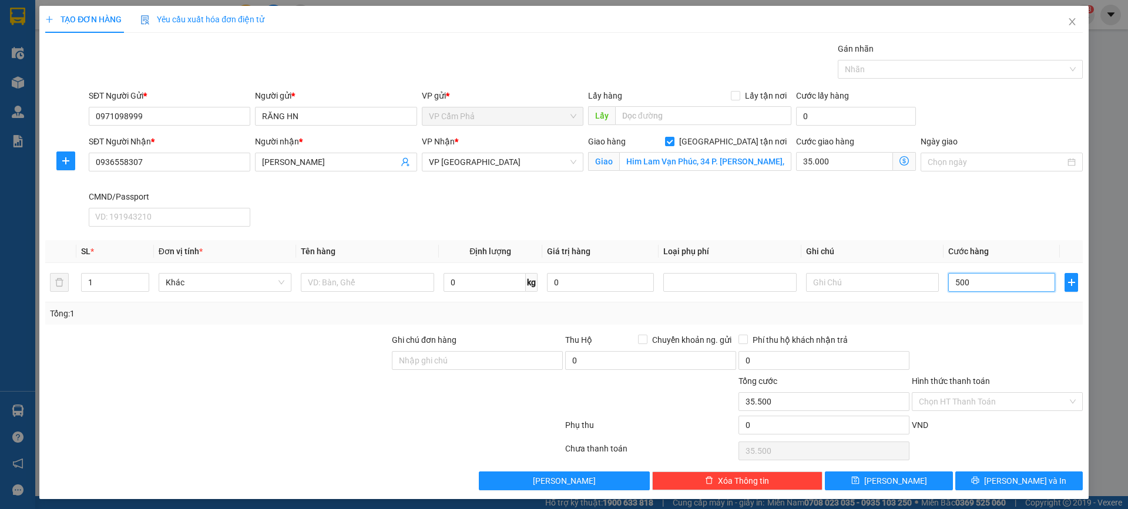
type input "5.000"
type input "40.000"
type input "50.000"
type input "85.000"
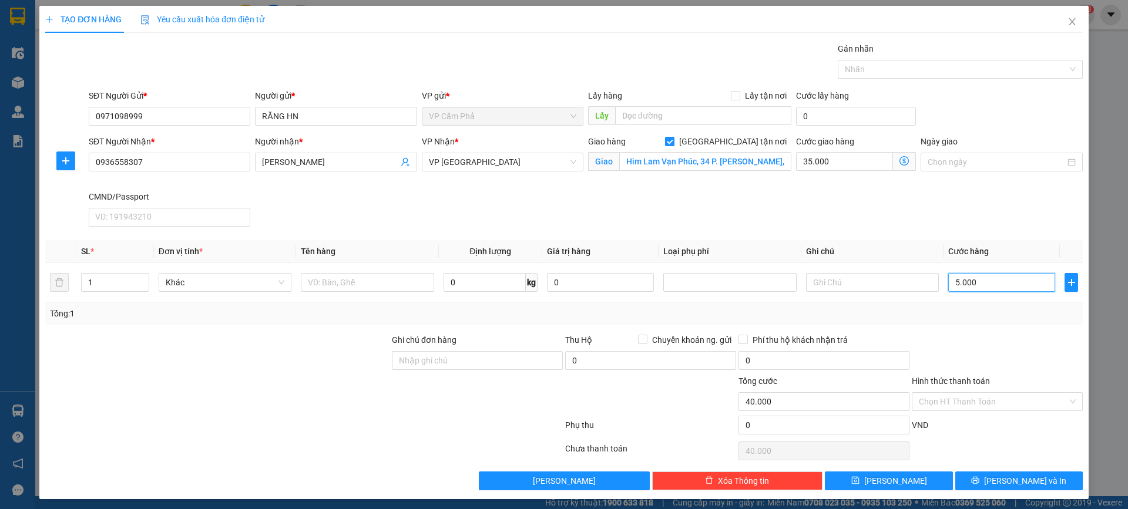
type input "85.000"
click at [1066, 404] on div "Chọn HT Thanh Toán" at bounding box center [997, 401] width 171 height 19
type input "50.000"
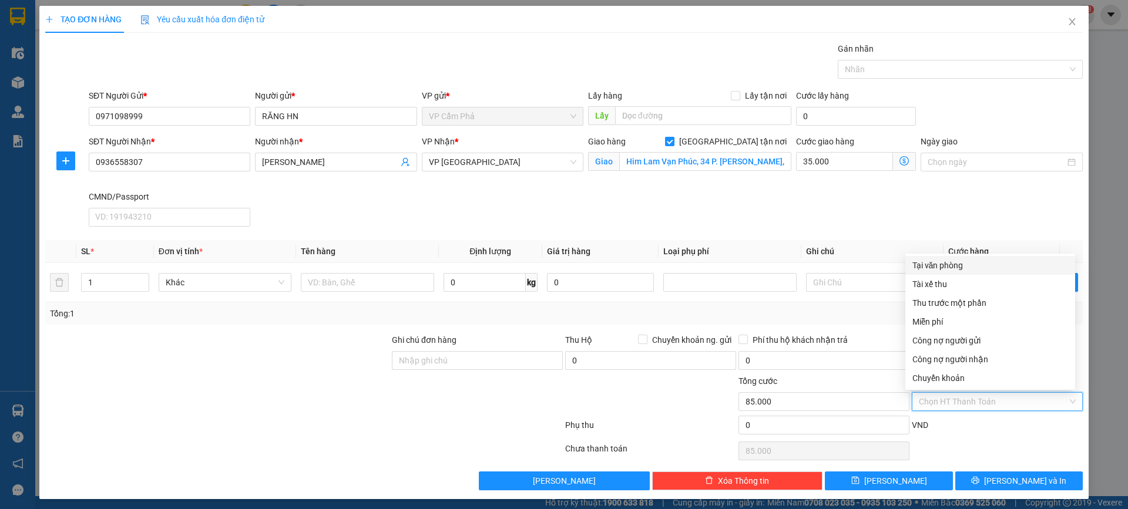
click at [965, 270] on div "Tại văn phòng" at bounding box center [990, 265] width 156 height 13
type input "0"
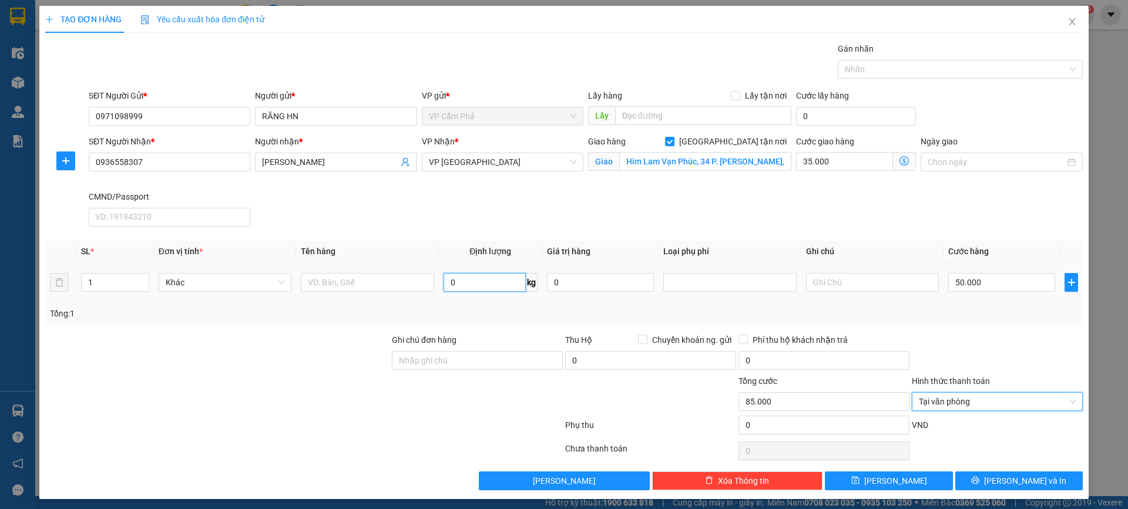
click at [484, 287] on input "0" at bounding box center [484, 282] width 82 height 19
type input "0.5"
click at [607, 220] on div "SĐT Người Nhận * 0936558307 Người nhận * ANH NGUYỄN VP Nhận * VP Hà Đông Giao h…" at bounding box center [585, 183] width 999 height 96
click at [328, 285] on input "text" at bounding box center [367, 282] width 133 height 19
type input "HỘP RĂNG"
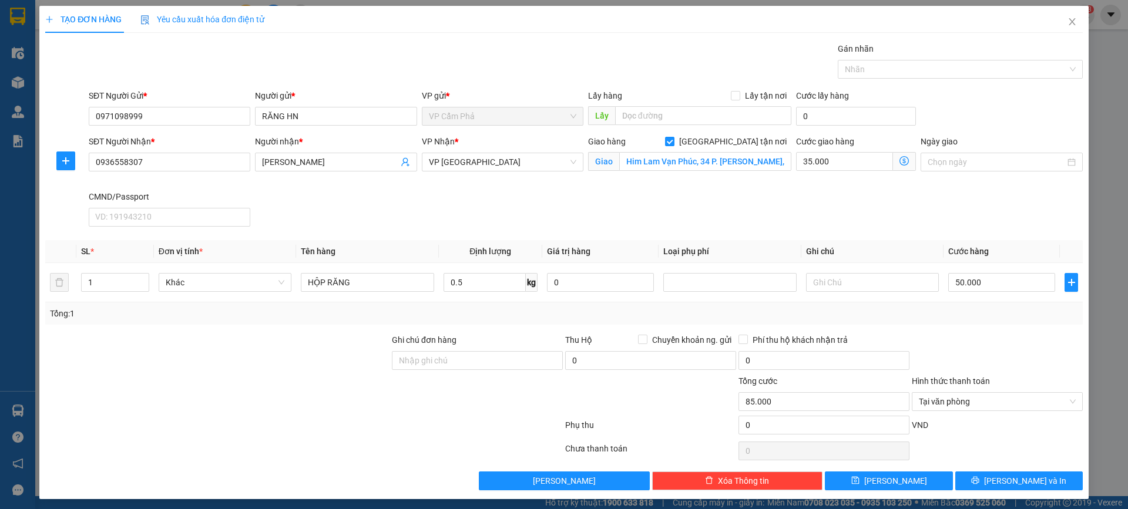
click at [453, 186] on div "VP Nhận * VP Hà Đông" at bounding box center [502, 162] width 166 height 55
click at [981, 476] on button "Lưu và In" at bounding box center [1018, 481] width 127 height 19
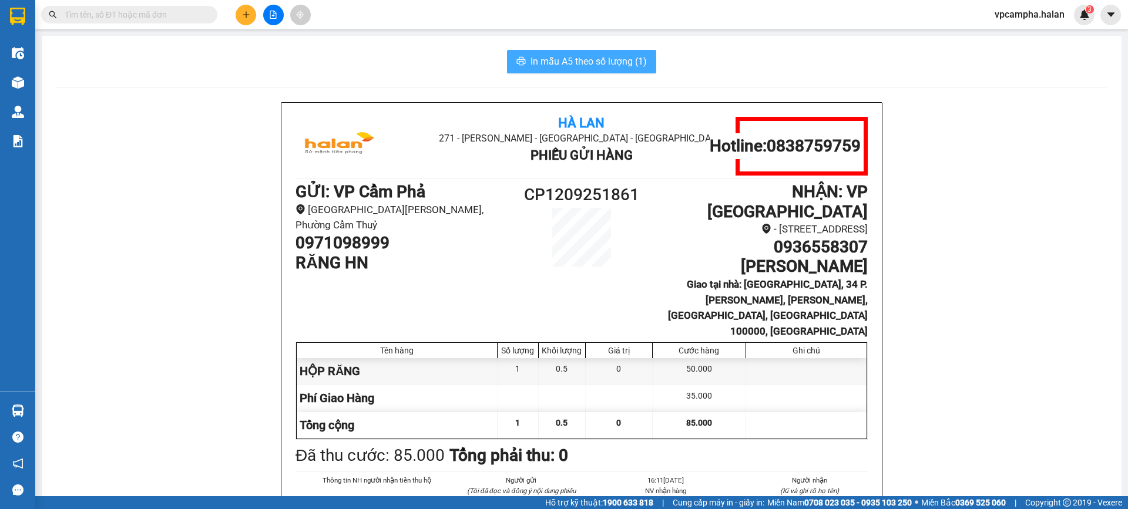
click at [586, 63] on span "In mẫu A5 theo số lượng (1)" at bounding box center [588, 61] width 116 height 15
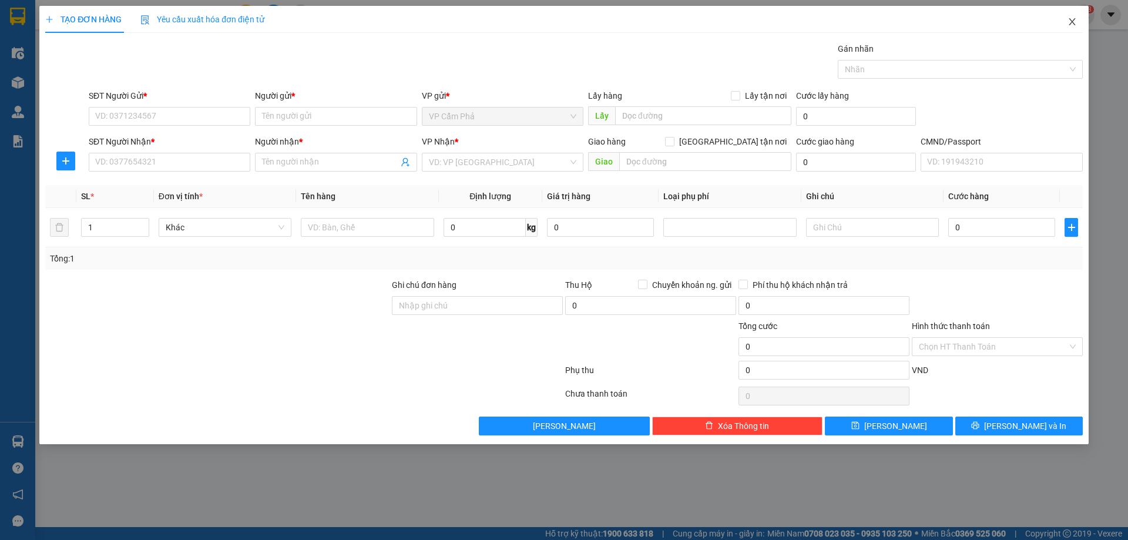
click at [1078, 28] on span "Close" at bounding box center [1072, 22] width 33 height 33
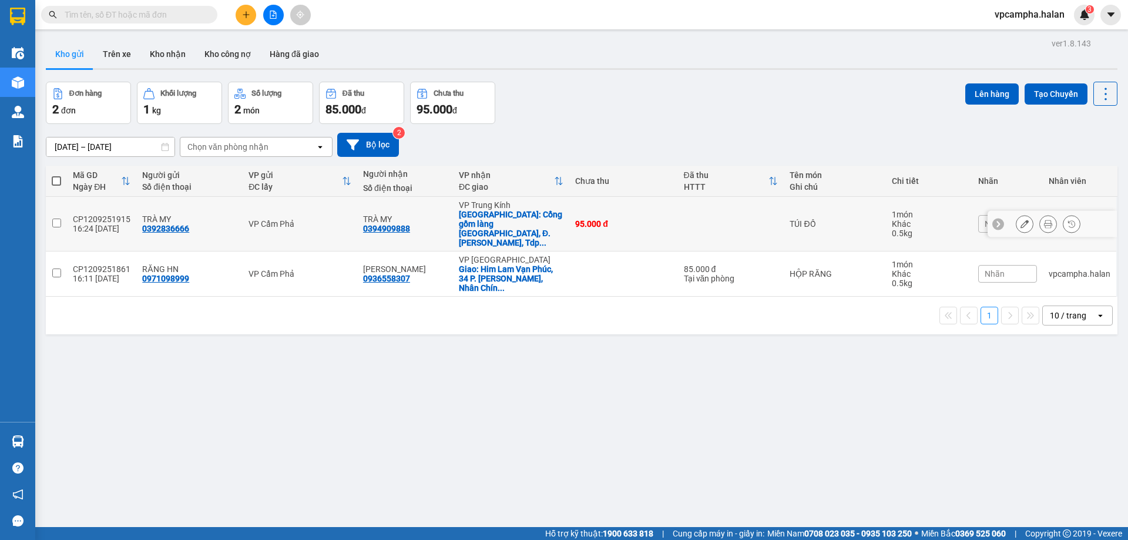
click at [53, 219] on input "checkbox" at bounding box center [56, 223] width 9 height 9
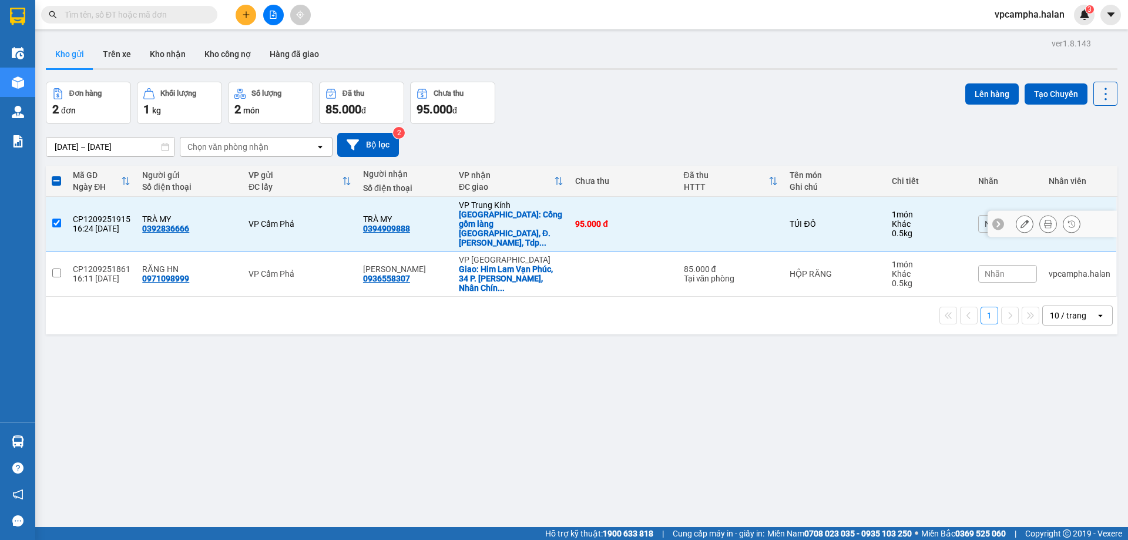
click at [58, 219] on input "checkbox" at bounding box center [56, 223] width 9 height 9
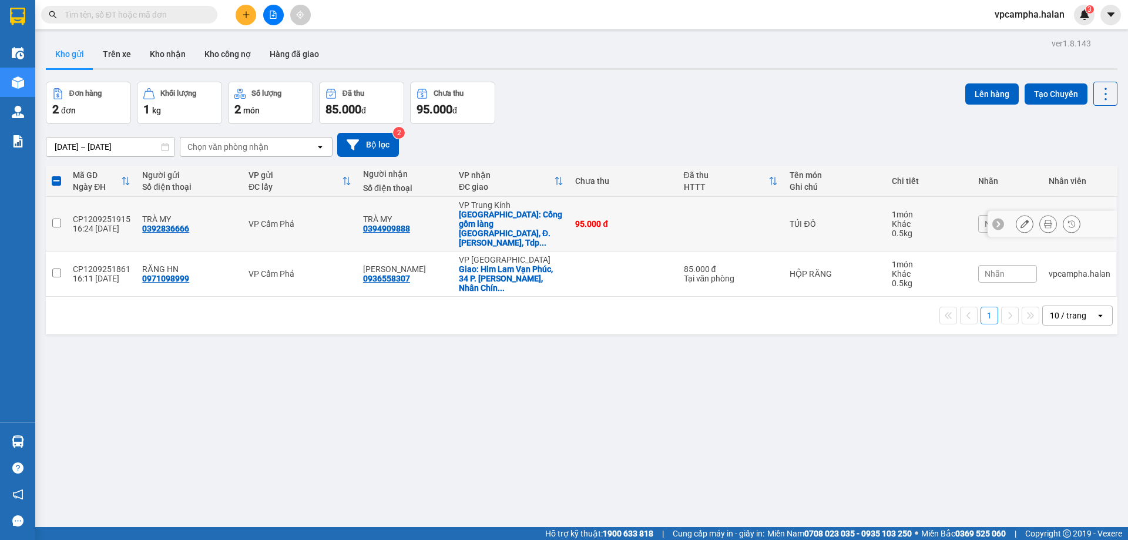
click at [58, 219] on input "checkbox" at bounding box center [56, 223] width 9 height 9
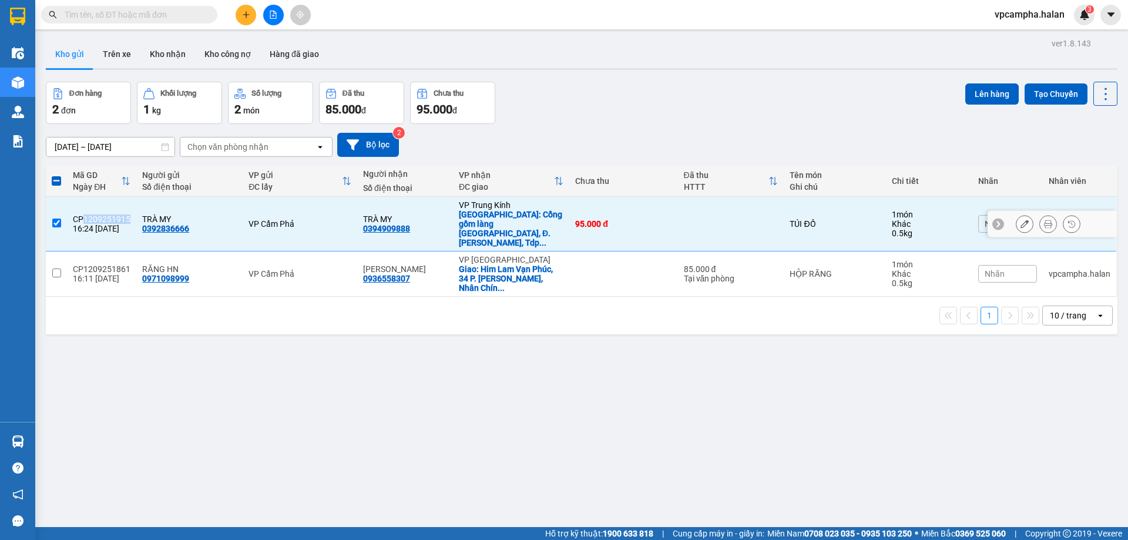
drag, startPoint x: 127, startPoint y: 209, endPoint x: 82, endPoint y: 209, distance: 45.2
click at [82, 214] on div "CP1209251915" at bounding box center [102, 218] width 58 height 9
checkbox input "false"
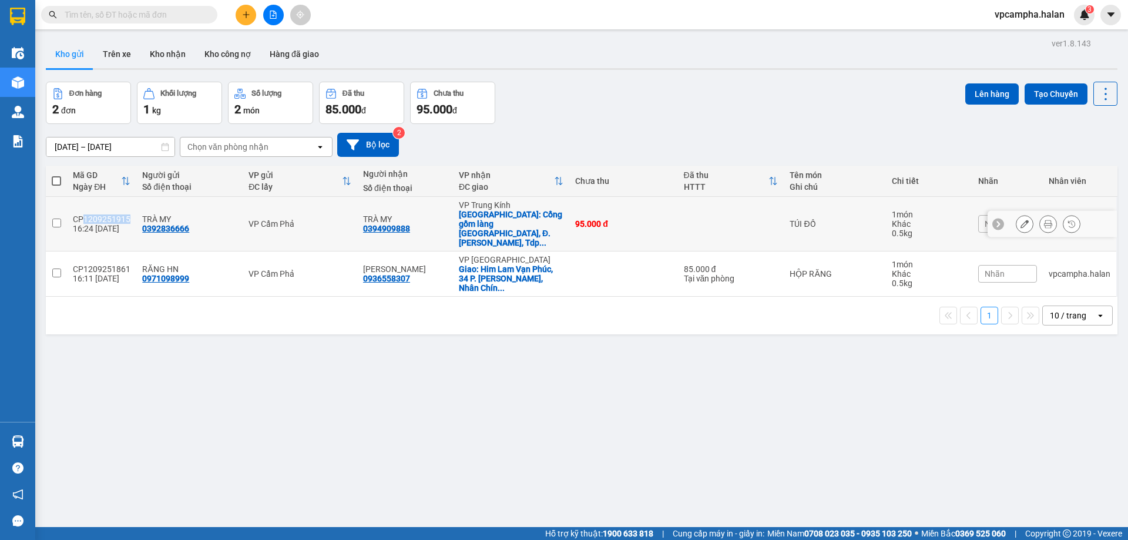
copy div "1209251915"
click at [133, 15] on input "text" at bounding box center [134, 14] width 139 height 13
paste input "1209251915"
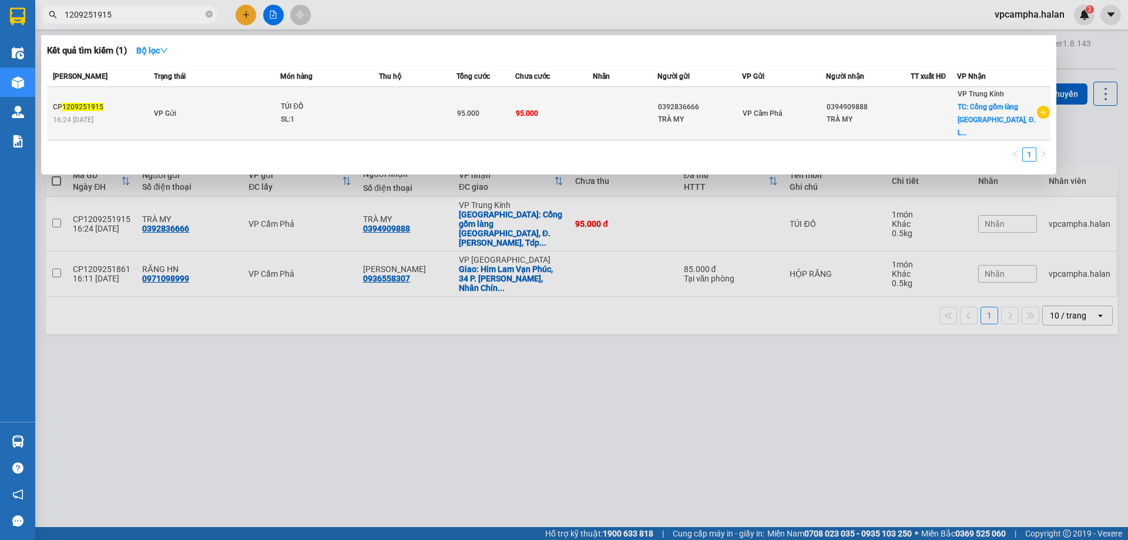
type input "1209251915"
click at [452, 106] on td at bounding box center [418, 113] width 78 height 53
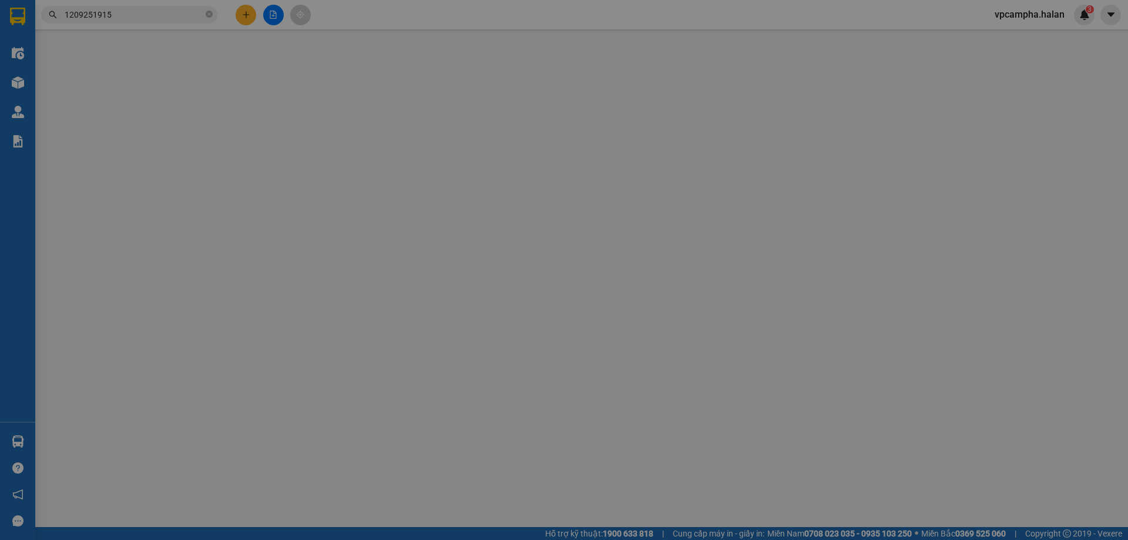
type input "0392836666"
type input "0394909888"
checkbox input "true"
type input "Cổng gồm làng Phú Mỹ, Đ. Lê Đức Thọ, Tdp Số 5, Nam Từ Liêm, Hà Nội, Việt Nam"
type input "KHÁCH CẦN LẤY NGAY"
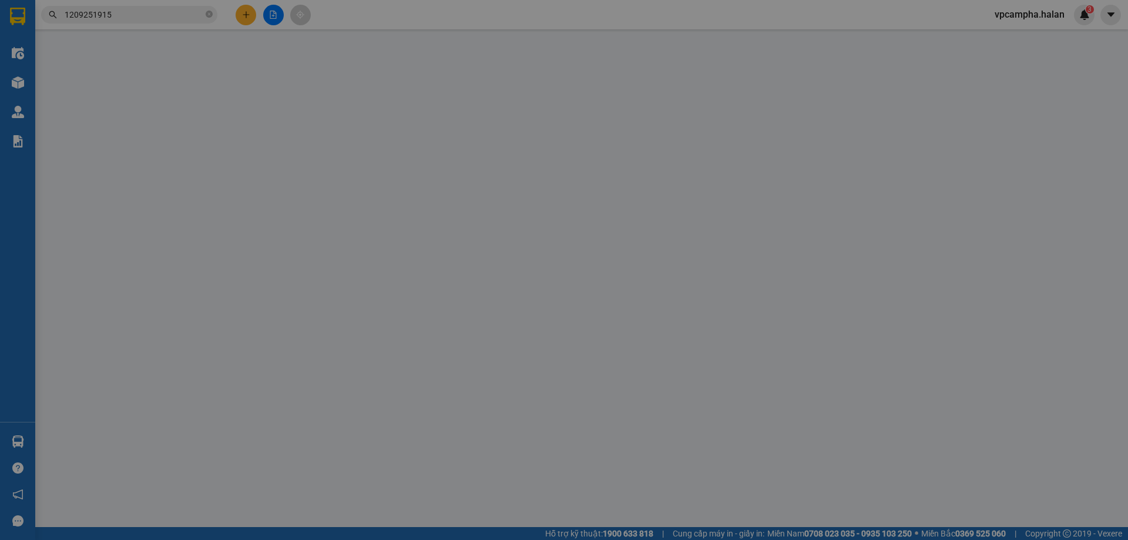
type input "95.000"
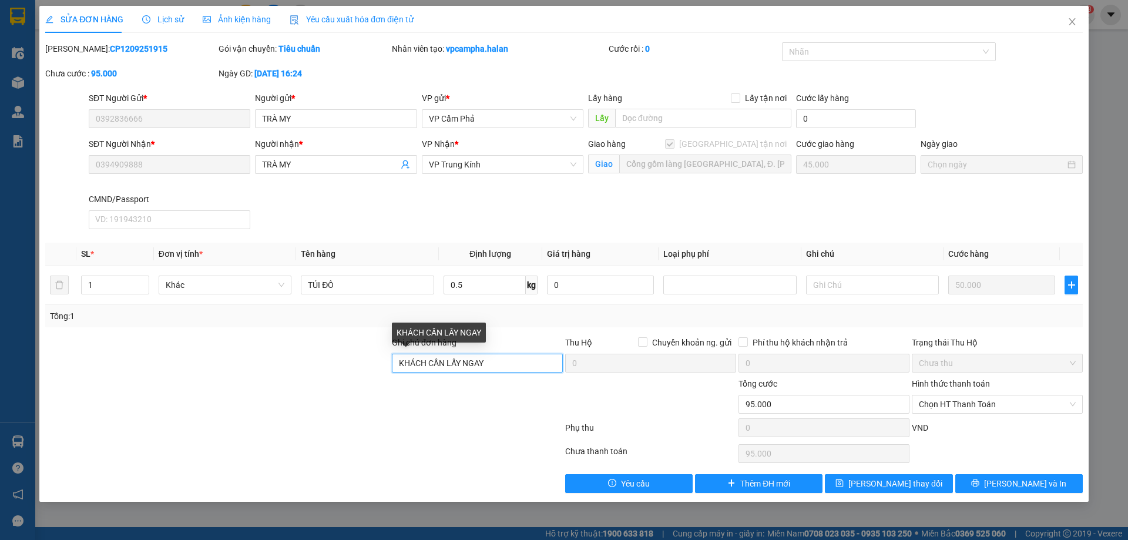
drag, startPoint x: 474, startPoint y: 363, endPoint x: 406, endPoint y: 356, distance: 68.5
click at [406, 356] on input "KHÁCH CẦN LẤY NGAY" at bounding box center [477, 363] width 171 height 19
click at [515, 368] on input "HÁCH CẦN LẤY NGAYK" at bounding box center [477, 363] width 171 height 19
drag, startPoint x: 503, startPoint y: 367, endPoint x: 392, endPoint y: 359, distance: 110.7
click at [392, 359] on input "HÁCH CẦN LẤY NGAYK" at bounding box center [477, 363] width 171 height 19
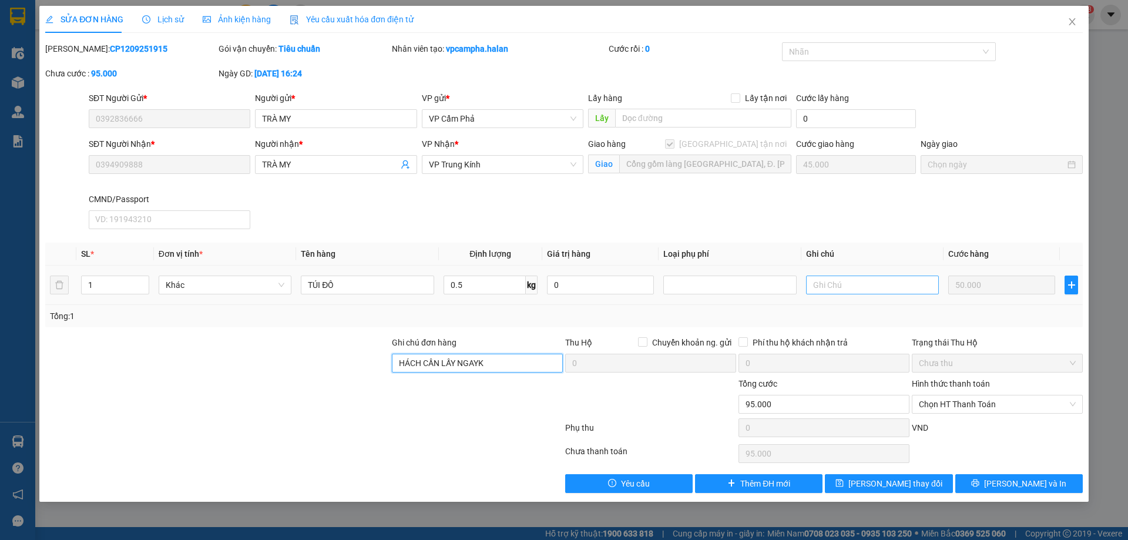
type input "HÁCH CẦN LẤY NGAYK"
click at [870, 287] on input "text" at bounding box center [872, 284] width 133 height 19
paste input "HÁCH CẦN LẤY NGAYK"
type input "HÁCH CẦN LẤY NGAY"
drag, startPoint x: 522, startPoint y: 362, endPoint x: 361, endPoint y: 362, distance: 160.9
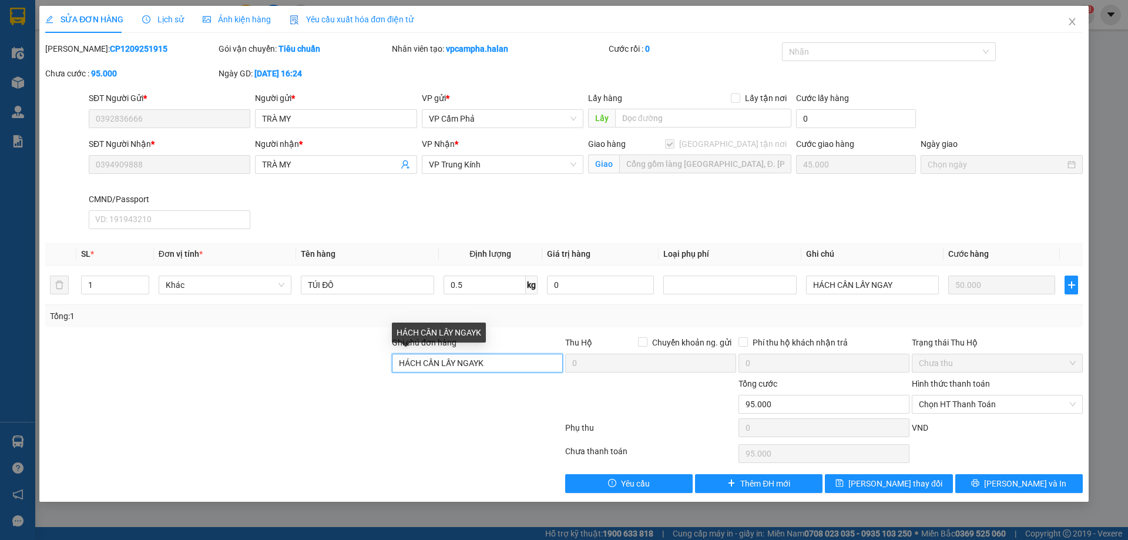
click at [361, 362] on div "Ghi chú đơn hàng HÁCH CẦN LẤY NGAYK Thu Hộ Chuyển khoản ng. gửi 0 Phí thu hộ kh…" at bounding box center [564, 356] width 1040 height 41
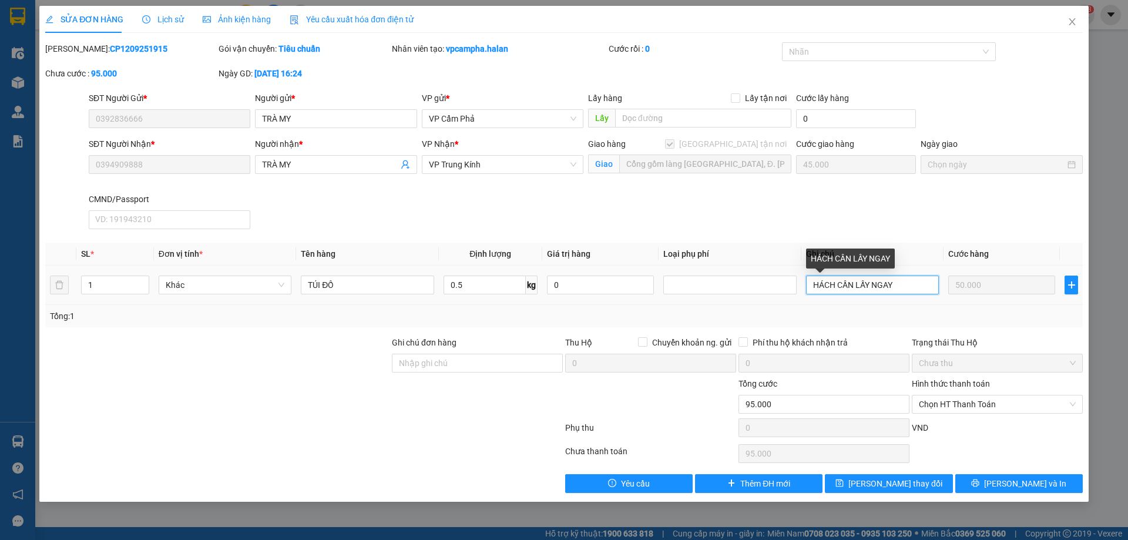
click at [813, 287] on input "HÁCH CẦN LẤY NGAY" at bounding box center [872, 284] width 133 height 19
type input "KHÁCH CẦN LẤY NGAY"
click at [905, 310] on div "Tổng: 1" at bounding box center [564, 316] width 1028 height 13
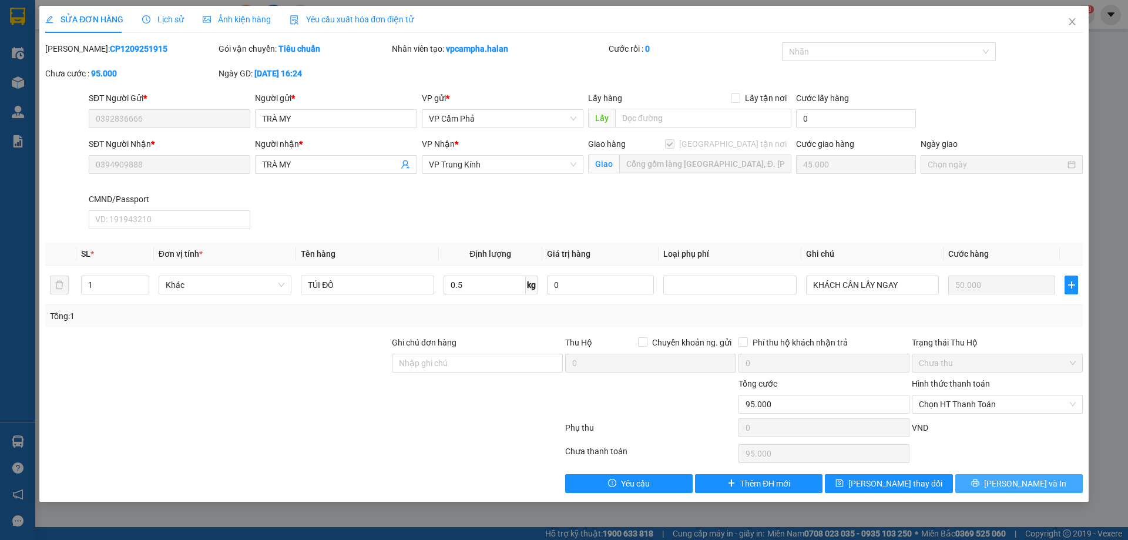
click at [995, 489] on button "Lưu và In" at bounding box center [1018, 483] width 127 height 19
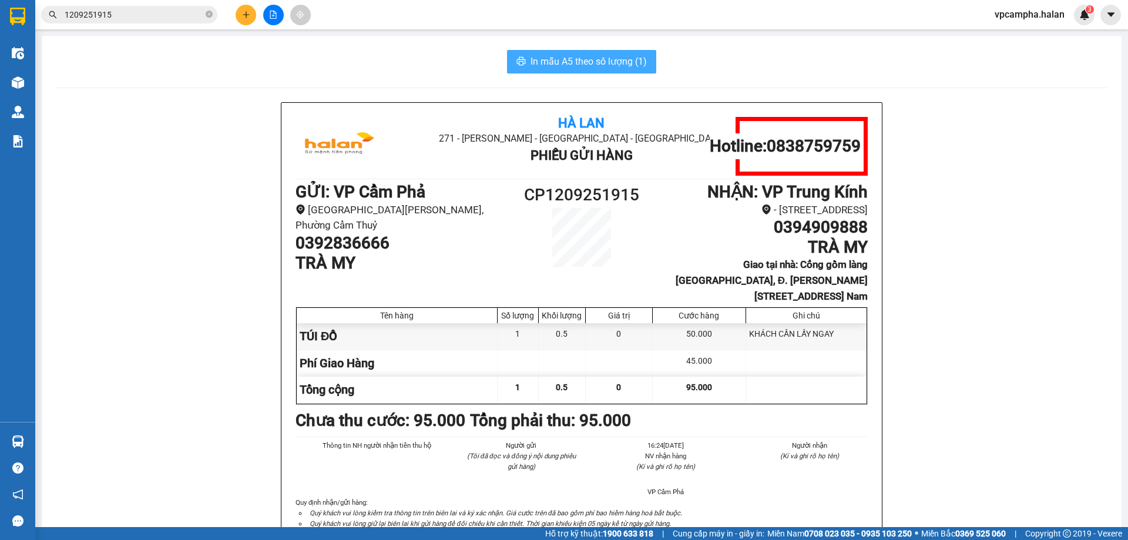
click at [584, 66] on span "In mẫu A5 theo số lượng (1)" at bounding box center [588, 61] width 116 height 15
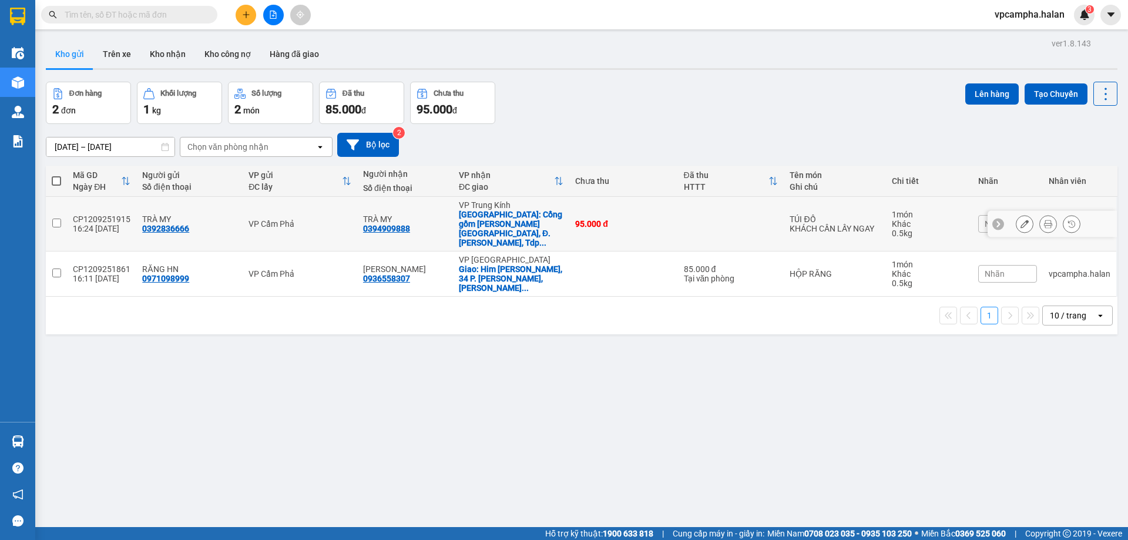
click at [58, 219] on input "checkbox" at bounding box center [56, 223] width 9 height 9
checkbox input "true"
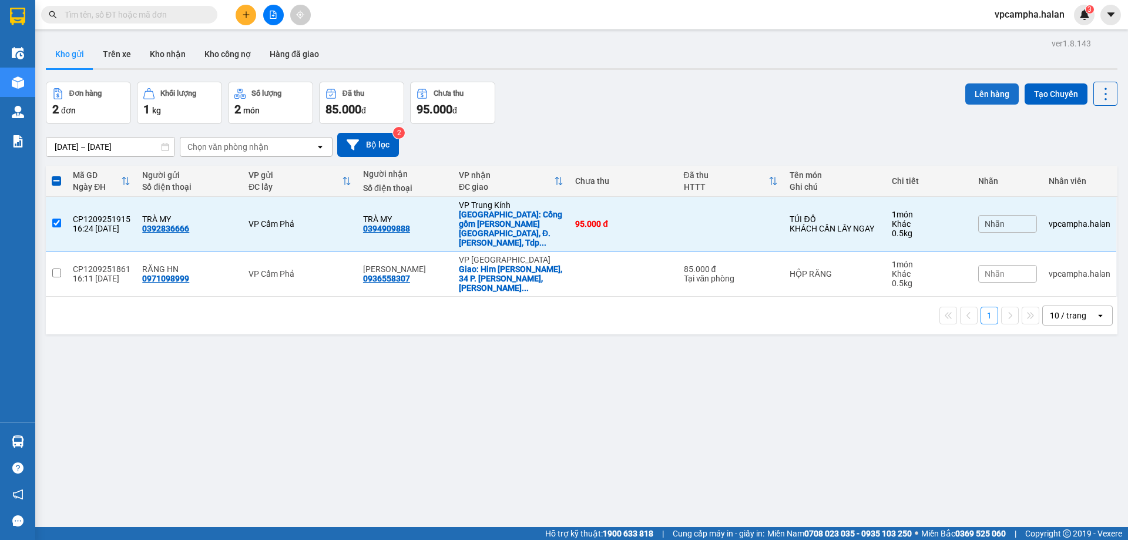
click at [978, 91] on button "Lên hàng" at bounding box center [991, 93] width 53 height 21
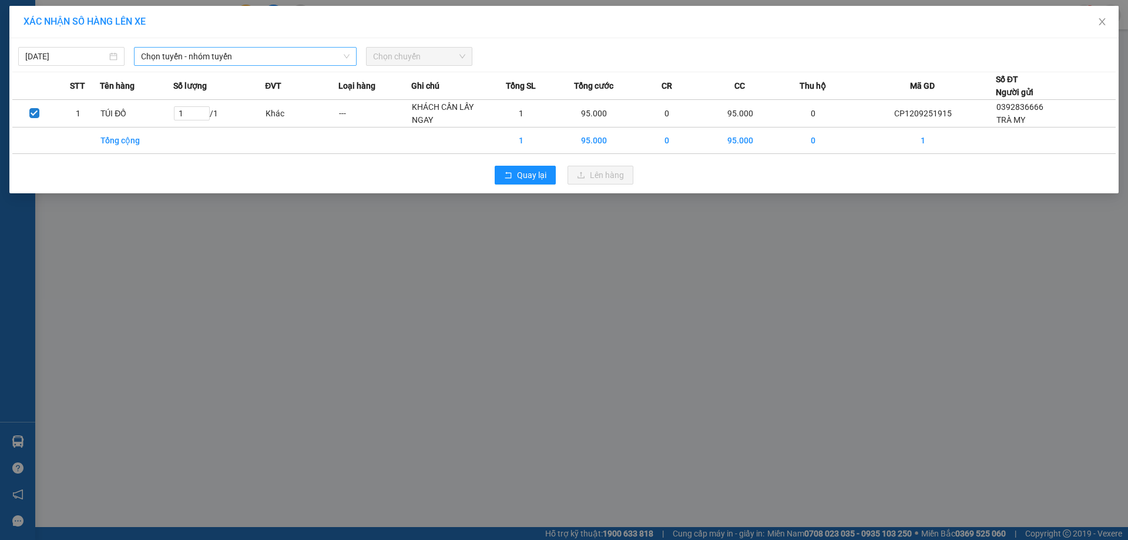
click at [251, 52] on span "Chọn tuyến - nhóm tuyến" at bounding box center [245, 57] width 209 height 18
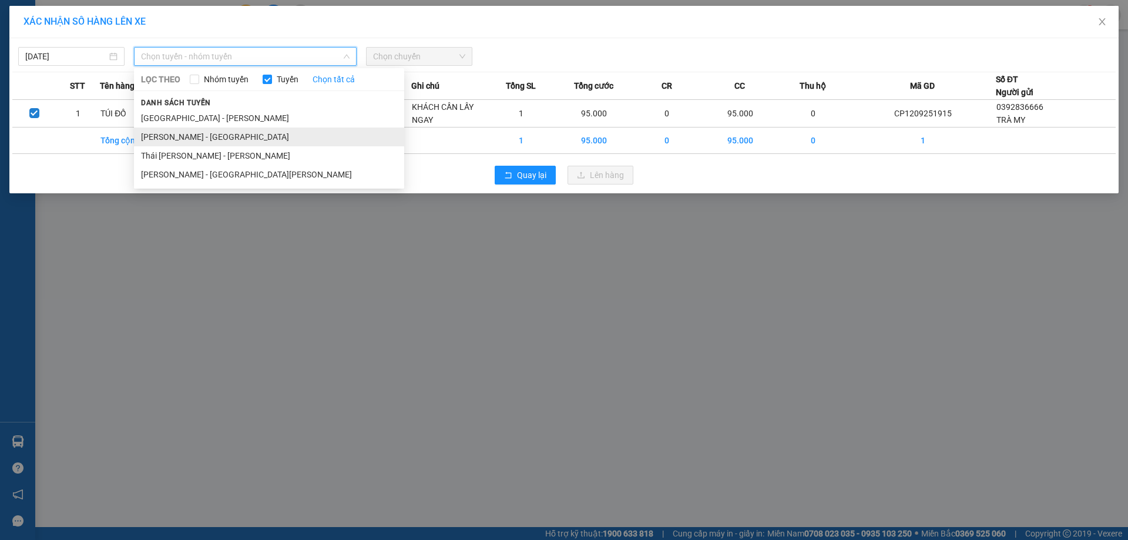
click at [247, 139] on li "[GEOGRAPHIC_DATA] - [GEOGRAPHIC_DATA]" at bounding box center [269, 136] width 270 height 19
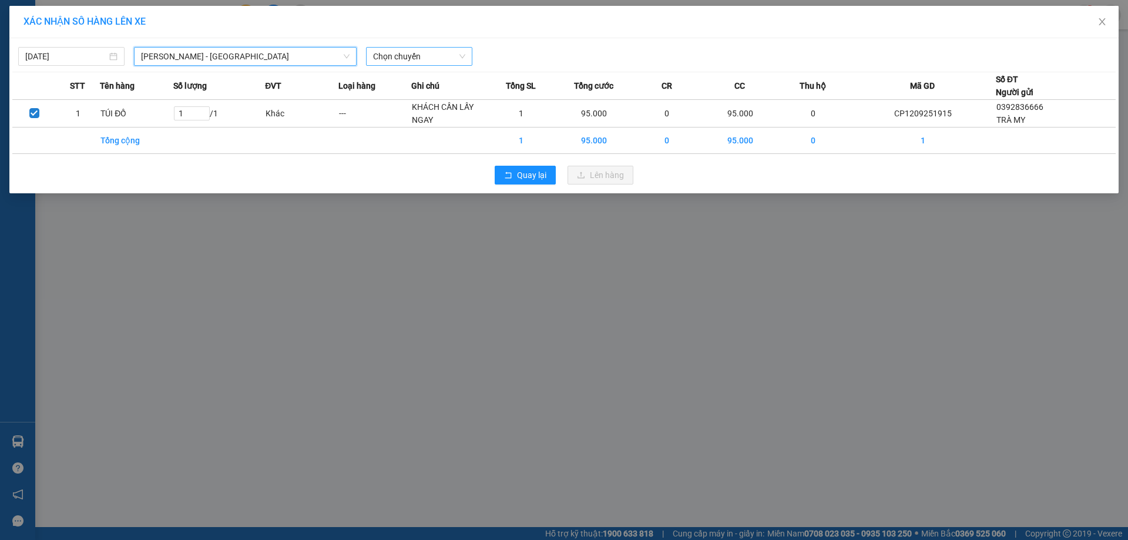
click at [421, 61] on span "Chọn chuyến" at bounding box center [419, 57] width 92 height 18
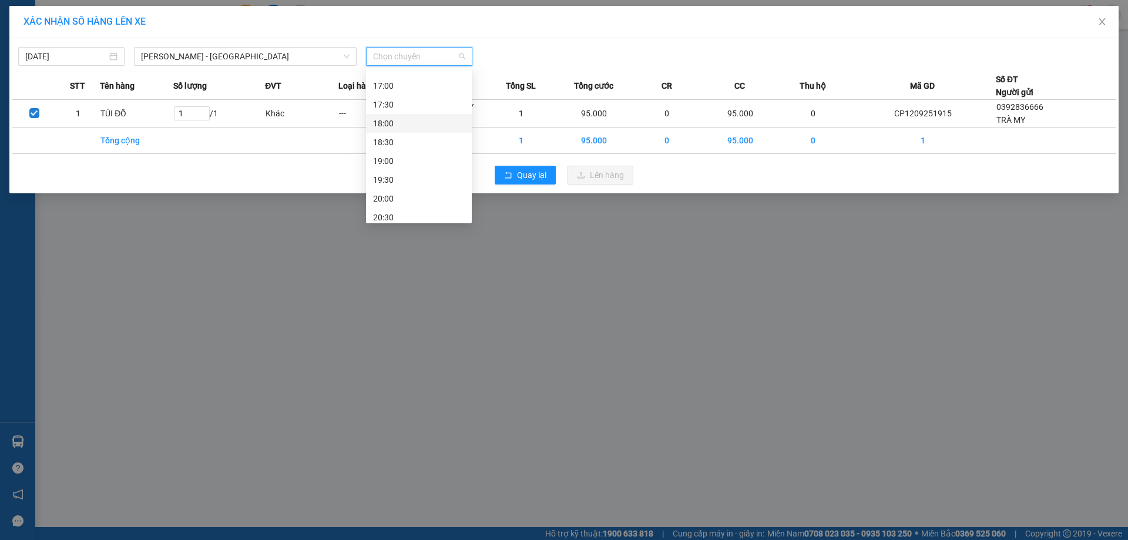
scroll to position [526, 0]
click at [408, 92] on div "18:00" at bounding box center [419, 98] width 92 height 13
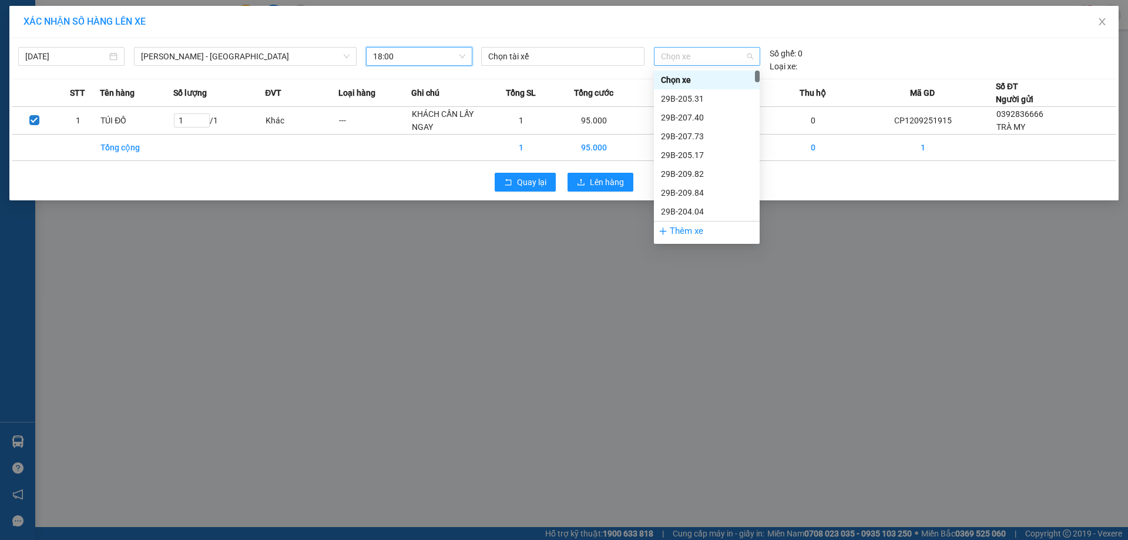
click at [703, 56] on span "Chọn xe" at bounding box center [707, 57] width 92 height 18
type input "328"
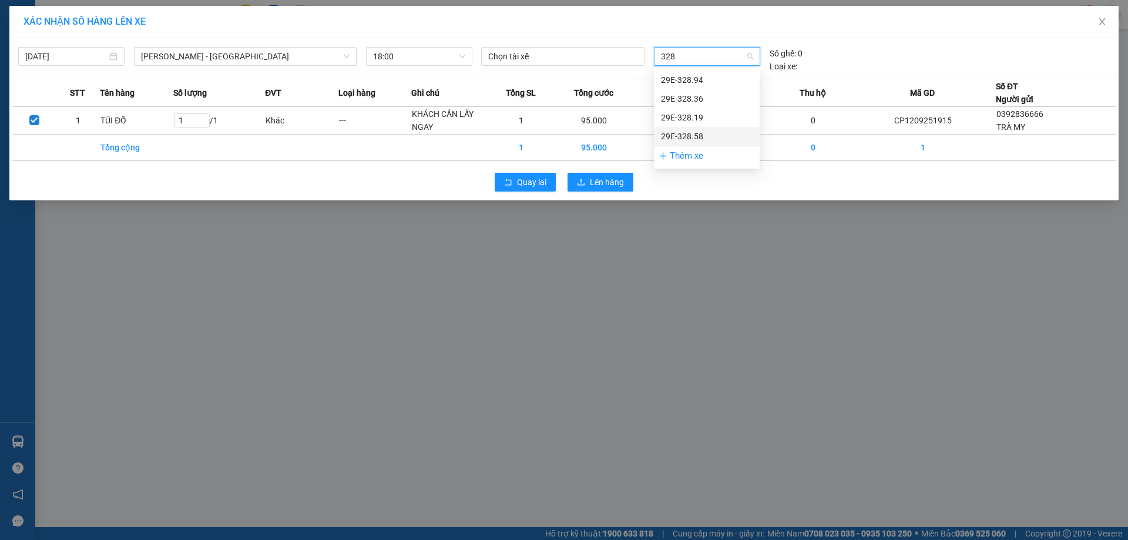
click at [697, 132] on div "29E-328.58" at bounding box center [707, 136] width 92 height 13
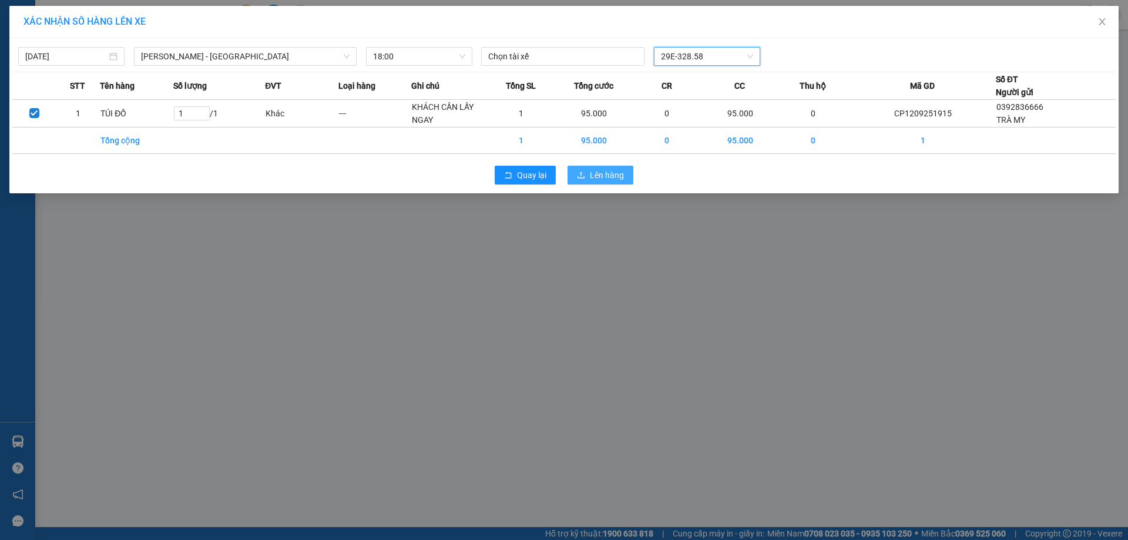
click at [622, 177] on span "Lên hàng" at bounding box center [607, 175] width 34 height 13
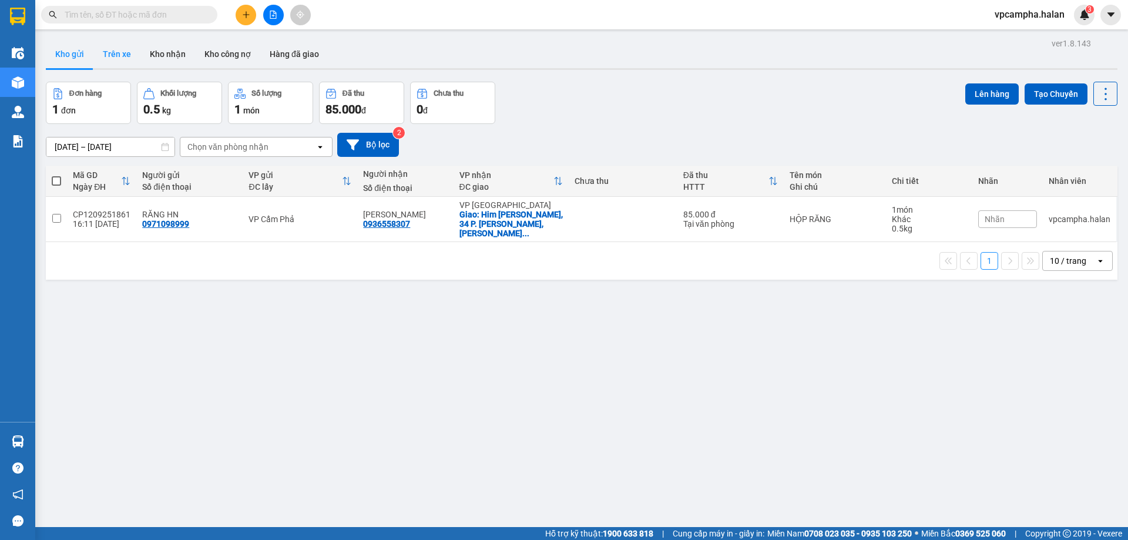
click at [115, 53] on button "Trên xe" at bounding box center [116, 54] width 47 height 28
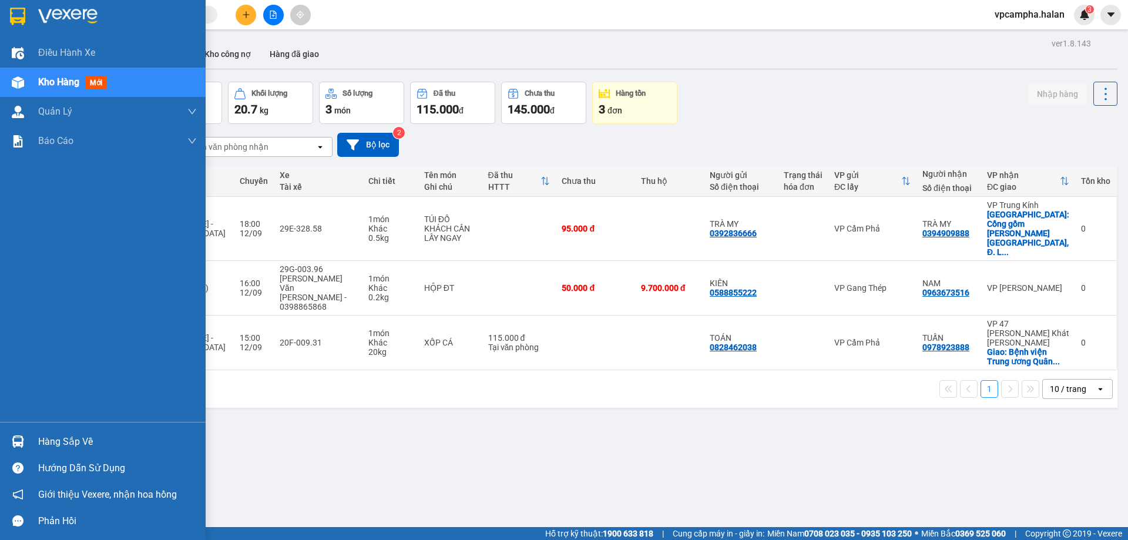
click at [65, 442] on div "Hàng sắp về" at bounding box center [117, 442] width 159 height 18
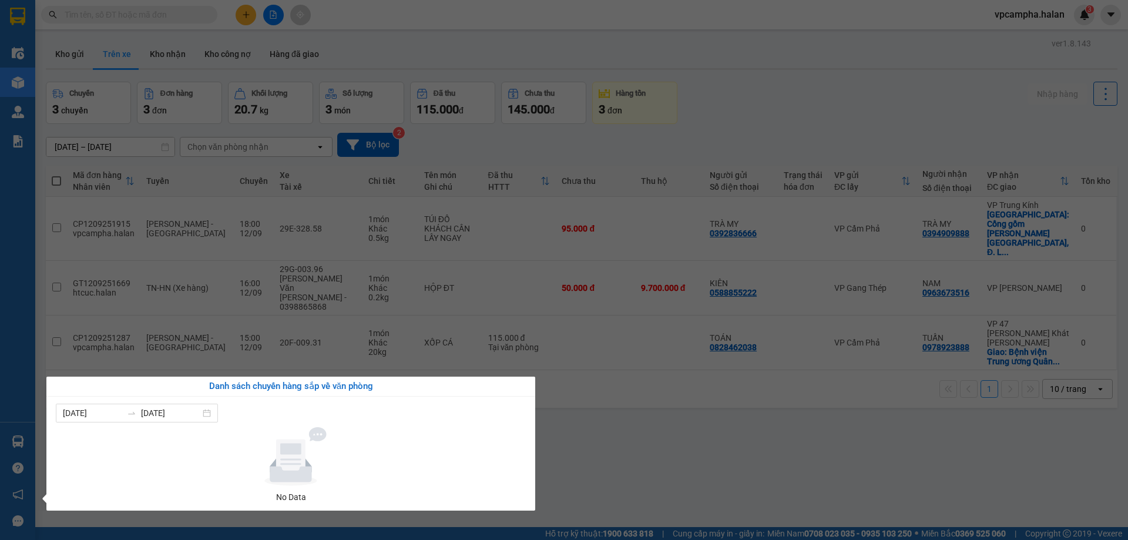
click at [818, 448] on section "Kết quả tìm kiếm ( 0 ) Bộ lọc No Data vpcampha.halan 3 Điều hành xe Kho hàng mớ…" at bounding box center [564, 270] width 1128 height 540
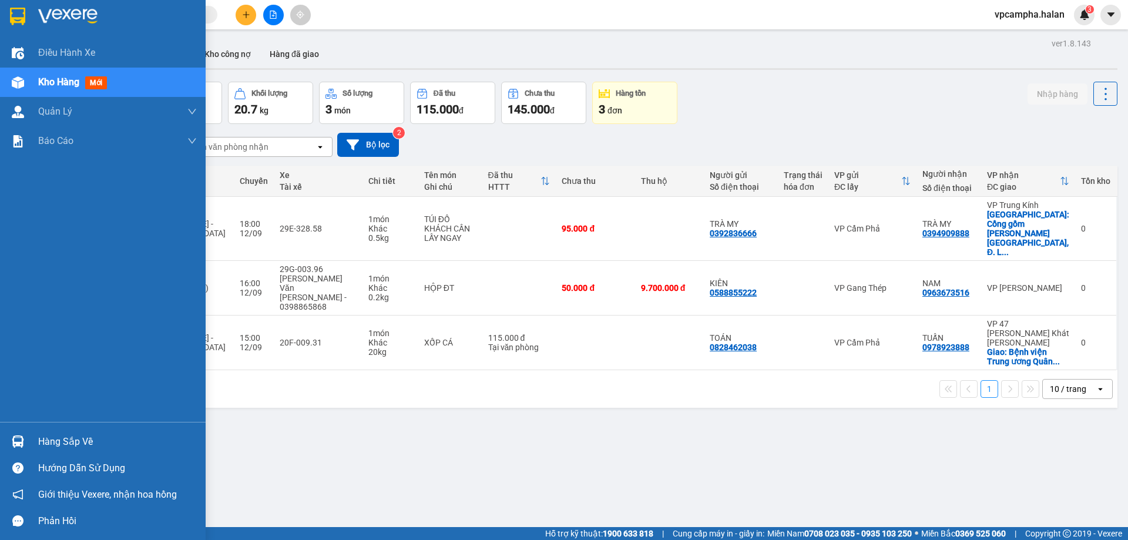
click at [63, 446] on div "Hàng sắp về" at bounding box center [117, 442] width 159 height 18
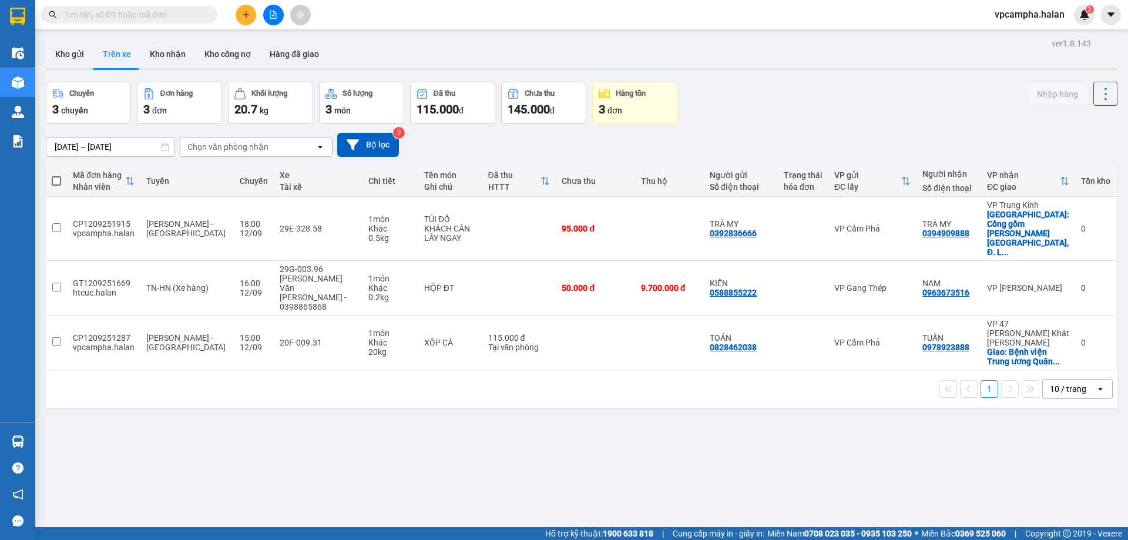
drag, startPoint x: 833, startPoint y: 436, endPoint x: 811, endPoint y: 436, distance: 21.7
click at [830, 436] on section "Kết quả tìm kiếm ( 0 ) Bộ lọc No Data vpcampha.halan 3 Điều hành xe Kho hàng mớ…" at bounding box center [564, 270] width 1128 height 540
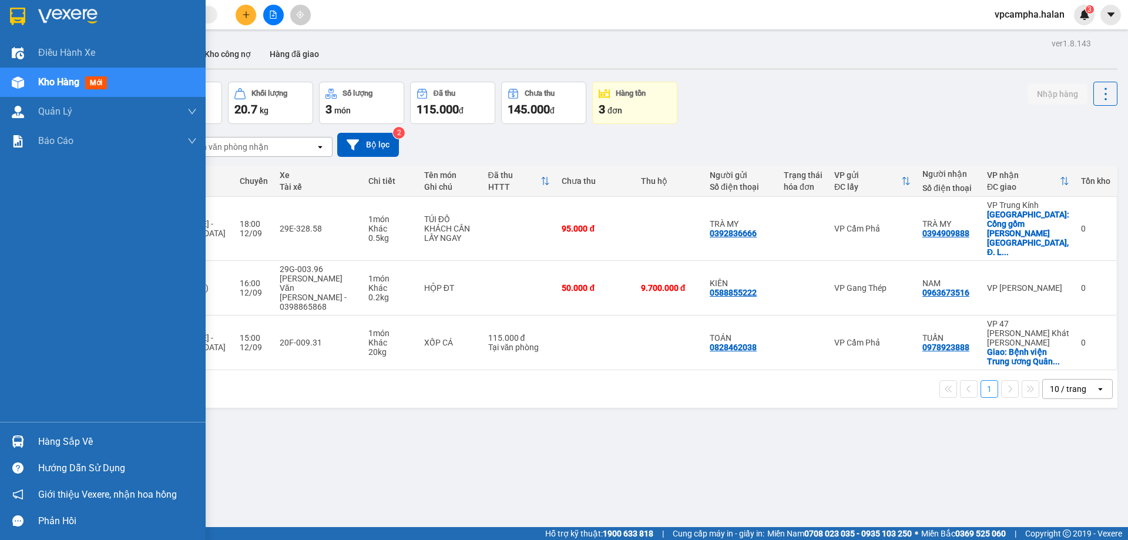
click at [58, 441] on div "Hàng sắp về" at bounding box center [117, 442] width 159 height 18
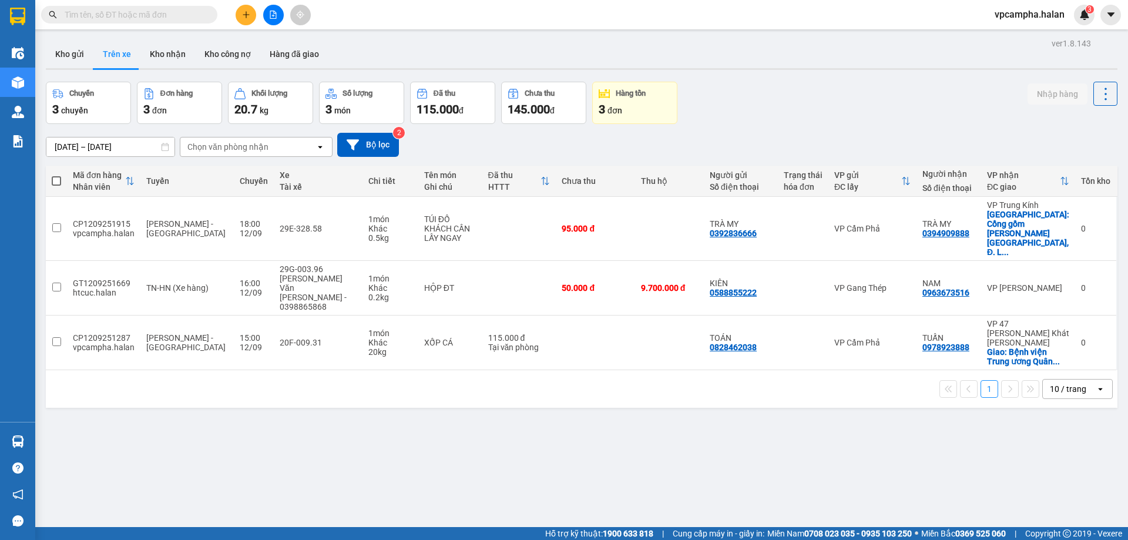
click at [947, 413] on section "Kết quả tìm kiếm ( 0 ) Bộ lọc No Data vpcampha.halan 3 Điều hành xe Kho hàng mớ…" at bounding box center [564, 270] width 1128 height 540
click at [139, 15] on input "text" at bounding box center [134, 14] width 139 height 13
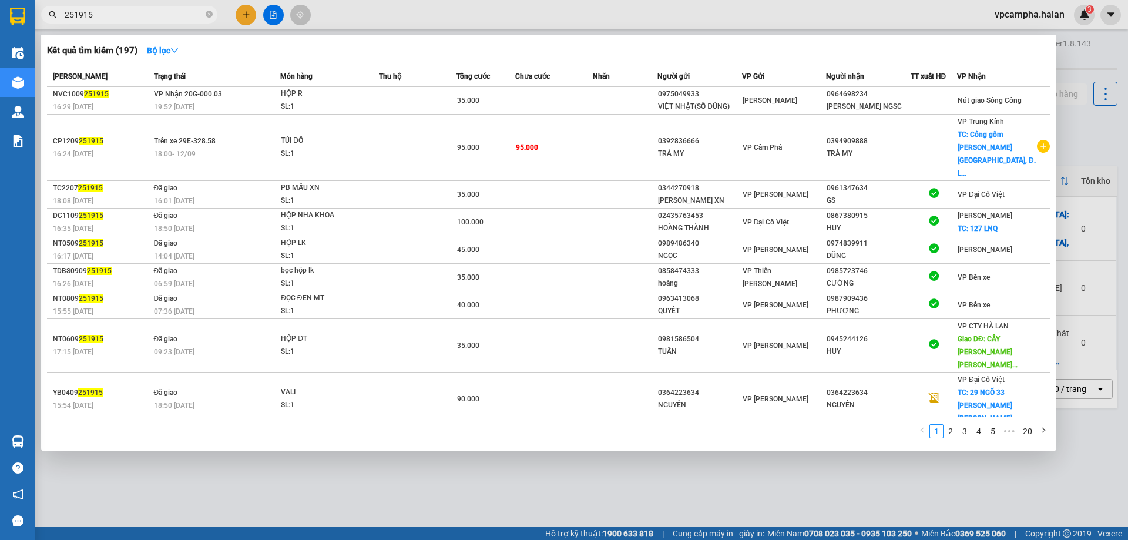
type input "251915"
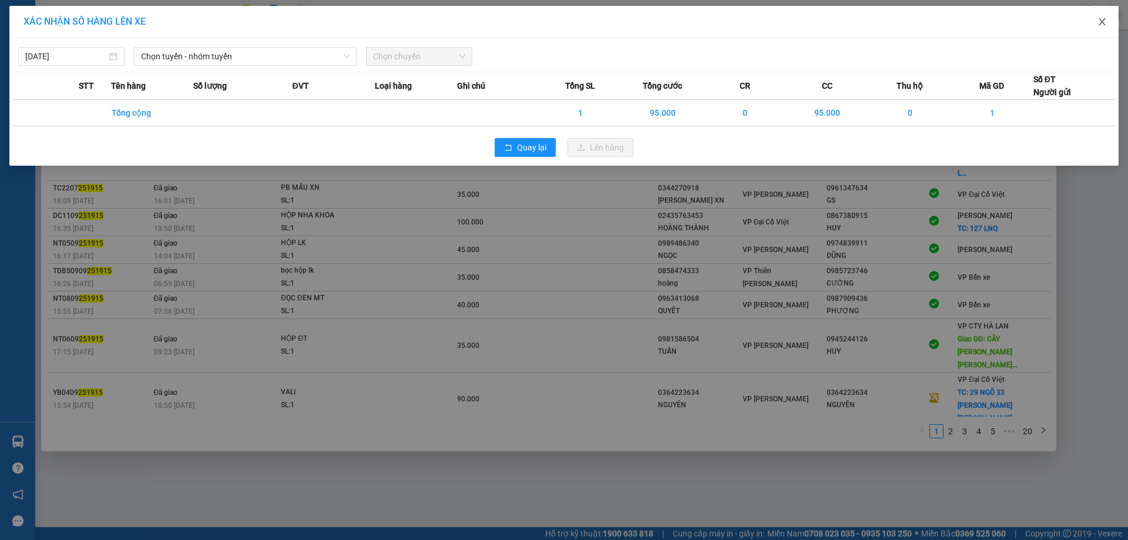
click at [1101, 19] on icon "close" at bounding box center [1101, 21] width 9 height 9
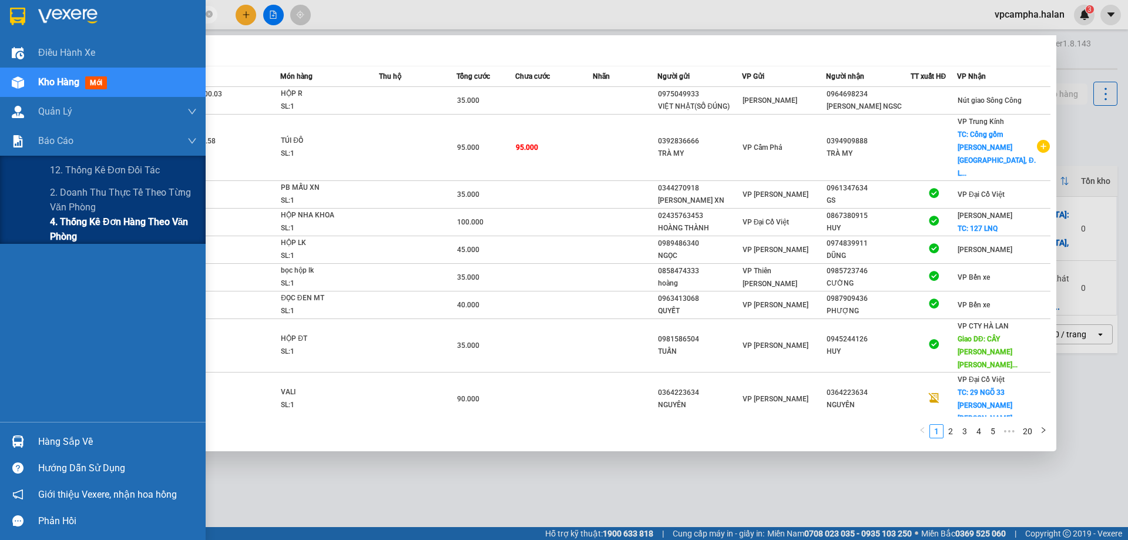
click at [76, 232] on span "4. Thống kê đơn hàng theo văn phòng" at bounding box center [123, 228] width 147 height 29
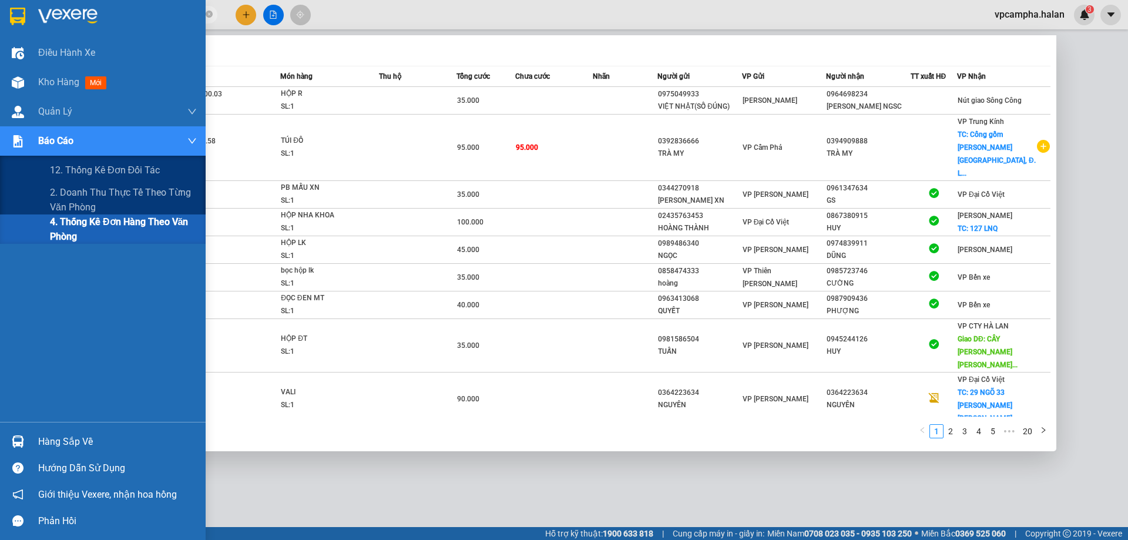
click at [93, 233] on span "4. Thống kê đơn hàng theo văn phòng" at bounding box center [123, 228] width 147 height 29
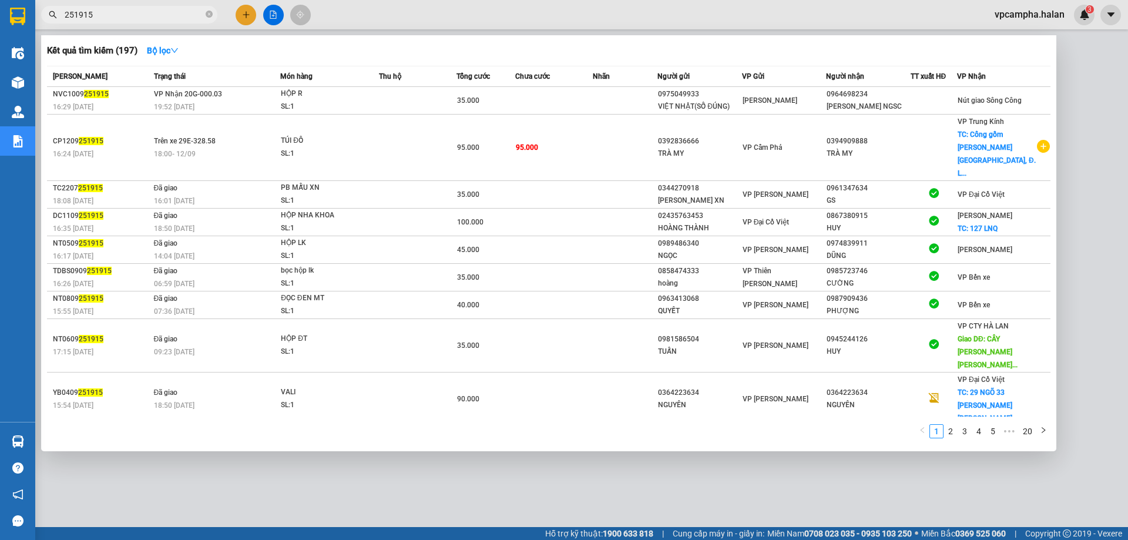
click at [296, 475] on div at bounding box center [564, 270] width 1128 height 540
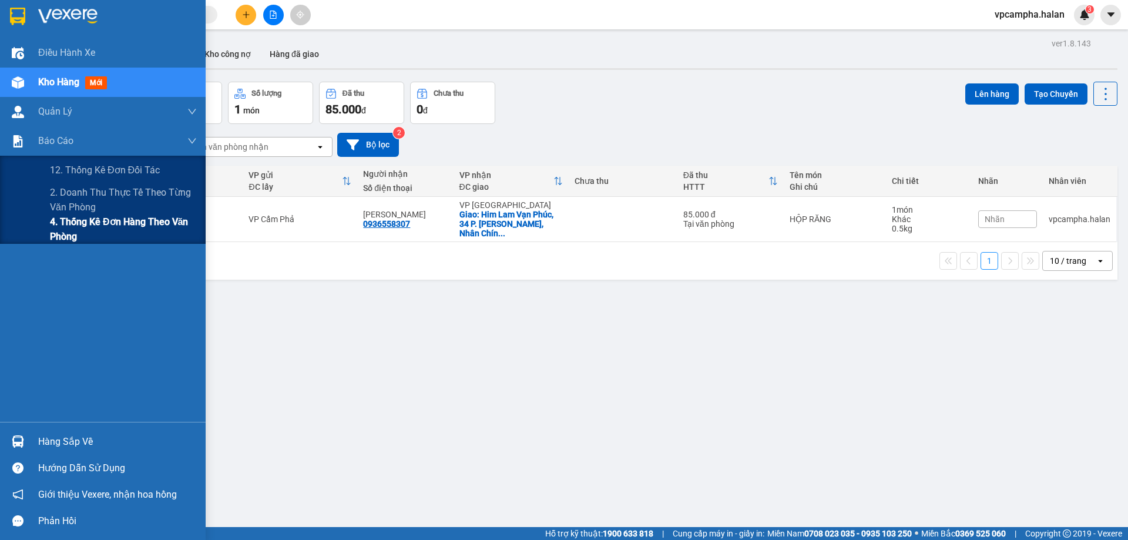
click at [79, 227] on span "4. Thống kê đơn hàng theo văn phòng" at bounding box center [123, 228] width 147 height 29
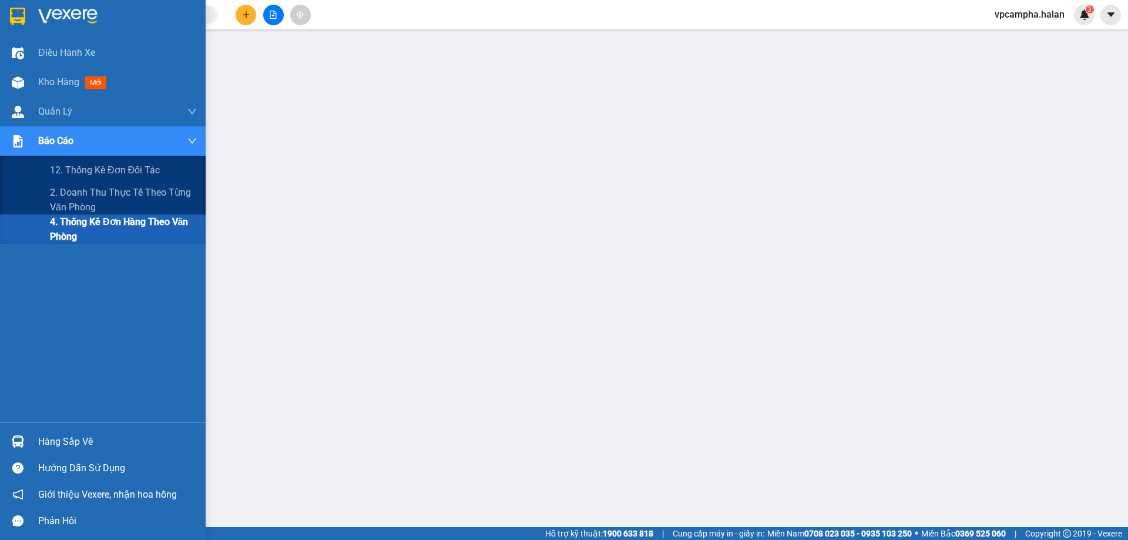
click at [49, 147] on span "Báo cáo" at bounding box center [55, 140] width 35 height 15
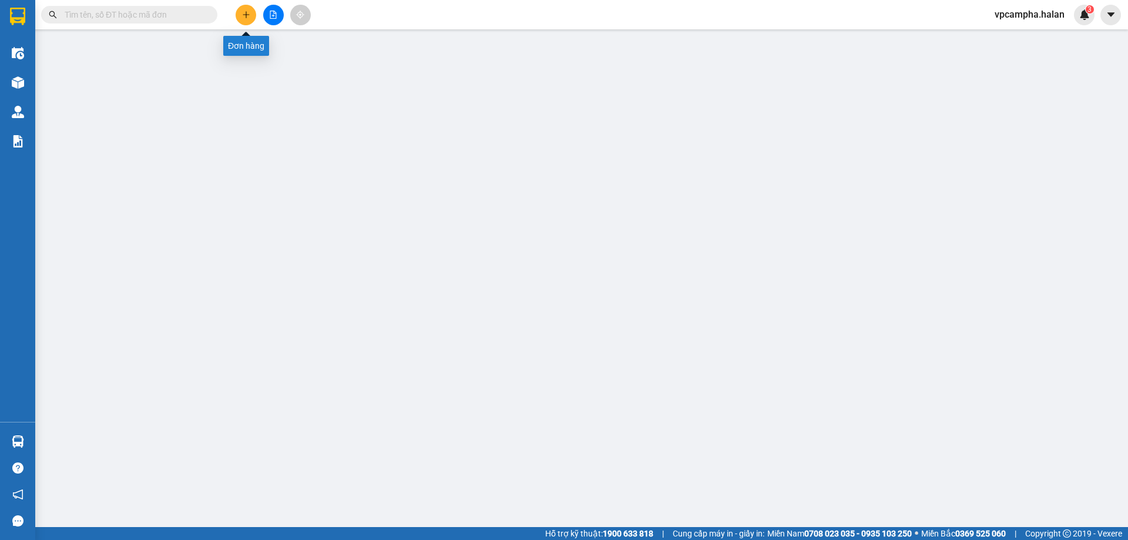
click at [239, 13] on button at bounding box center [246, 15] width 21 height 21
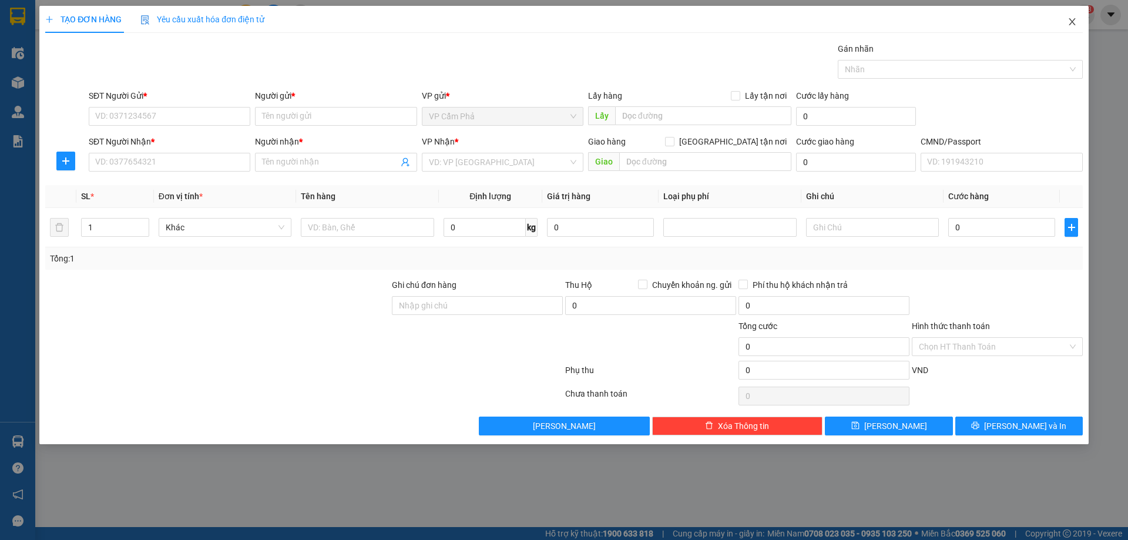
click at [1078, 25] on span "Close" at bounding box center [1072, 22] width 33 height 33
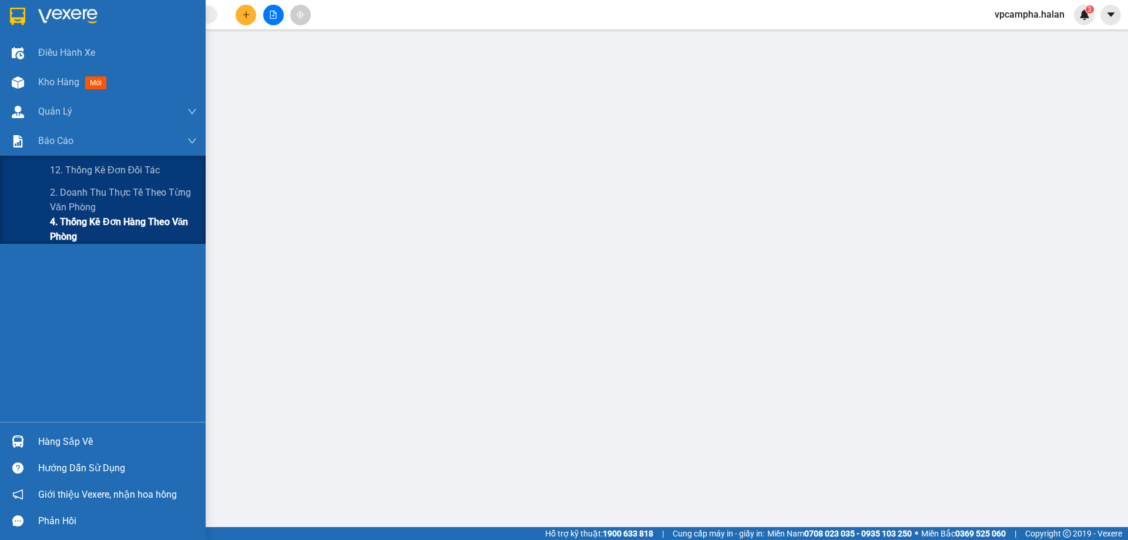
click at [83, 233] on span "4. Thống kê đơn hàng theo văn phòng" at bounding box center [123, 228] width 147 height 29
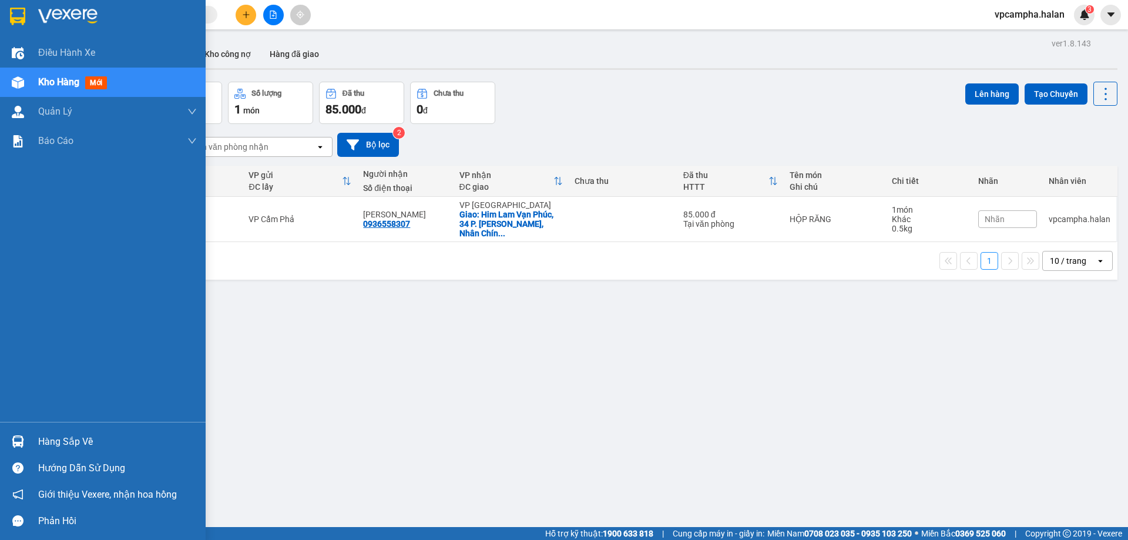
click at [55, 443] on div "Hàng sắp về" at bounding box center [117, 442] width 159 height 18
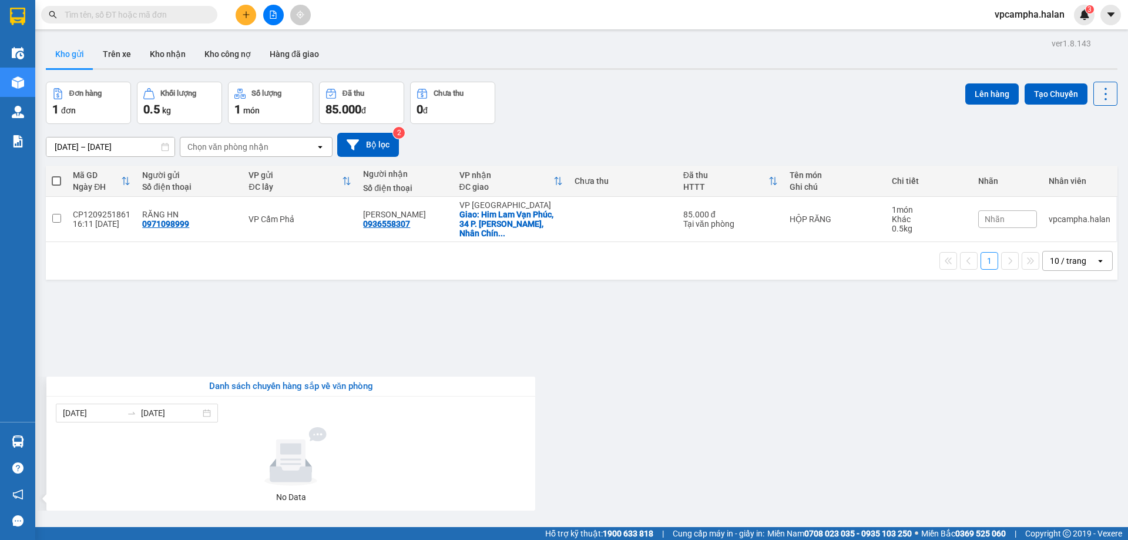
click at [579, 442] on section "Kết quả tìm kiếm ( 0 ) Bộ lọc No Data vpcampha.halan 3 Điều hành xe Kho hàng mớ…" at bounding box center [564, 270] width 1128 height 540
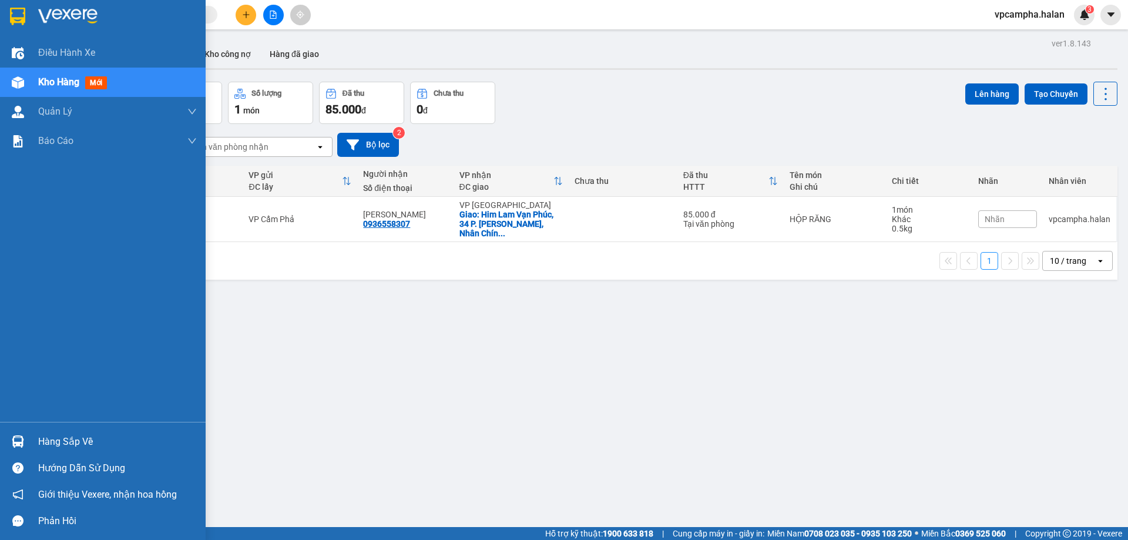
click at [71, 446] on div "Hàng sắp về" at bounding box center [117, 442] width 159 height 18
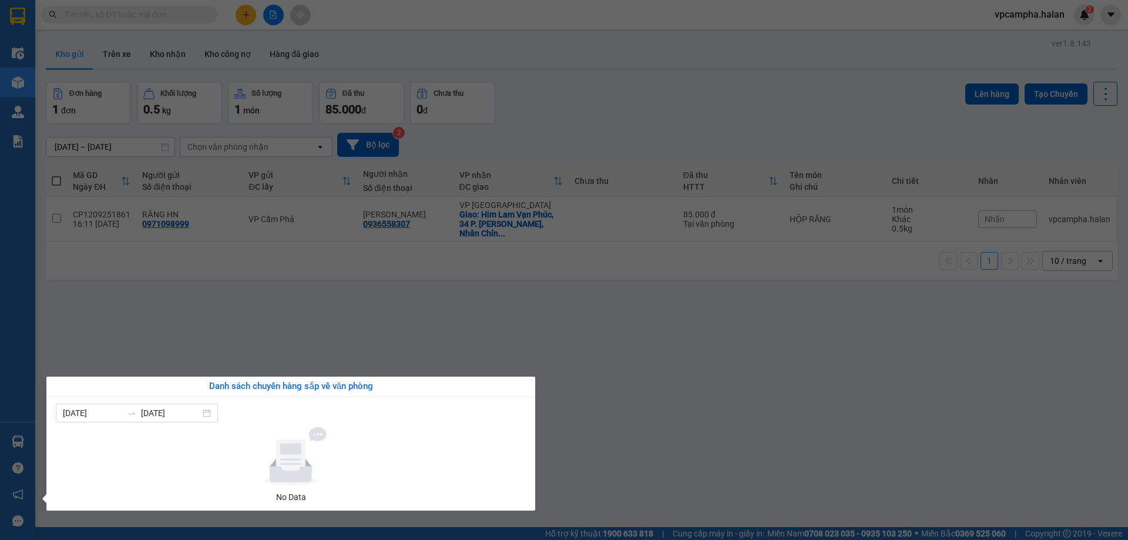
click at [614, 445] on section "Kết quả tìm kiếm ( 0 ) Bộ lọc No Data vpcampha.halan 3 Điều hành xe Kho hàng mớ…" at bounding box center [564, 270] width 1128 height 540
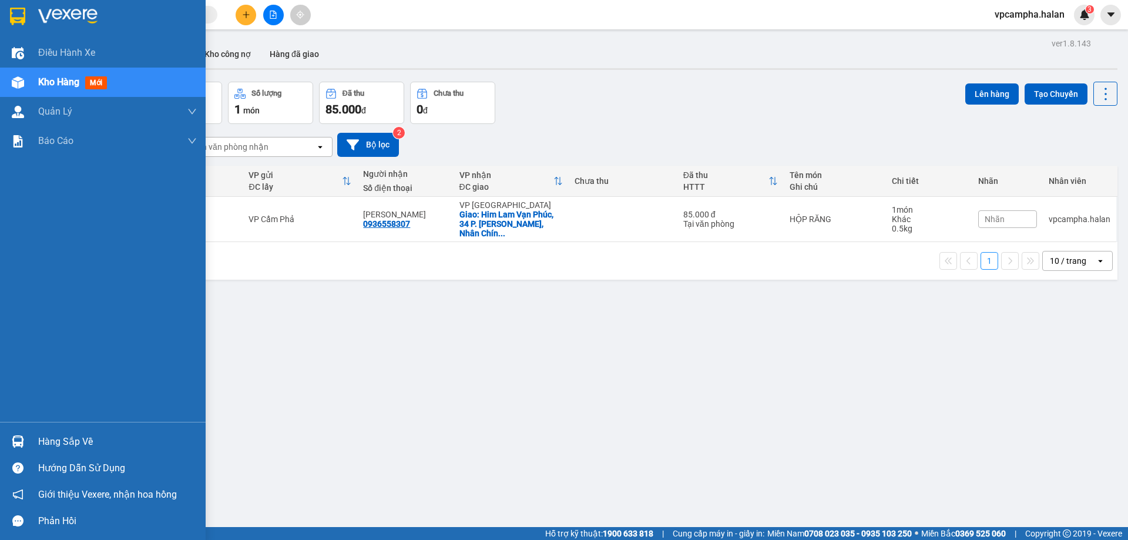
click at [55, 445] on div "Hàng sắp về" at bounding box center [117, 442] width 159 height 18
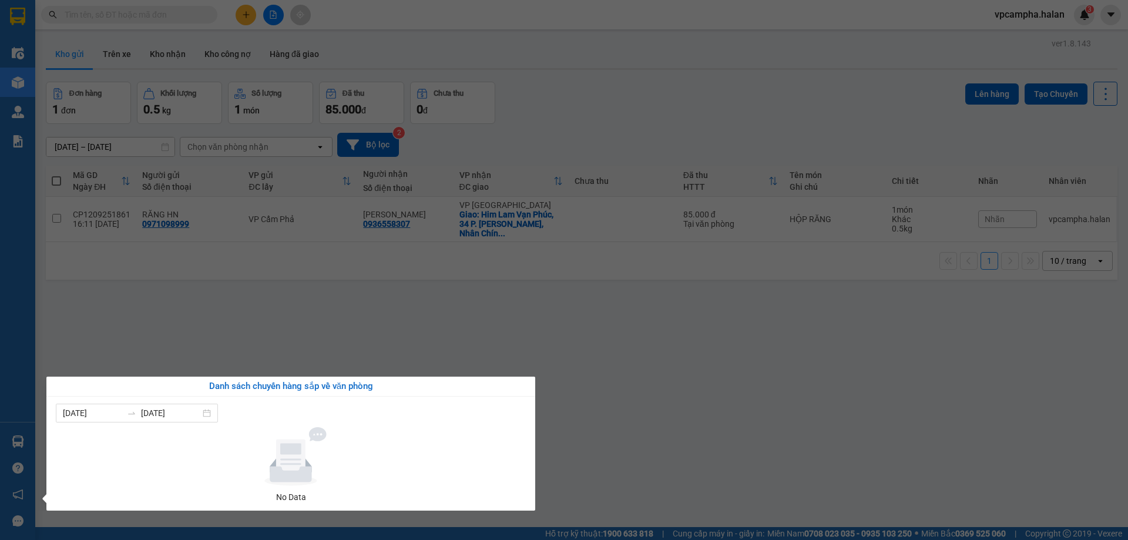
click at [725, 414] on section "Kết quả tìm kiếm ( 0 ) Bộ lọc No Data vpcampha.halan 3 Điều hành xe Kho hàng mớ…" at bounding box center [564, 270] width 1128 height 540
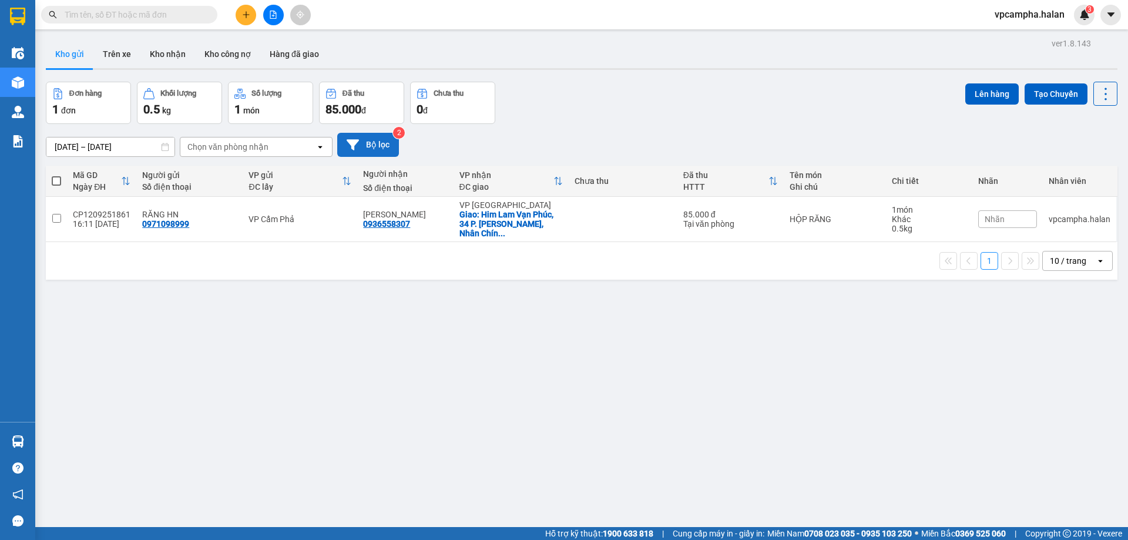
click at [371, 144] on button "Bộ lọc" at bounding box center [368, 145] width 62 height 24
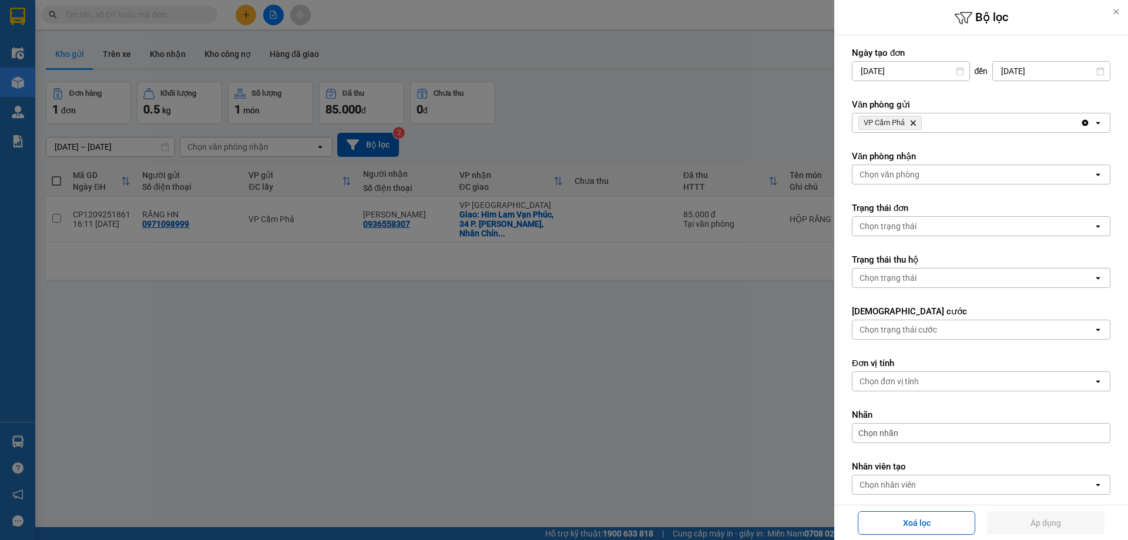
click at [552, 369] on div at bounding box center [564, 270] width 1128 height 540
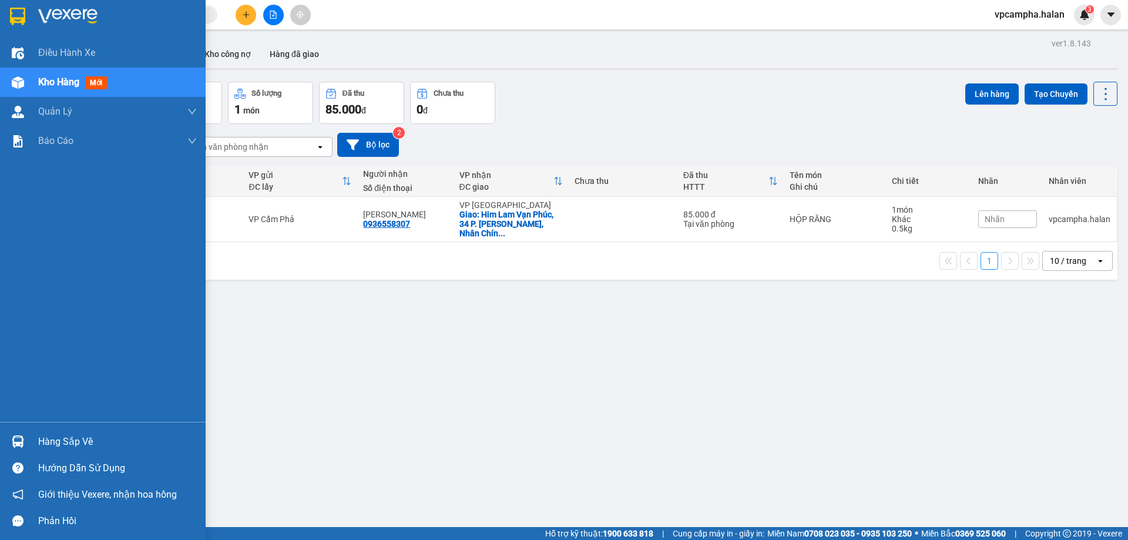
click at [47, 445] on div "Hàng sắp về" at bounding box center [117, 442] width 159 height 18
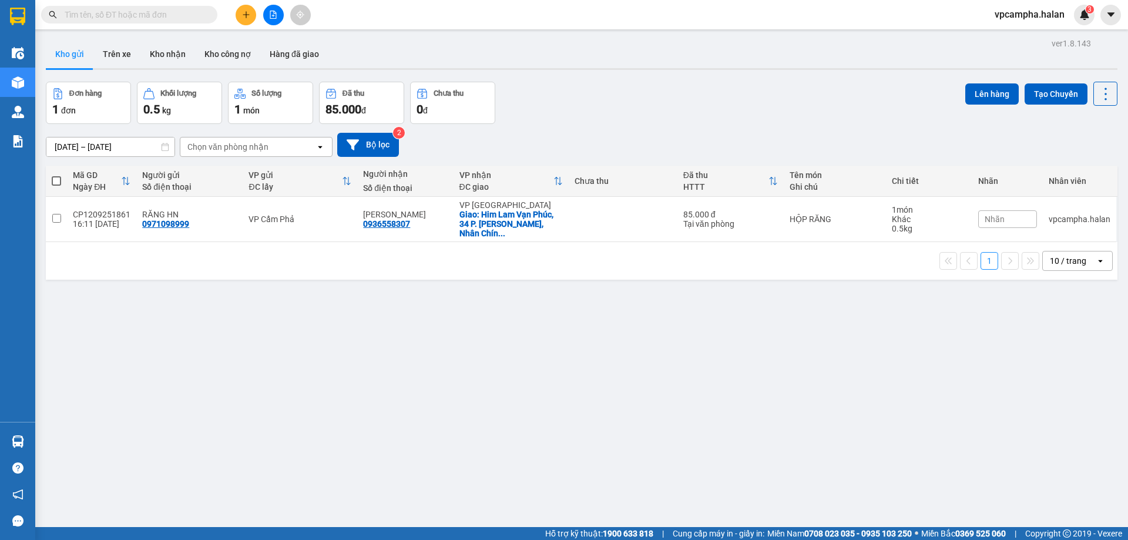
click at [634, 361] on section "Kết quả tìm kiếm ( 0 ) Bộ lọc No Data vpcampha.halan 3 Điều hành xe Kho hàng mớ…" at bounding box center [564, 270] width 1128 height 540
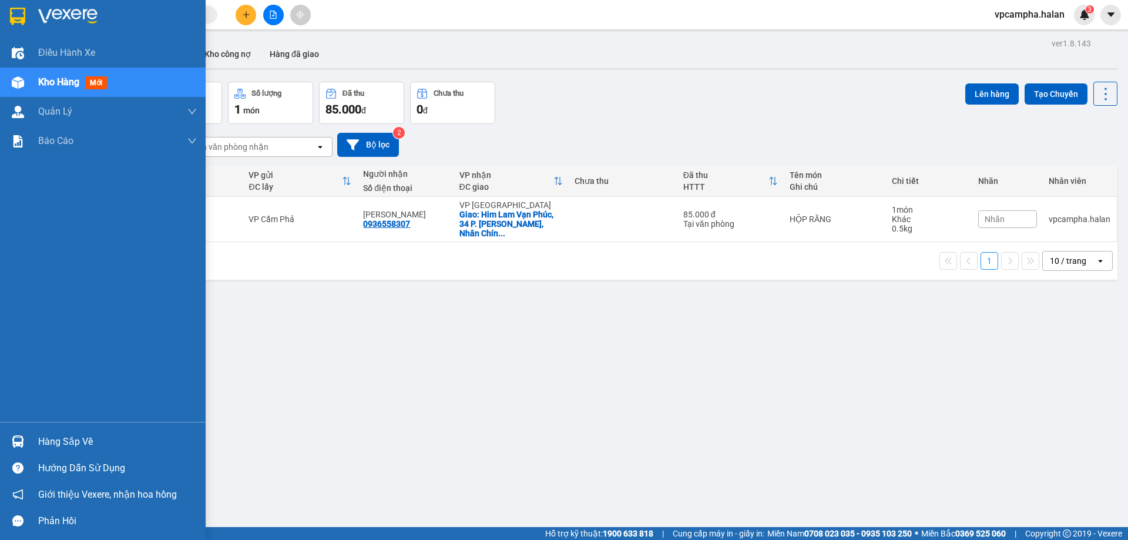
click at [77, 447] on div "Hàng sắp về" at bounding box center [117, 442] width 159 height 18
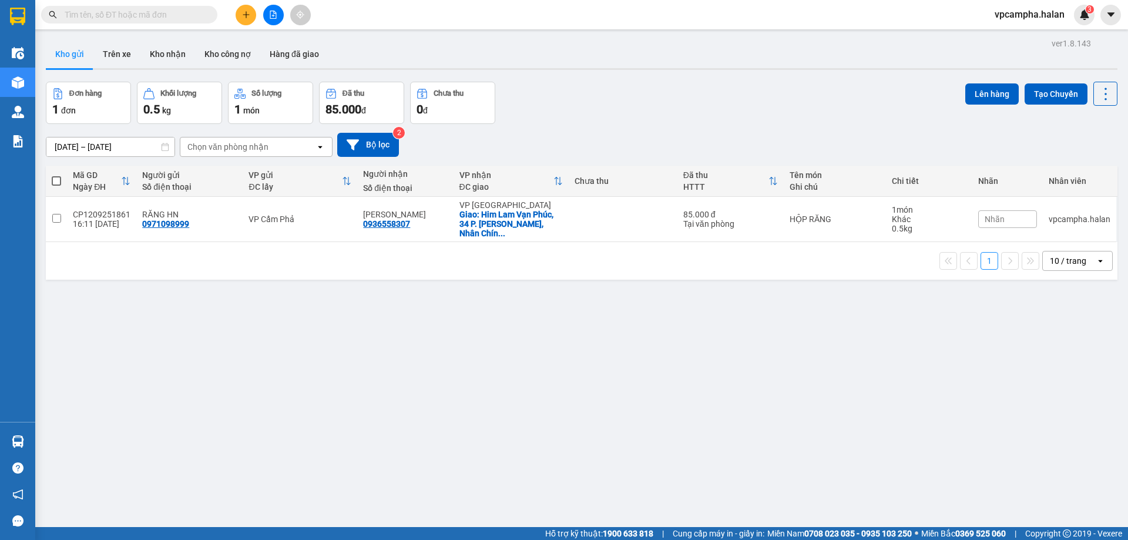
click at [696, 407] on section "Kết quả tìm kiếm ( 0 ) Bộ lọc No Data vpcampha.halan 3 Điều hành xe Kho hàng mớ…" at bounding box center [564, 270] width 1128 height 540
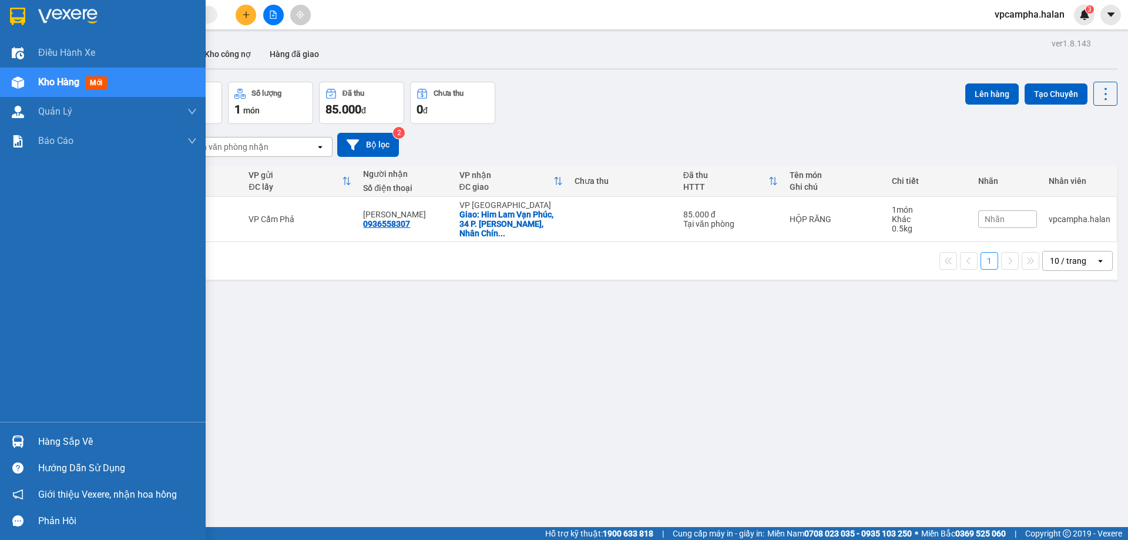
click at [82, 437] on div "Hàng sắp về" at bounding box center [117, 442] width 159 height 18
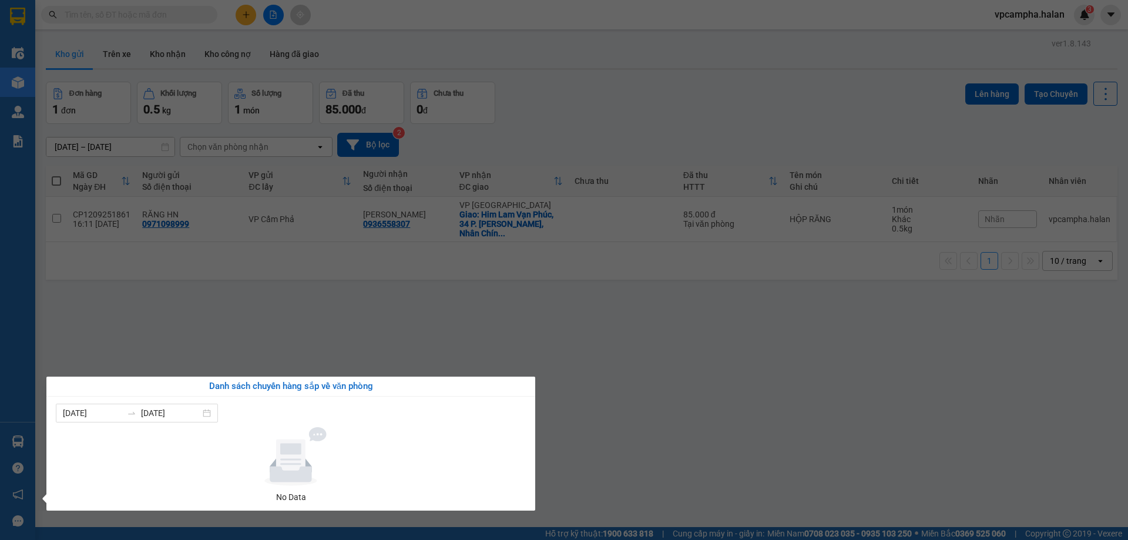
click at [462, 327] on section "Kết quả tìm kiếm ( 0 ) Bộ lọc No Data vpcampha.halan 3 Điều hành xe Kho hàng mớ…" at bounding box center [564, 270] width 1128 height 540
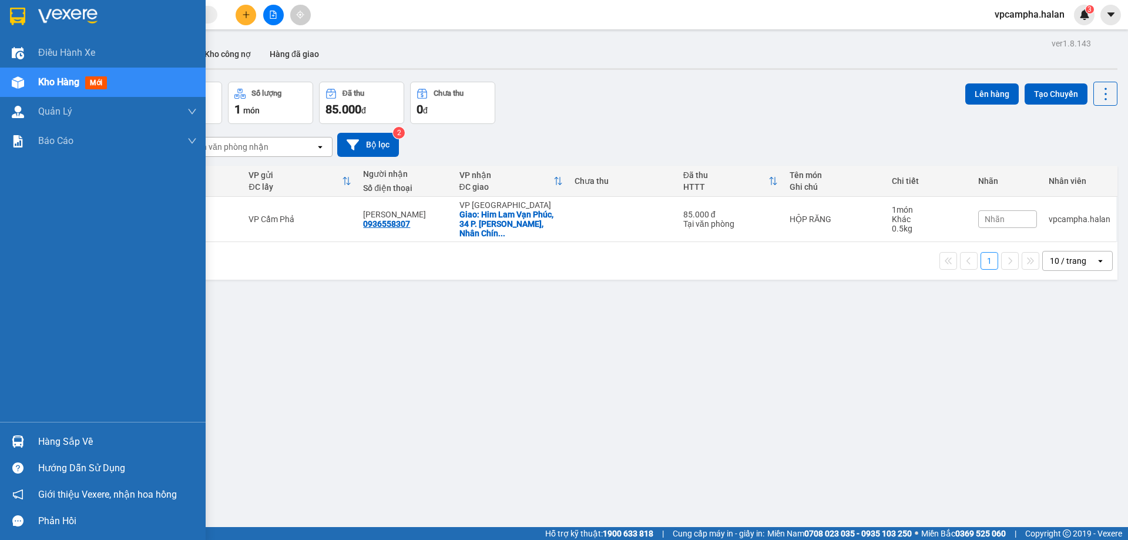
click at [58, 449] on div "Hàng sắp về" at bounding box center [117, 442] width 159 height 18
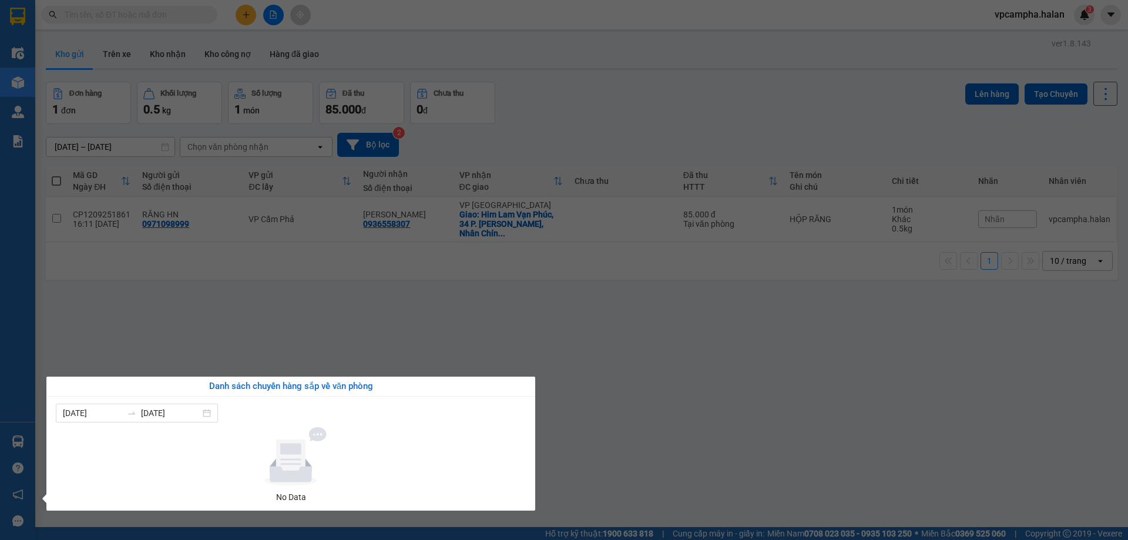
click at [661, 448] on section "Kết quả tìm kiếm ( 0 ) Bộ lọc No Data vpcampha.halan 3 Điều hành xe Kho hàng mớ…" at bounding box center [564, 270] width 1128 height 540
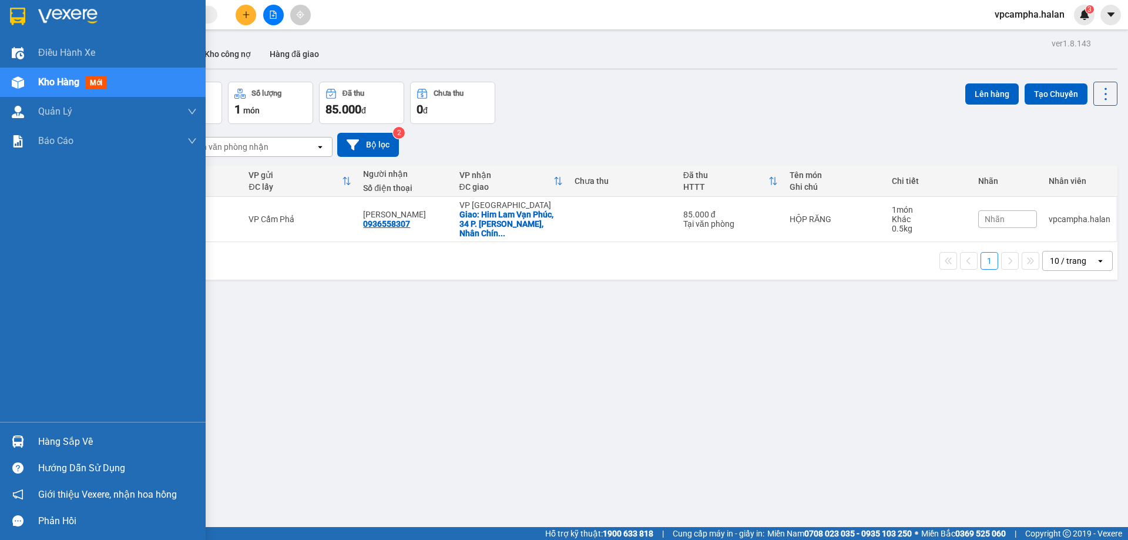
click at [27, 442] on div at bounding box center [18, 441] width 21 height 21
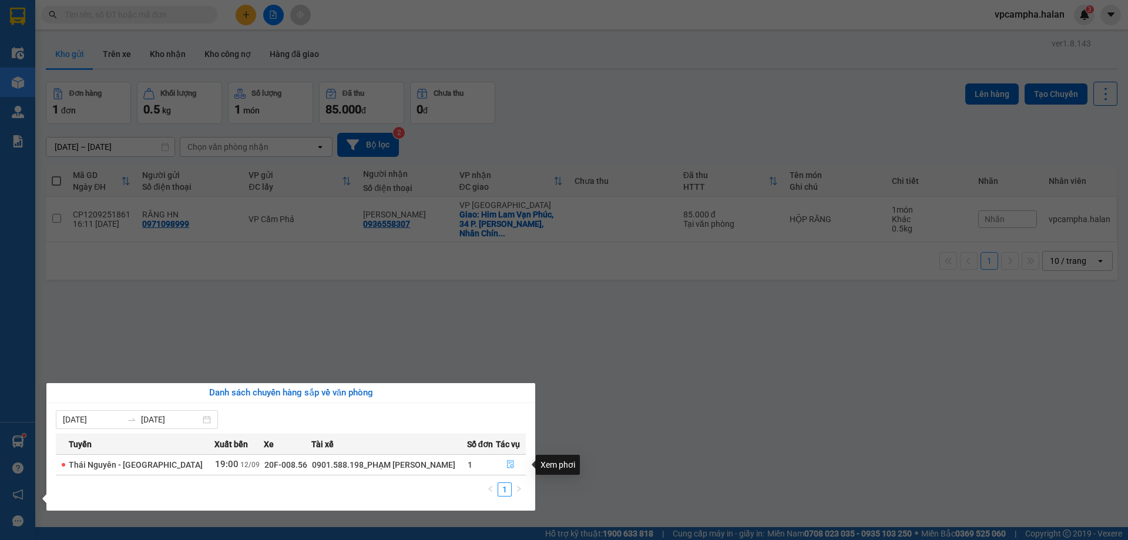
click at [512, 463] on icon "file-done" at bounding box center [510, 464] width 8 height 8
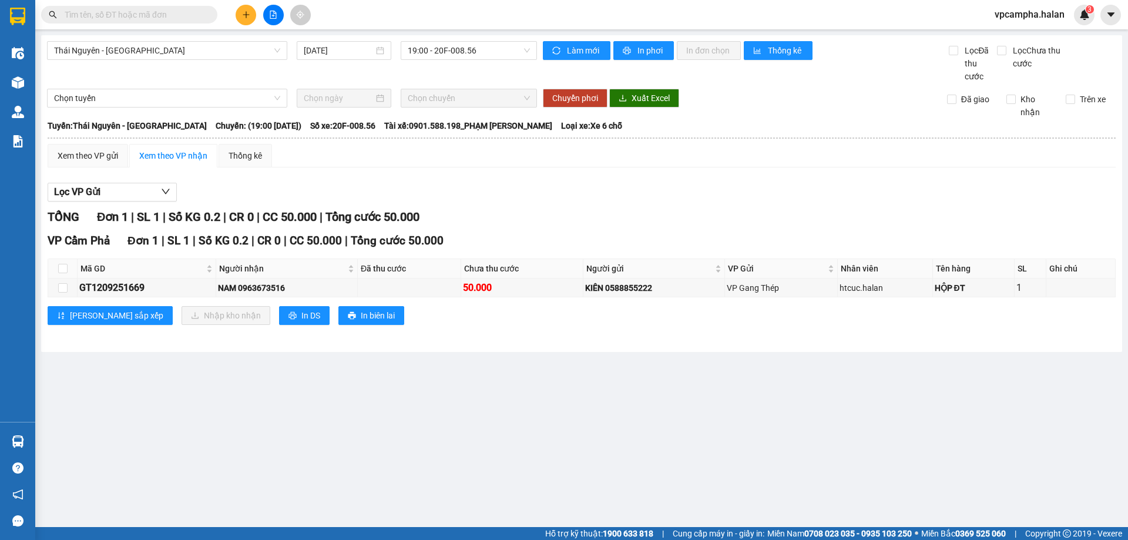
click at [510, 422] on main "[GEOGRAPHIC_DATA] - [GEOGRAPHIC_DATA] [DATE] 19:00 - 20F-008.56 Làm mới In phơi…" at bounding box center [564, 263] width 1128 height 527
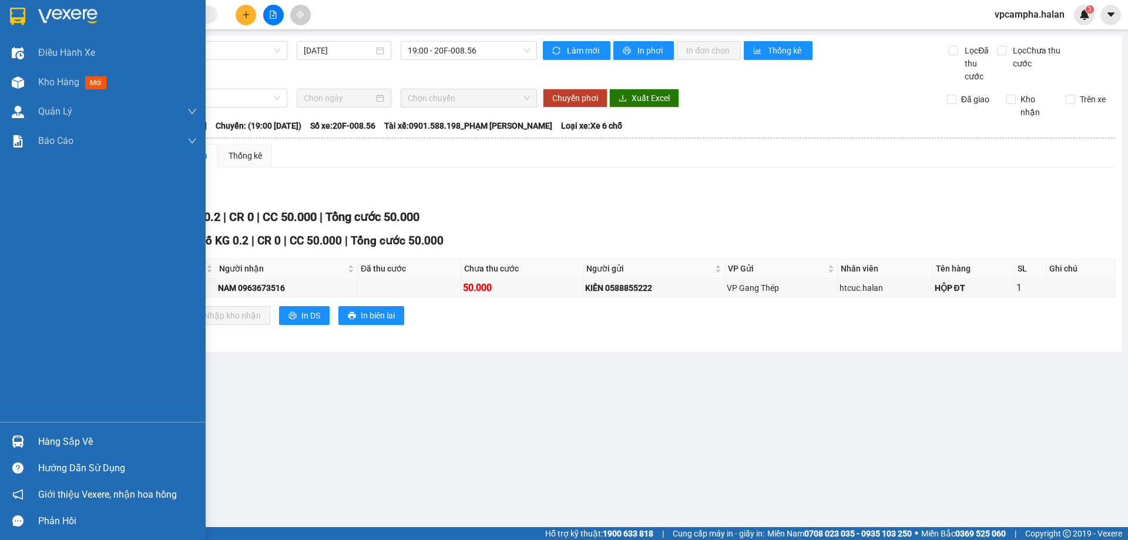
click at [71, 446] on div "Hàng sắp về" at bounding box center [117, 442] width 159 height 18
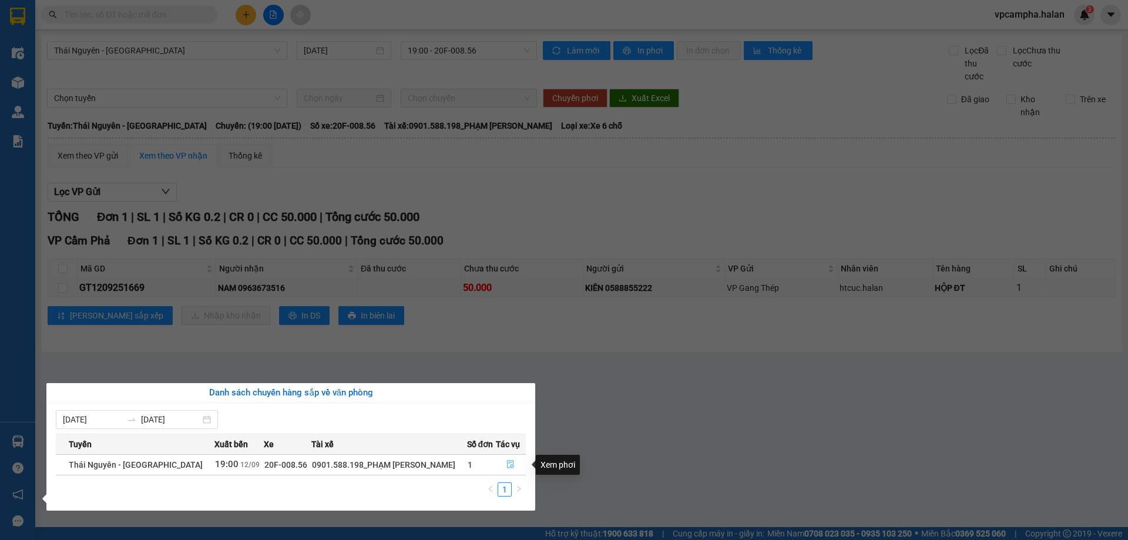
click at [504, 463] on button "button" at bounding box center [510, 464] width 29 height 19
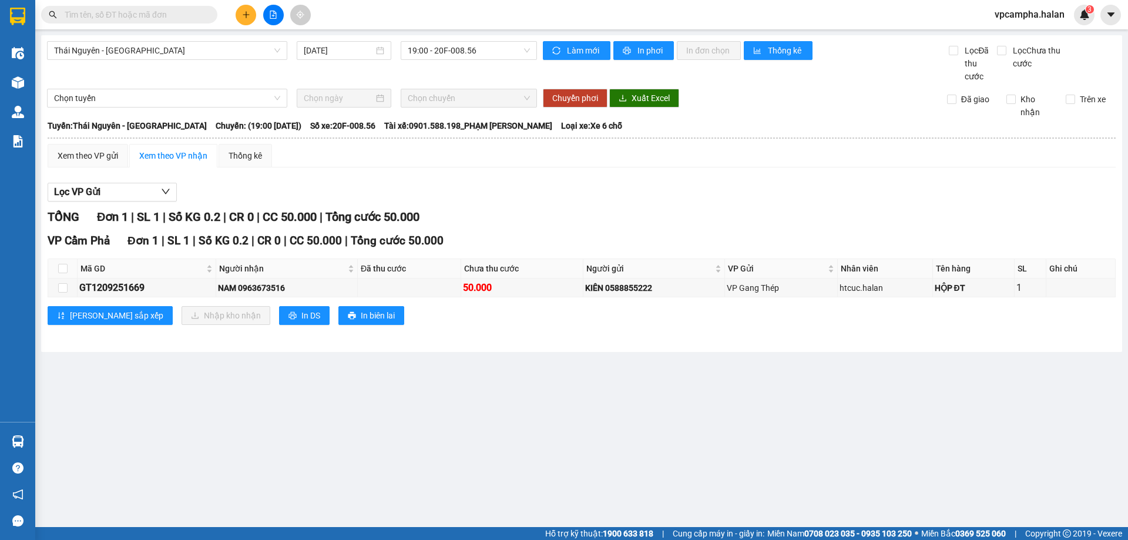
click at [347, 471] on main "[GEOGRAPHIC_DATA] - [GEOGRAPHIC_DATA] [DATE] 19:00 - 20F-008.56 Làm mới In phơi…" at bounding box center [564, 263] width 1128 height 527
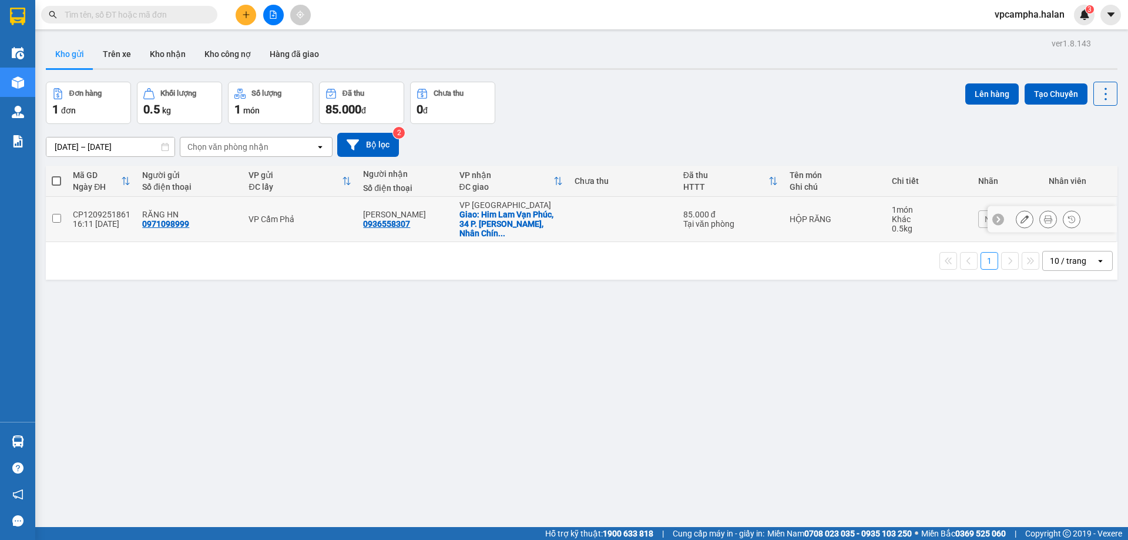
click at [59, 218] on td at bounding box center [56, 219] width 21 height 45
checkbox input "true"
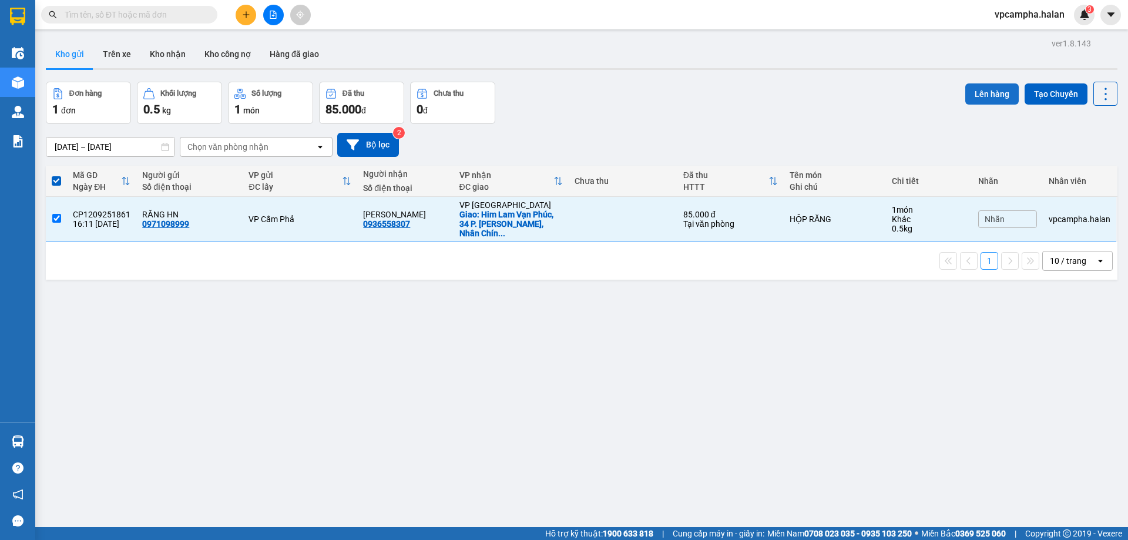
click at [972, 95] on button "Lên hàng" at bounding box center [991, 93] width 53 height 21
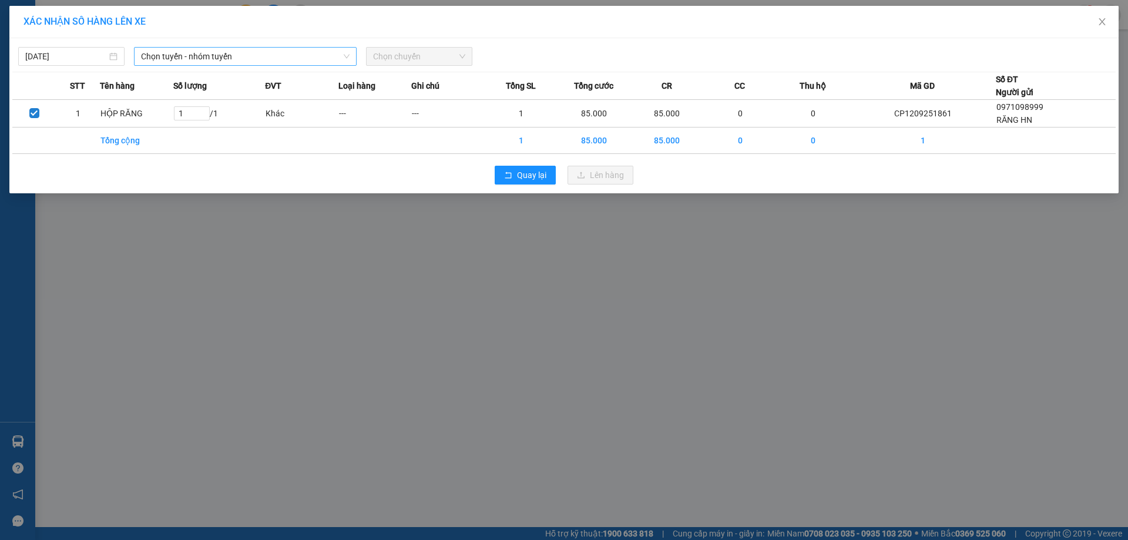
click at [281, 55] on span "Chọn tuyến - nhóm tuyến" at bounding box center [245, 57] width 209 height 18
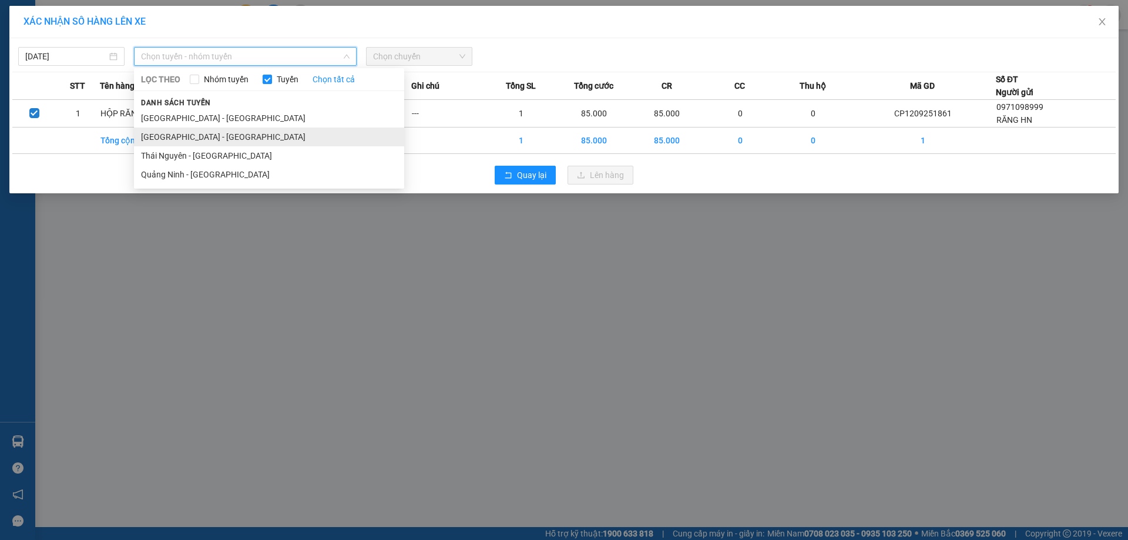
click at [213, 140] on li "[GEOGRAPHIC_DATA] - [GEOGRAPHIC_DATA]" at bounding box center [269, 136] width 270 height 19
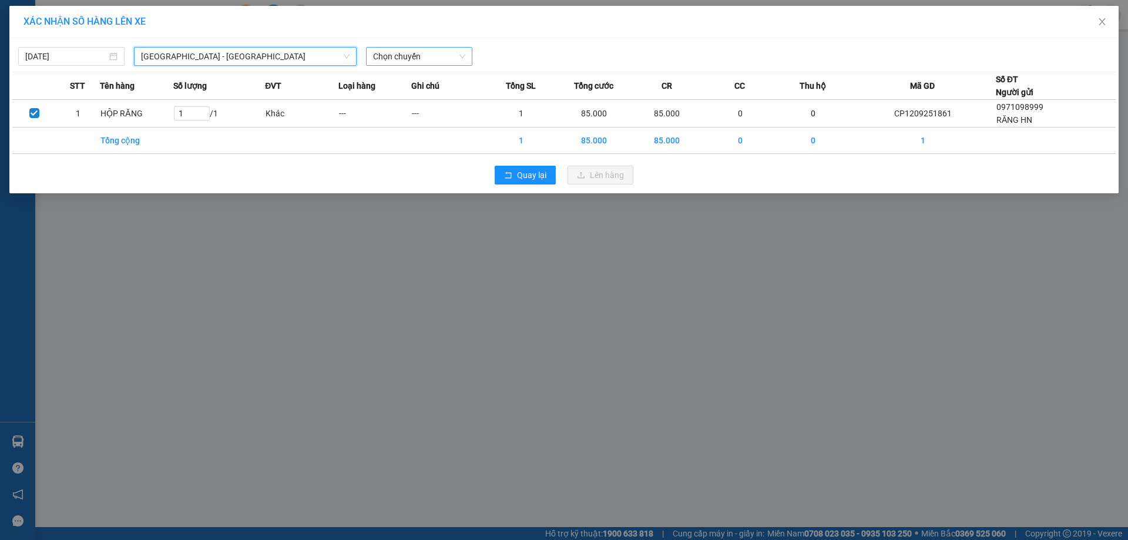
click at [431, 58] on span "Chọn chuyến" at bounding box center [419, 57] width 92 height 18
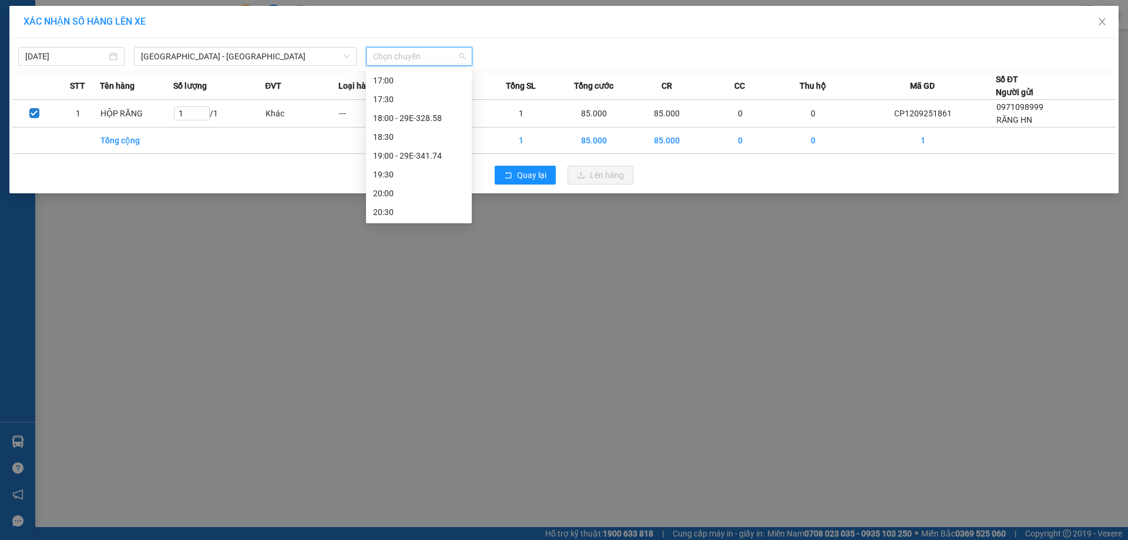
scroll to position [526, 0]
click at [406, 209] on div "21:00" at bounding box center [419, 211] width 92 height 13
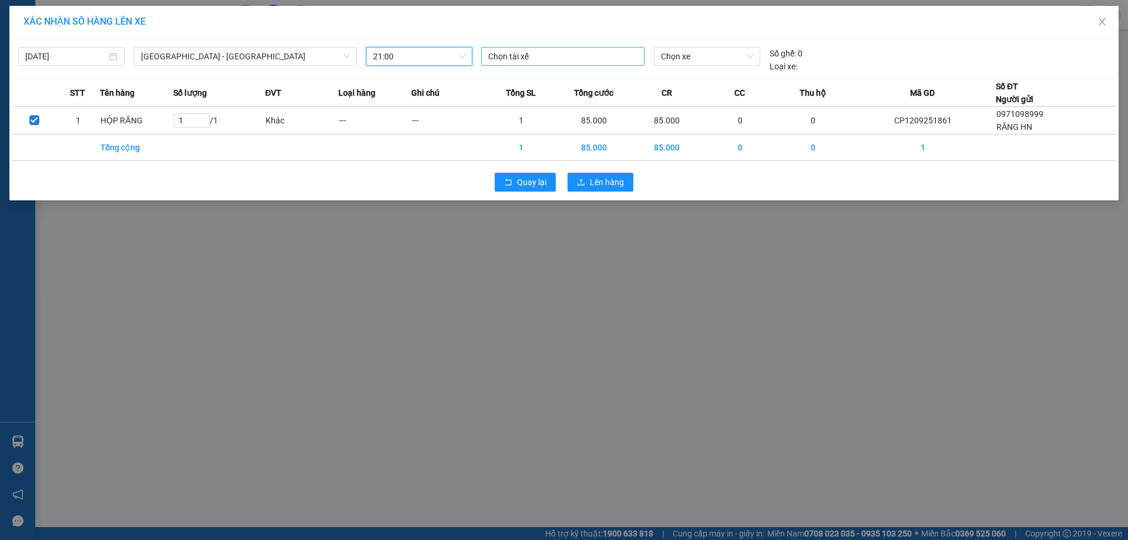
click at [584, 53] on div at bounding box center [562, 56] width 157 height 14
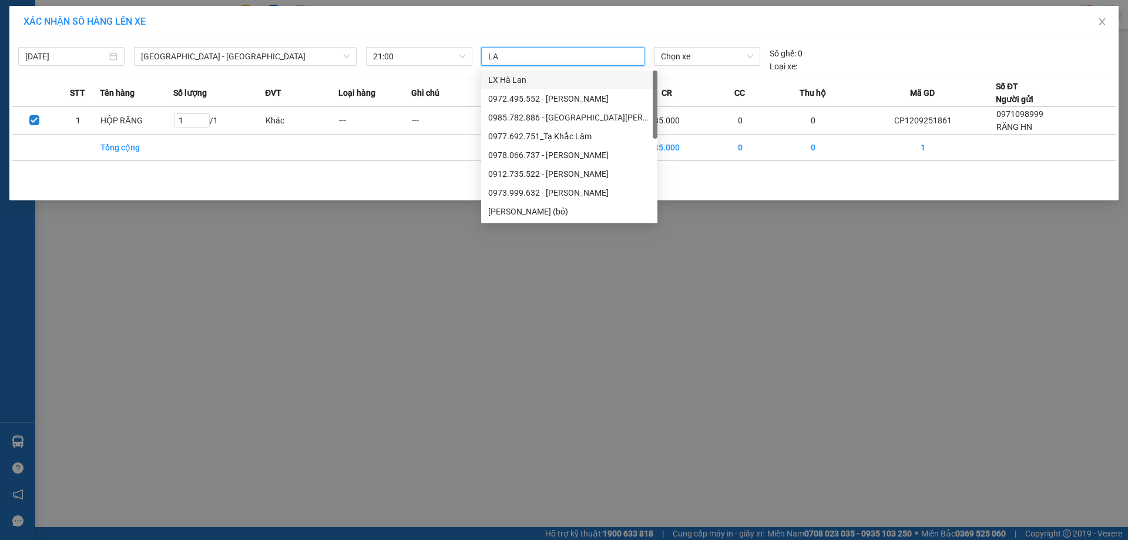
type input "LAI"
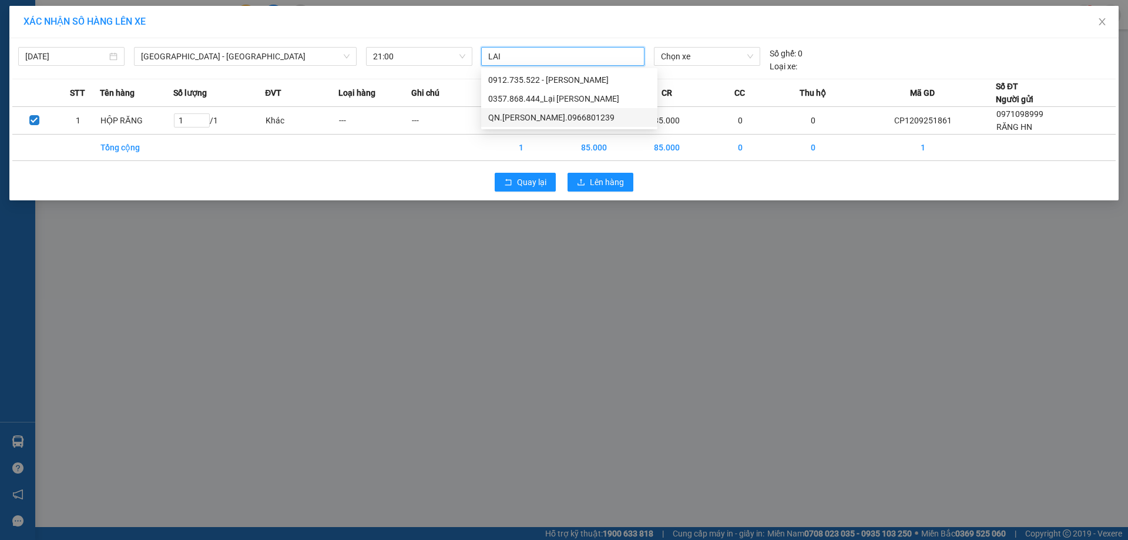
click at [581, 118] on div "QN.[PERSON_NAME].0966801239" at bounding box center [569, 117] width 162 height 13
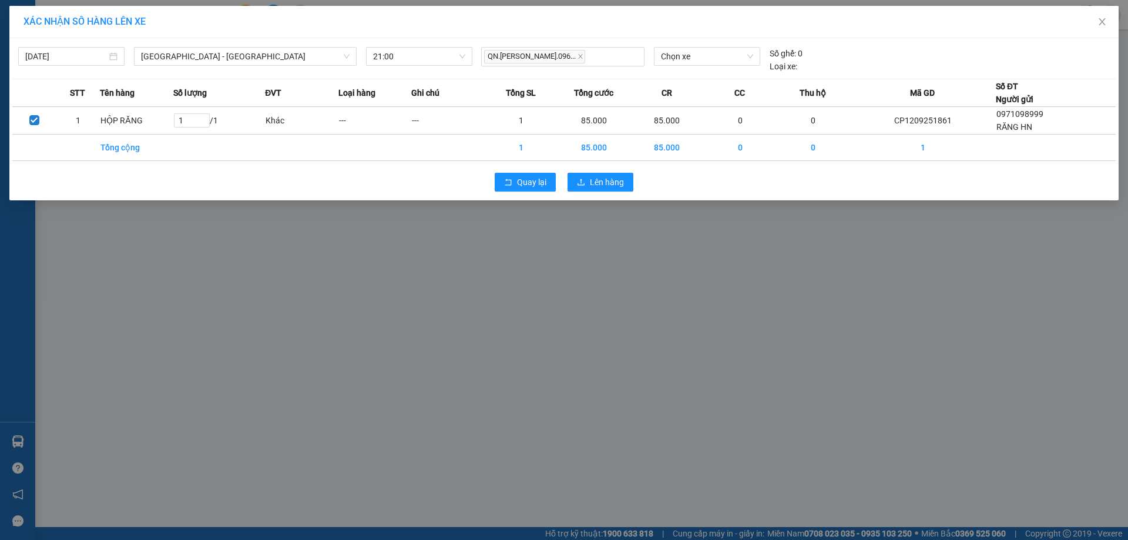
click at [774, 265] on div "XÁC NHẬN SỐ HÀNG LÊN XE [DATE] [GEOGRAPHIC_DATA] - [GEOGRAPHIC_DATA] LỌC THEO N…" at bounding box center [564, 270] width 1128 height 540
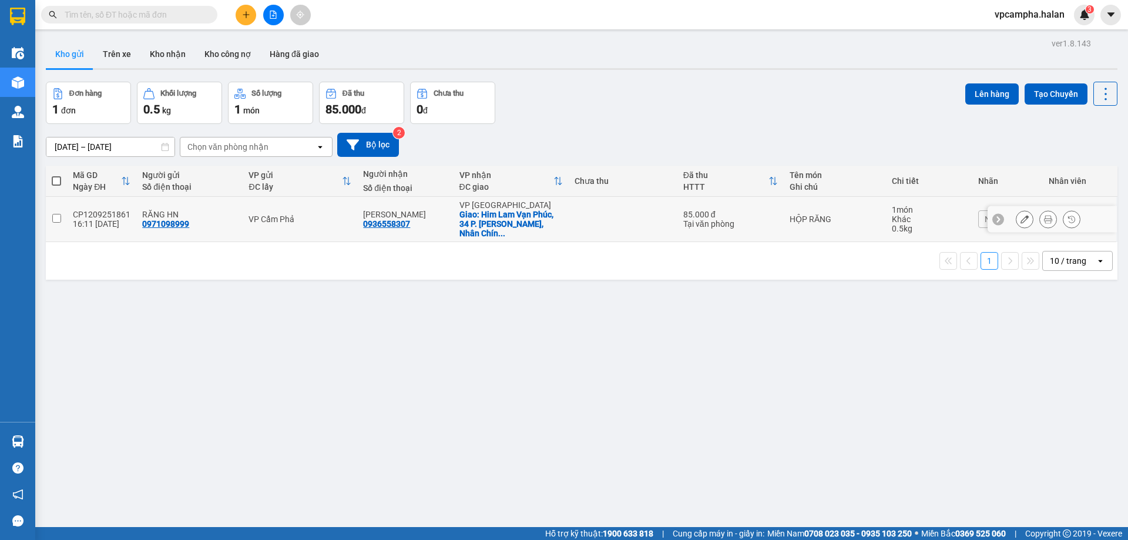
click at [57, 214] on input "checkbox" at bounding box center [56, 218] width 9 height 9
checkbox input "true"
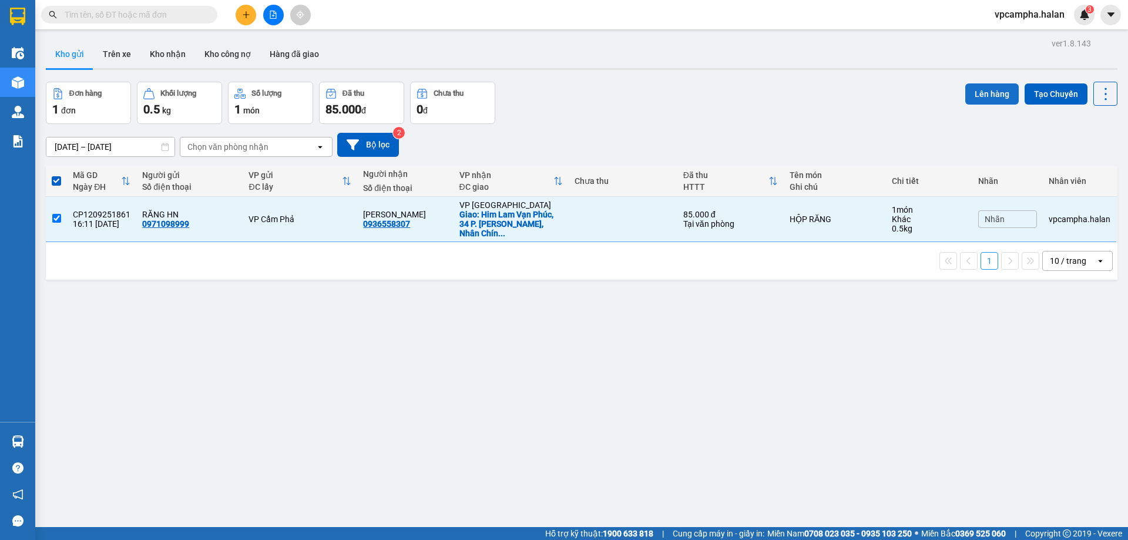
click at [974, 96] on button "Lên hàng" at bounding box center [991, 93] width 53 height 21
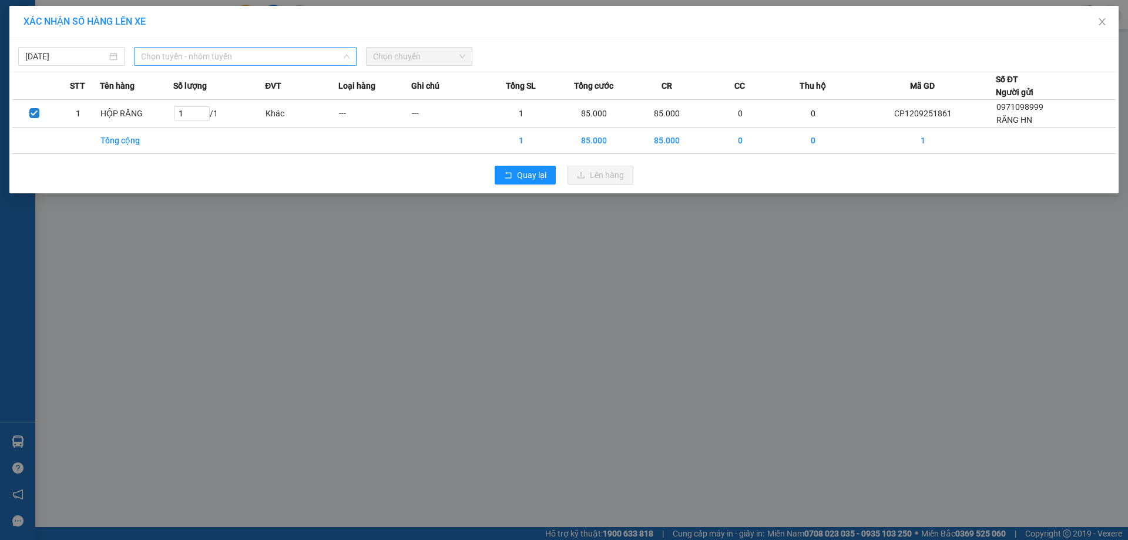
click at [304, 47] on div "Chọn tuyến - nhóm tuyến" at bounding box center [245, 56] width 223 height 19
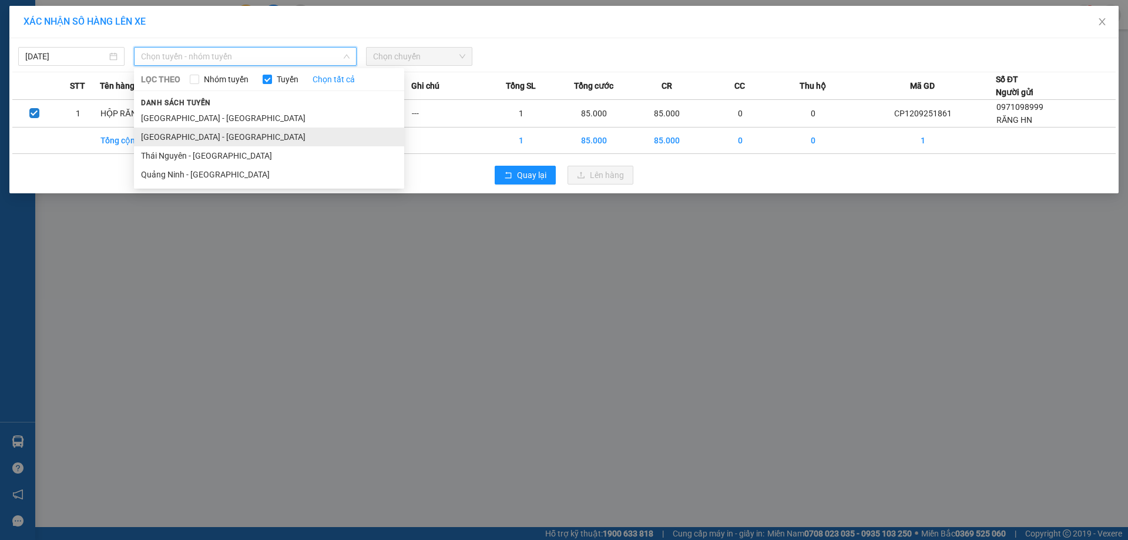
click at [259, 138] on li "[GEOGRAPHIC_DATA] - [GEOGRAPHIC_DATA]" at bounding box center [269, 136] width 270 height 19
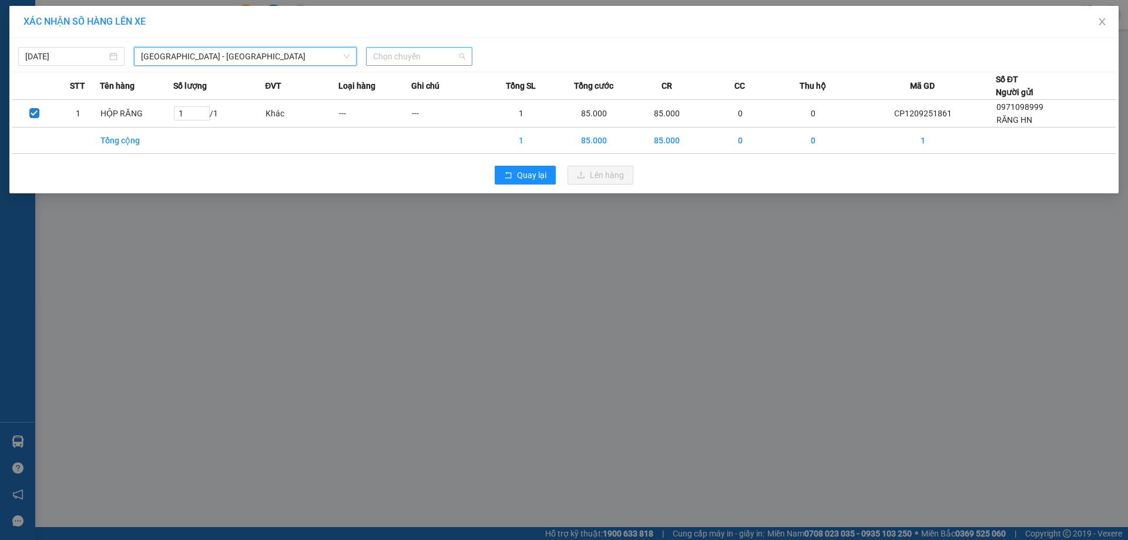
click at [406, 51] on span "Chọn chuyến" at bounding box center [419, 57] width 92 height 18
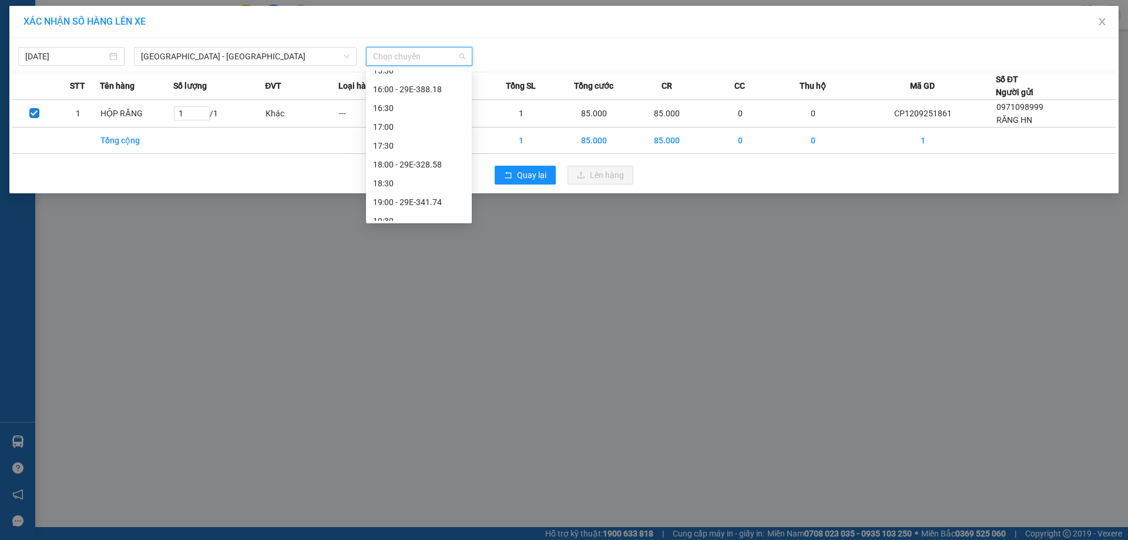
scroll to position [526, 0]
click at [387, 214] on div "21:00" at bounding box center [419, 211] width 92 height 13
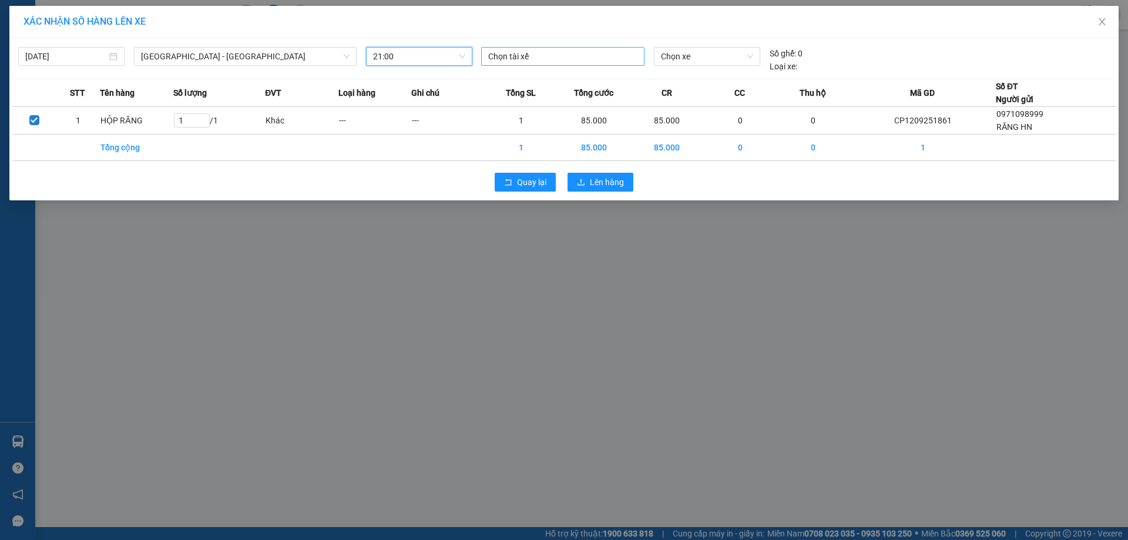
click at [600, 56] on div at bounding box center [562, 56] width 157 height 14
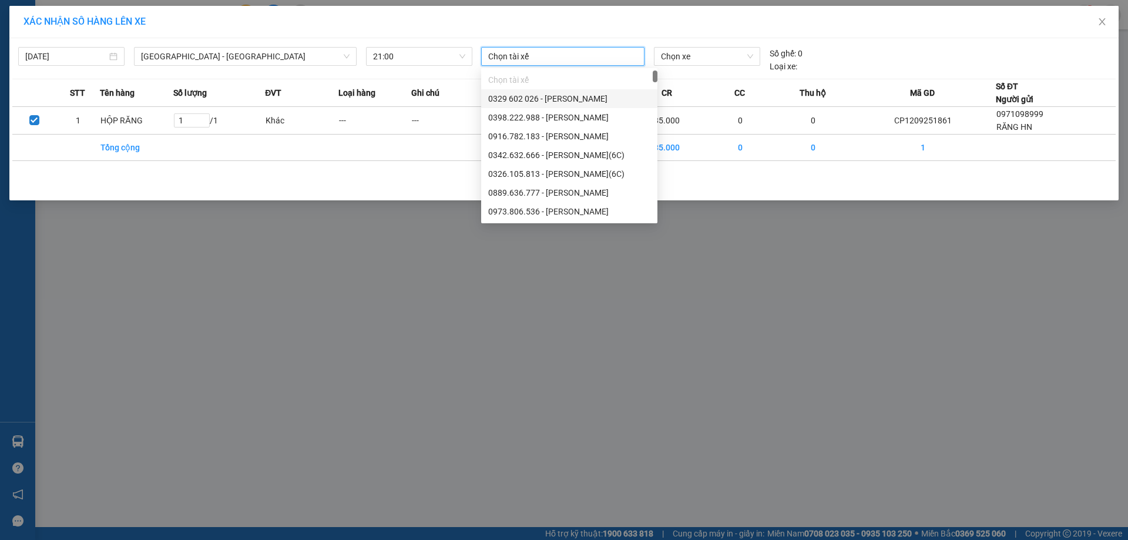
type input "L"
type input "LAI"
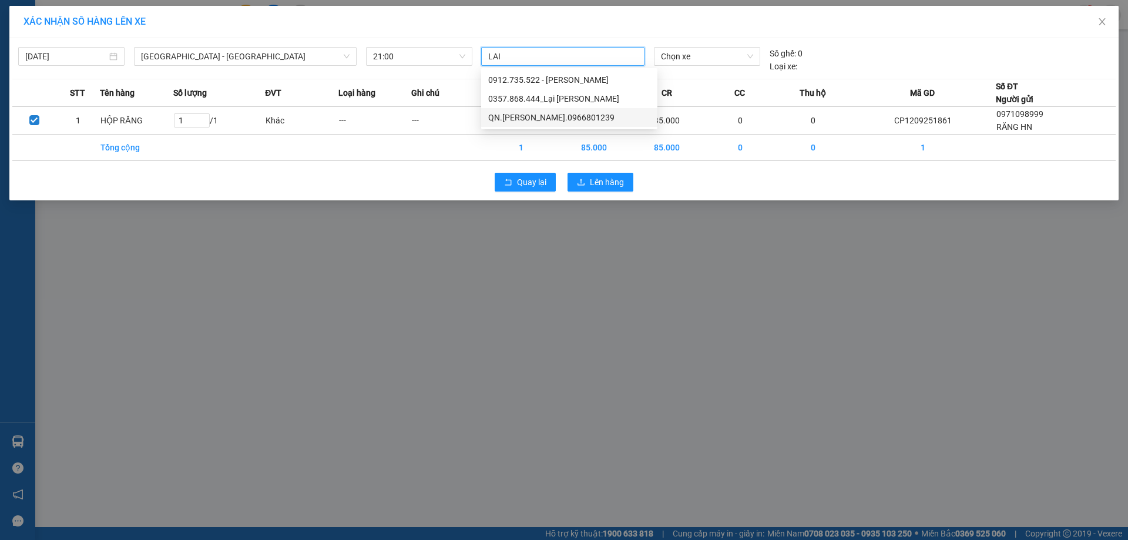
click at [556, 119] on div "QN.[PERSON_NAME].0966801239" at bounding box center [569, 117] width 162 height 13
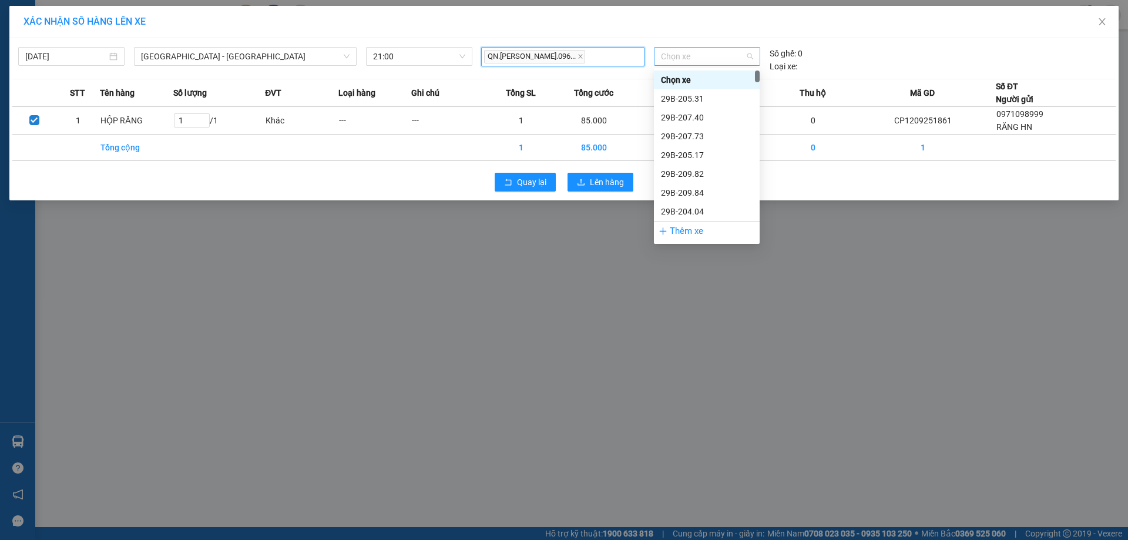
click at [690, 58] on span "Chọn xe" at bounding box center [707, 57] width 92 height 18
type input "855"
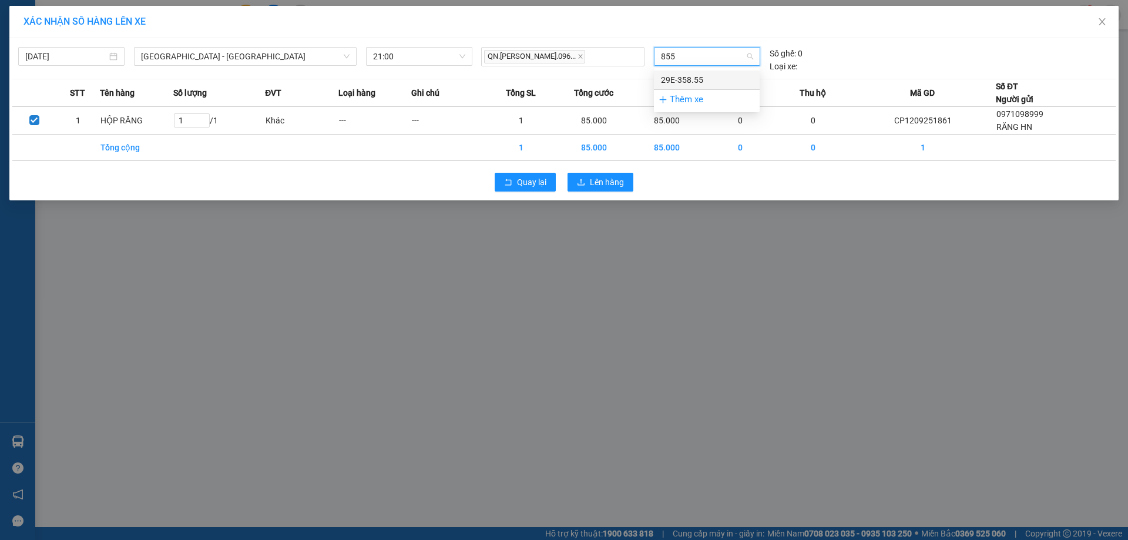
click at [690, 83] on div "29E-358.55" at bounding box center [707, 79] width 92 height 13
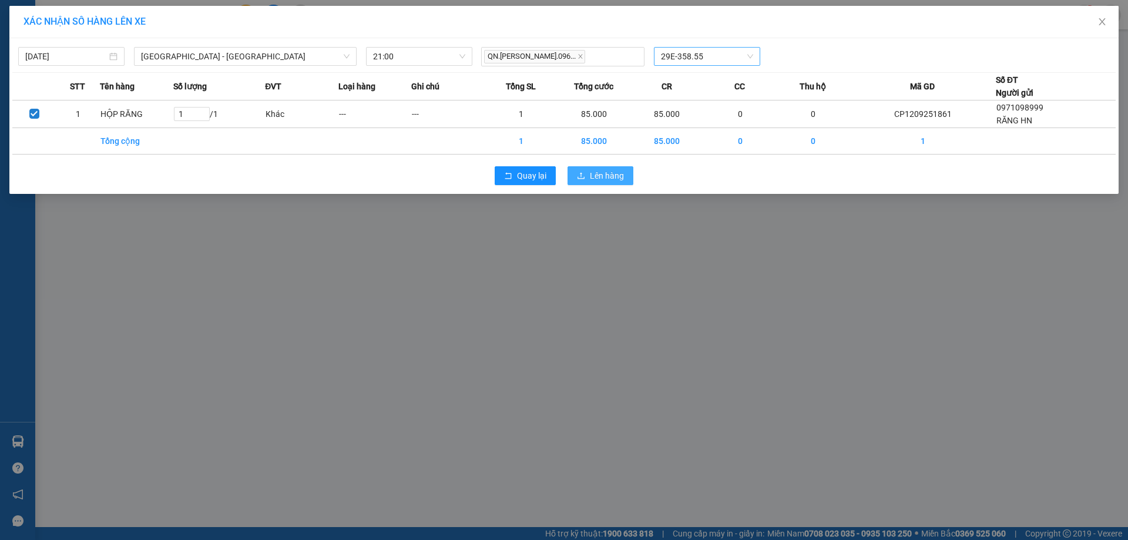
click at [601, 176] on span "Lên hàng" at bounding box center [607, 175] width 34 height 13
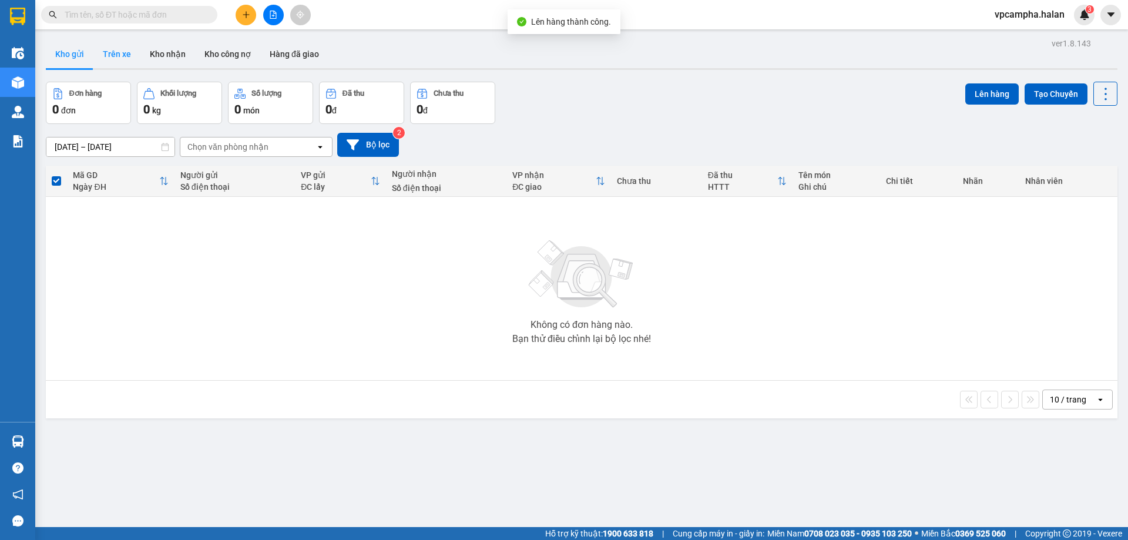
click at [122, 56] on button "Trên xe" at bounding box center [116, 54] width 47 height 28
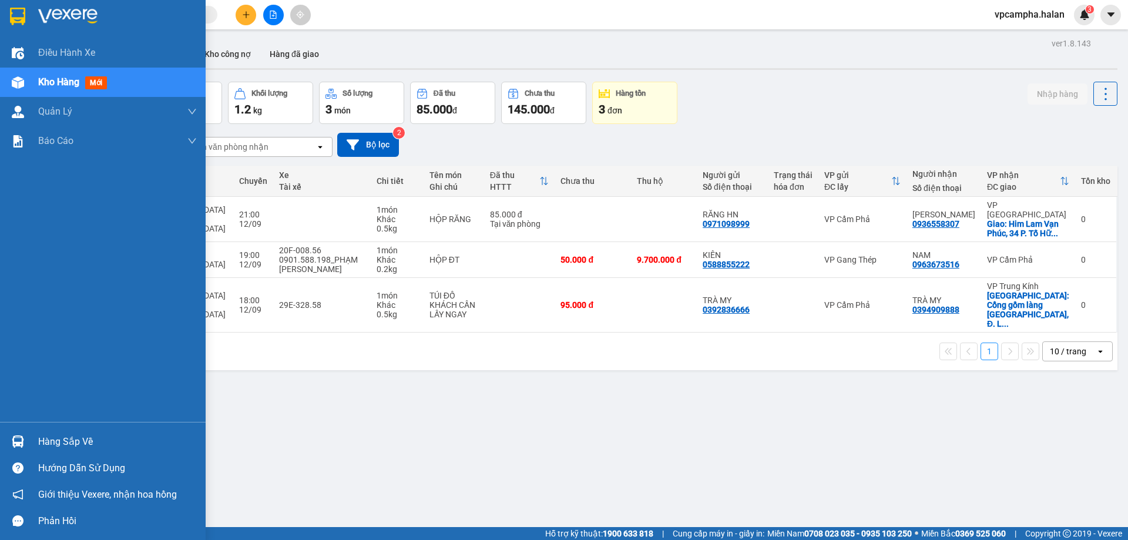
click at [66, 444] on div "Hàng sắp về" at bounding box center [117, 442] width 159 height 18
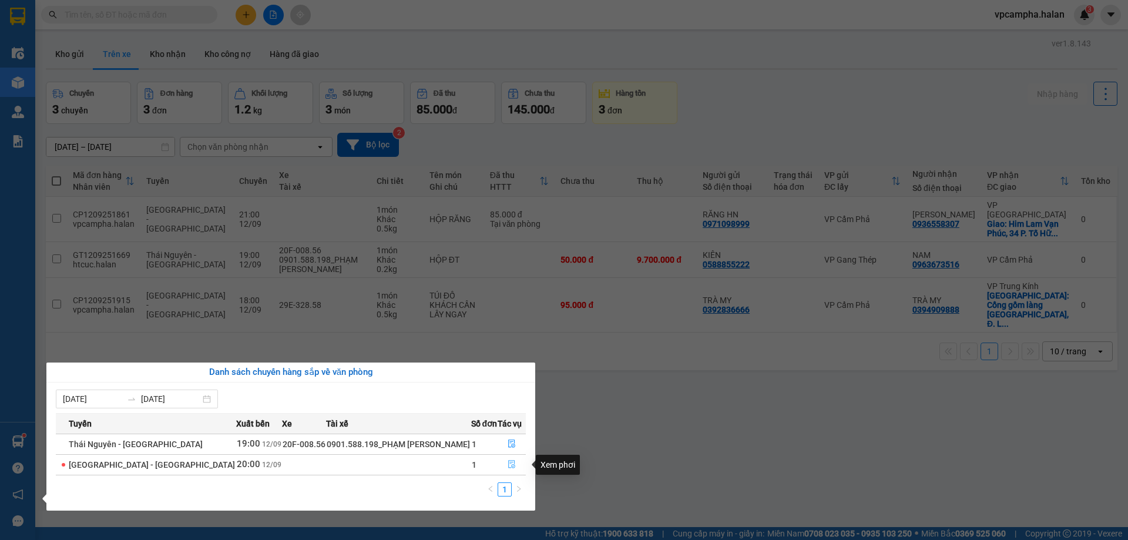
click at [508, 465] on icon "file-done" at bounding box center [512, 464] width 8 height 8
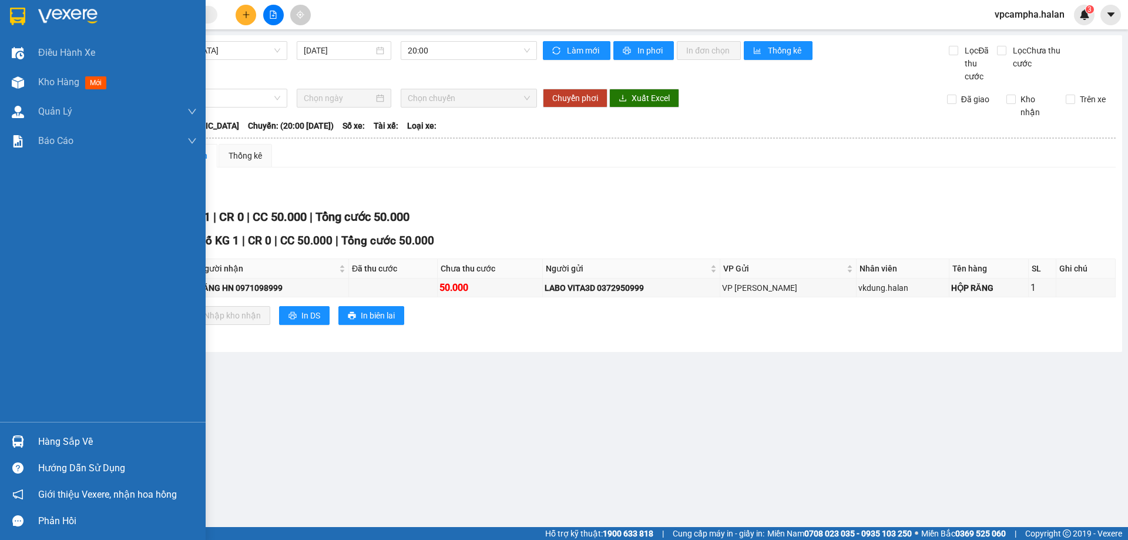
click at [105, 445] on div "Hàng sắp về" at bounding box center [117, 442] width 159 height 18
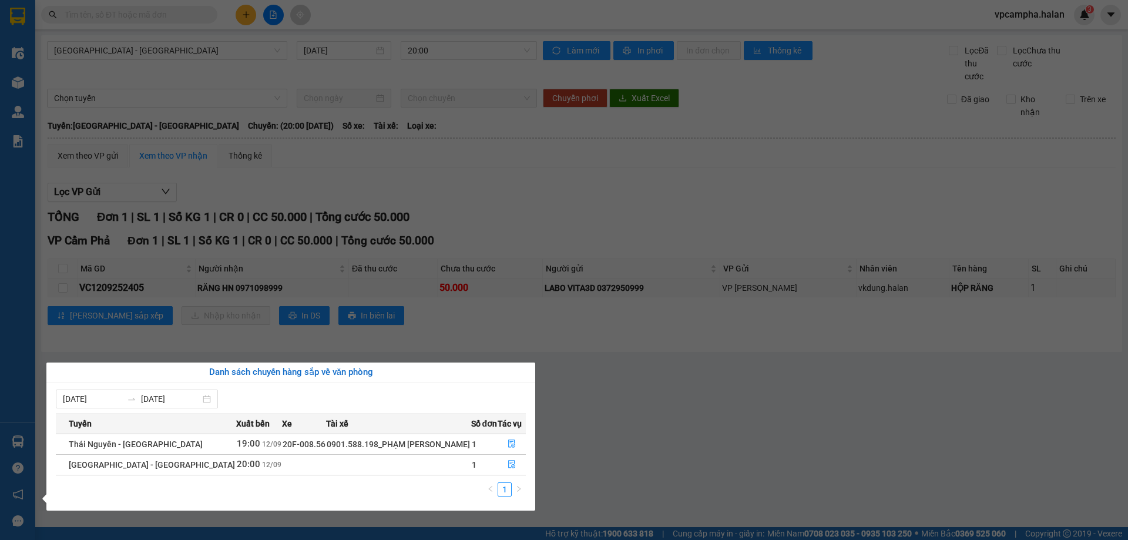
click at [283, 448] on span "20F-008.56" at bounding box center [304, 443] width 43 height 9
click at [508, 442] on icon "file-done" at bounding box center [512, 443] width 8 height 8
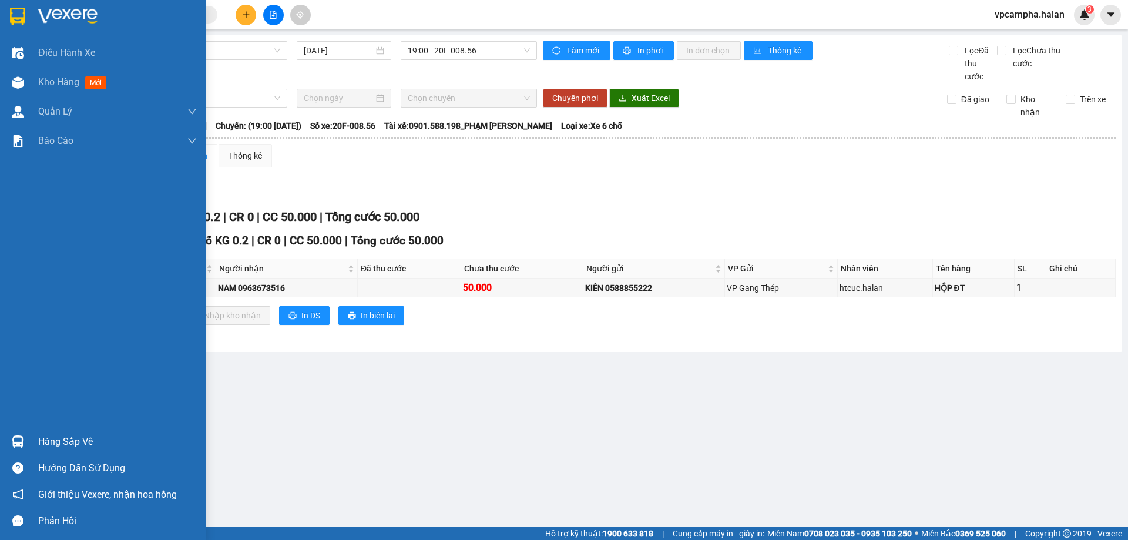
click at [26, 446] on div at bounding box center [18, 441] width 21 height 21
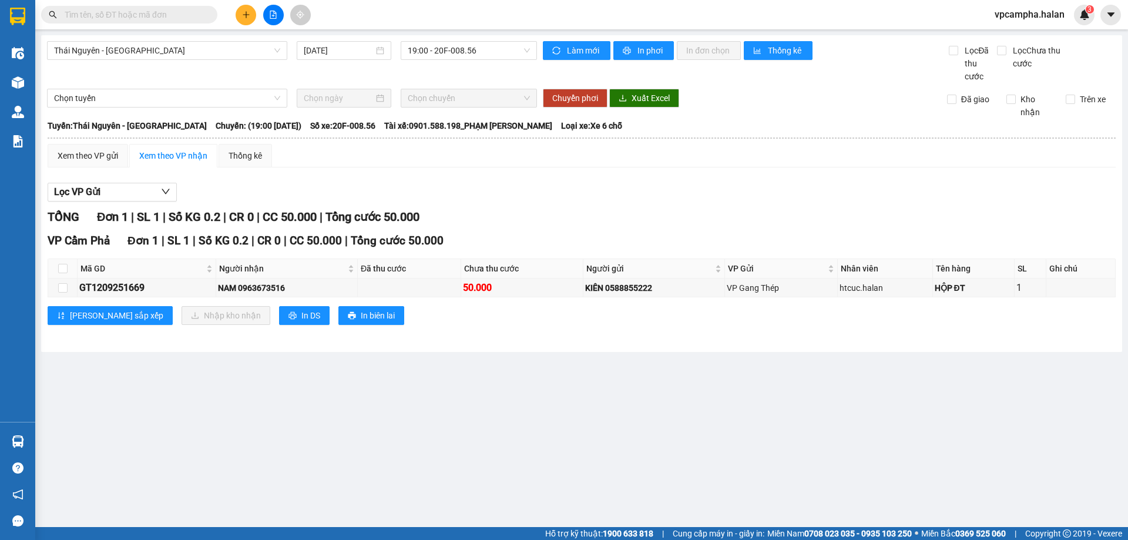
click at [603, 445] on section "Kết quả tìm kiếm ( 0 ) Bộ lọc No Data vpcampha.halan 3 Điều hành xe Kho hàng mớ…" at bounding box center [564, 270] width 1128 height 540
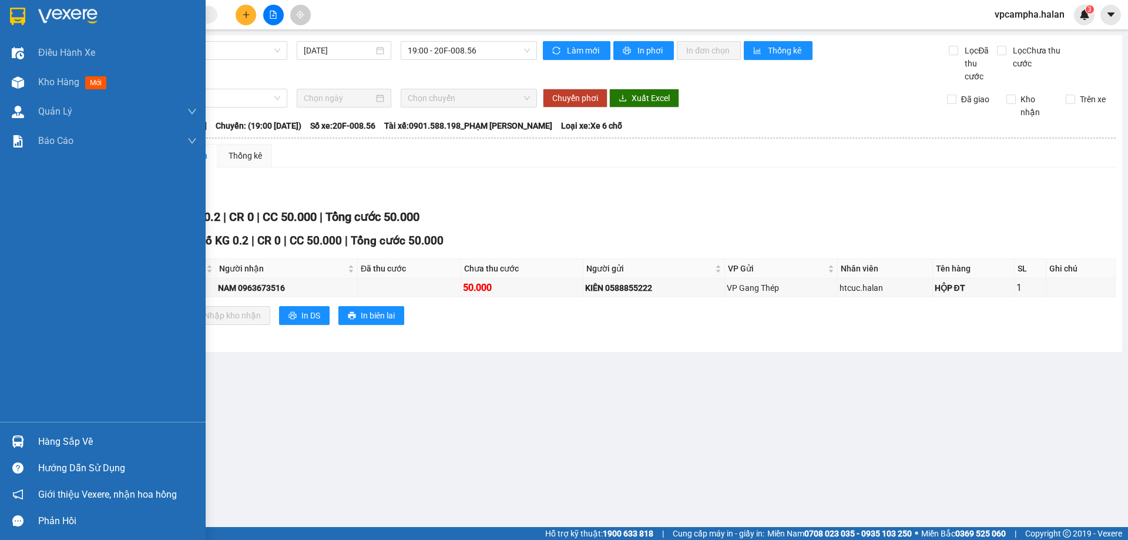
click at [77, 440] on div "Hàng sắp về" at bounding box center [117, 442] width 159 height 18
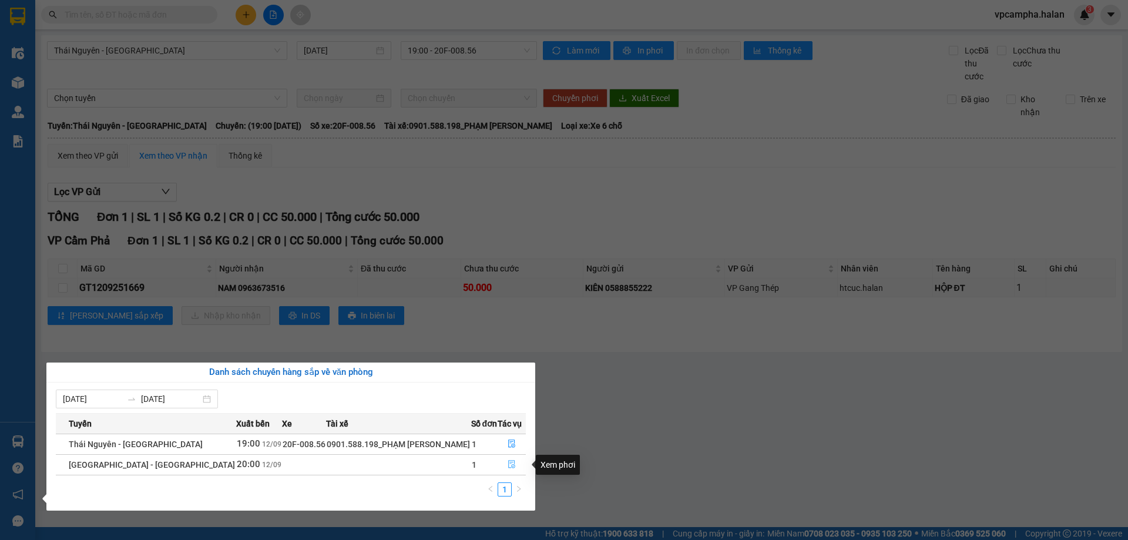
click at [513, 466] on button "button" at bounding box center [511, 464] width 27 height 19
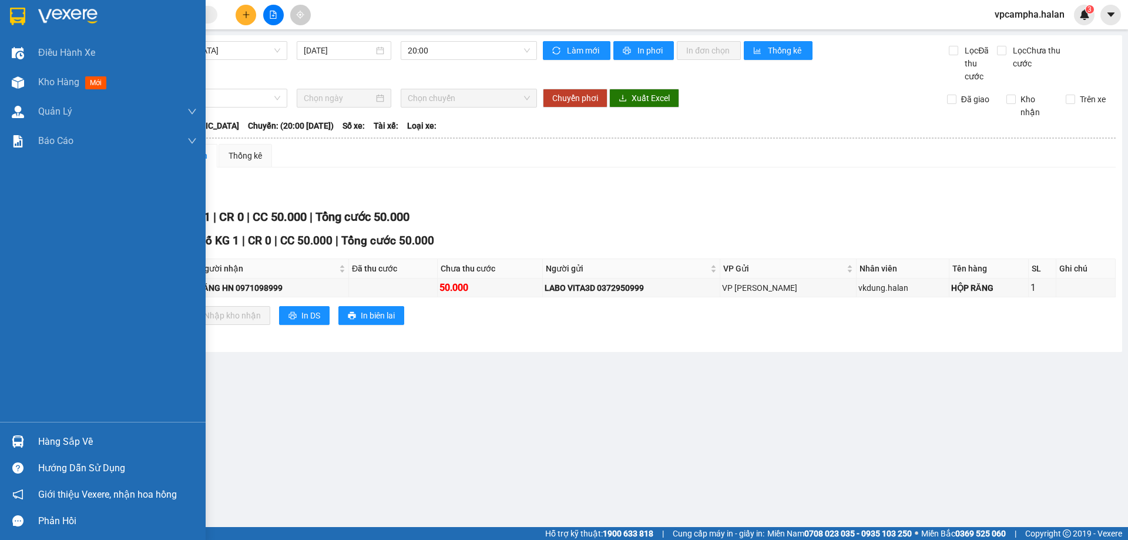
click at [55, 442] on div "Hàng sắp về" at bounding box center [117, 442] width 159 height 18
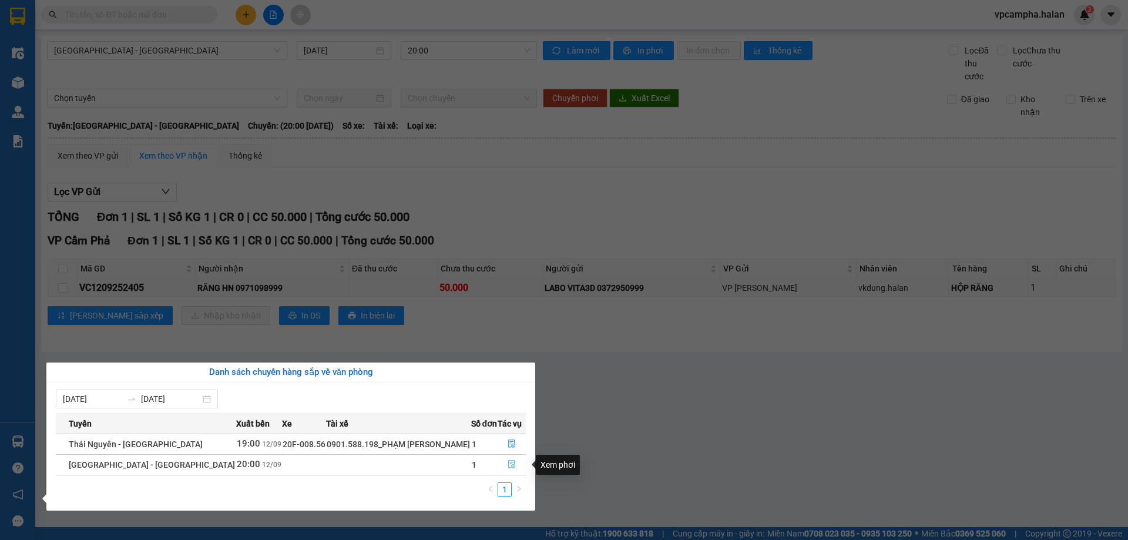
click at [515, 467] on button "button" at bounding box center [511, 464] width 27 height 19
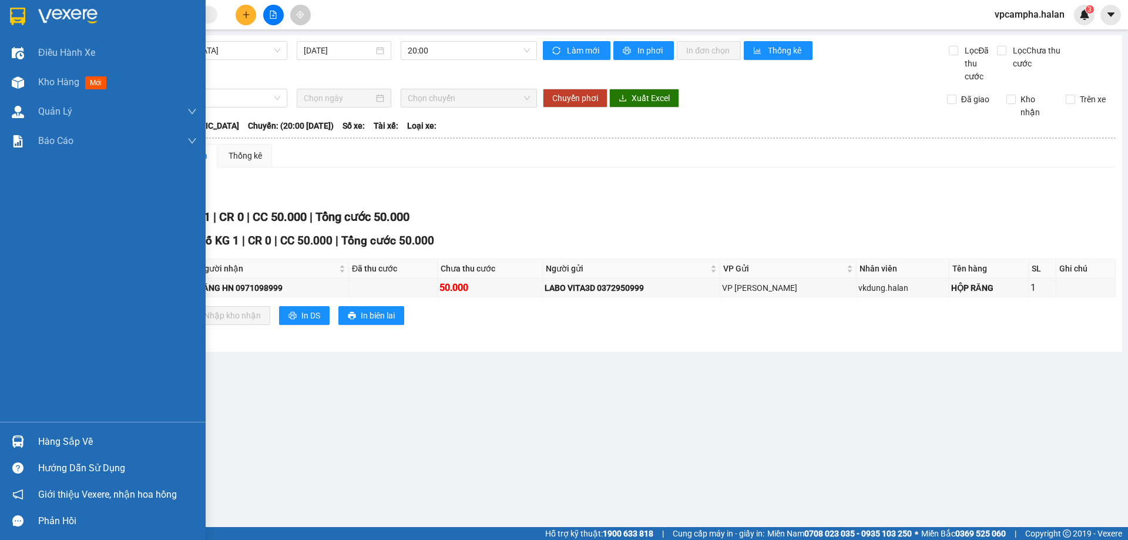
click at [38, 445] on div "Hàng sắp về" at bounding box center [117, 442] width 159 height 18
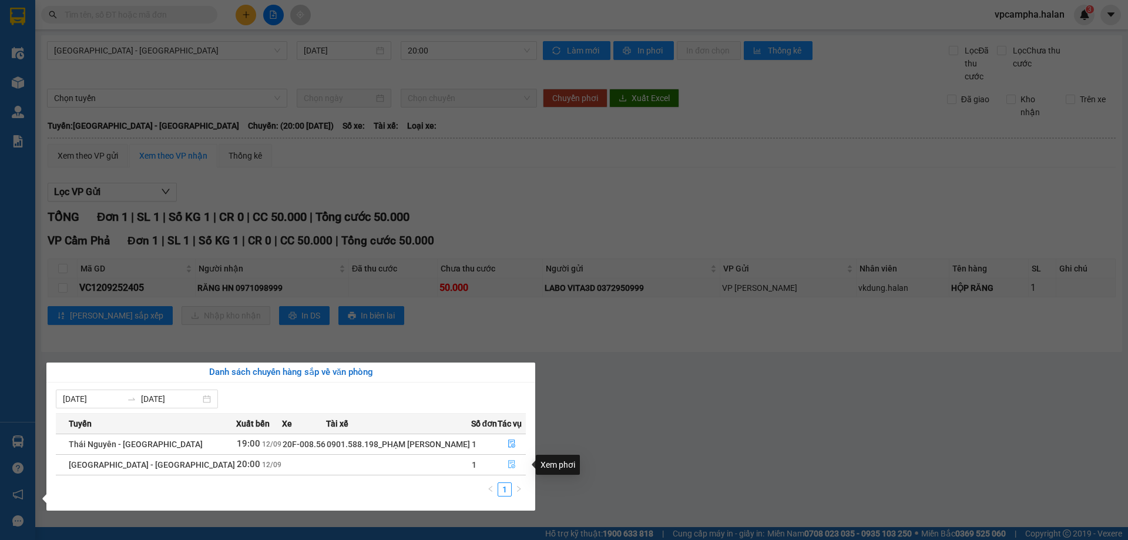
click at [510, 464] on icon "file-done" at bounding box center [512, 464] width 8 height 8
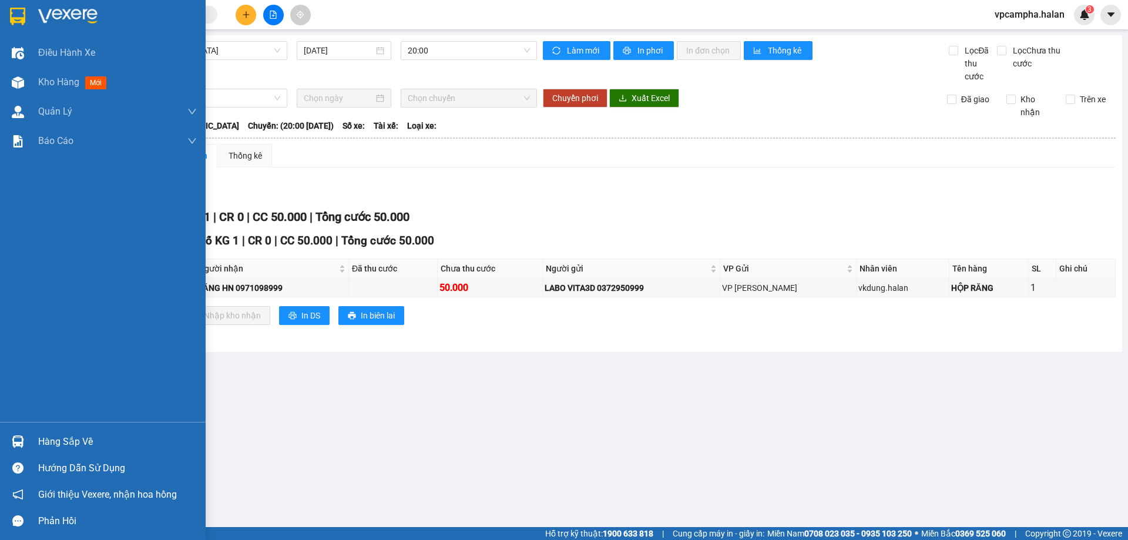
click at [80, 442] on div "Hàng sắp về" at bounding box center [117, 442] width 159 height 18
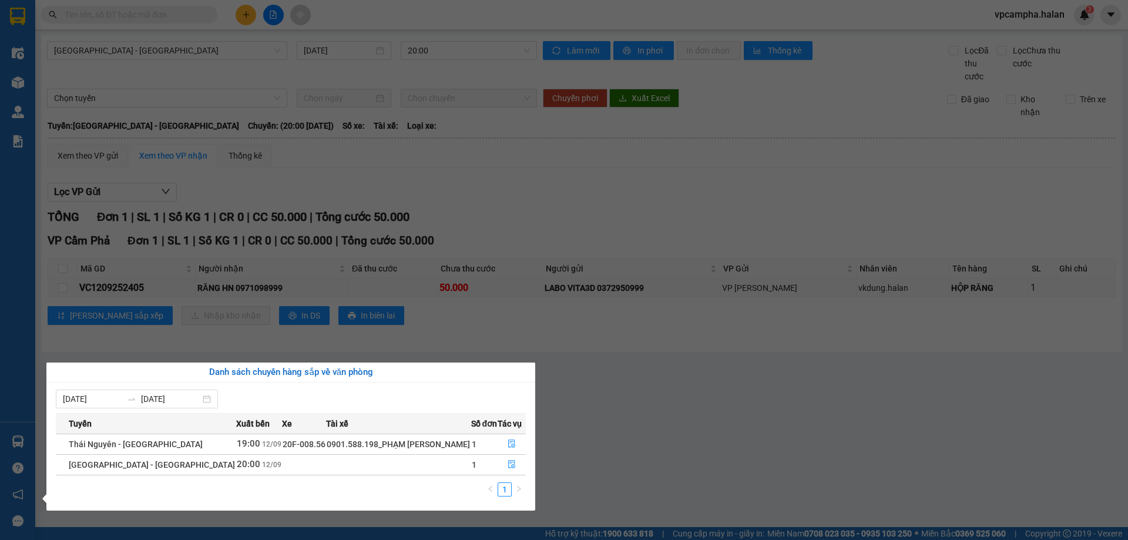
click at [262, 466] on span "12/09" at bounding box center [271, 465] width 19 height 8
click at [236, 446] on td "19:00 [DATE]" at bounding box center [259, 443] width 46 height 21
click at [513, 444] on icon "file-done" at bounding box center [512, 443] width 8 height 8
